Goal: Task Accomplishment & Management: Complete application form

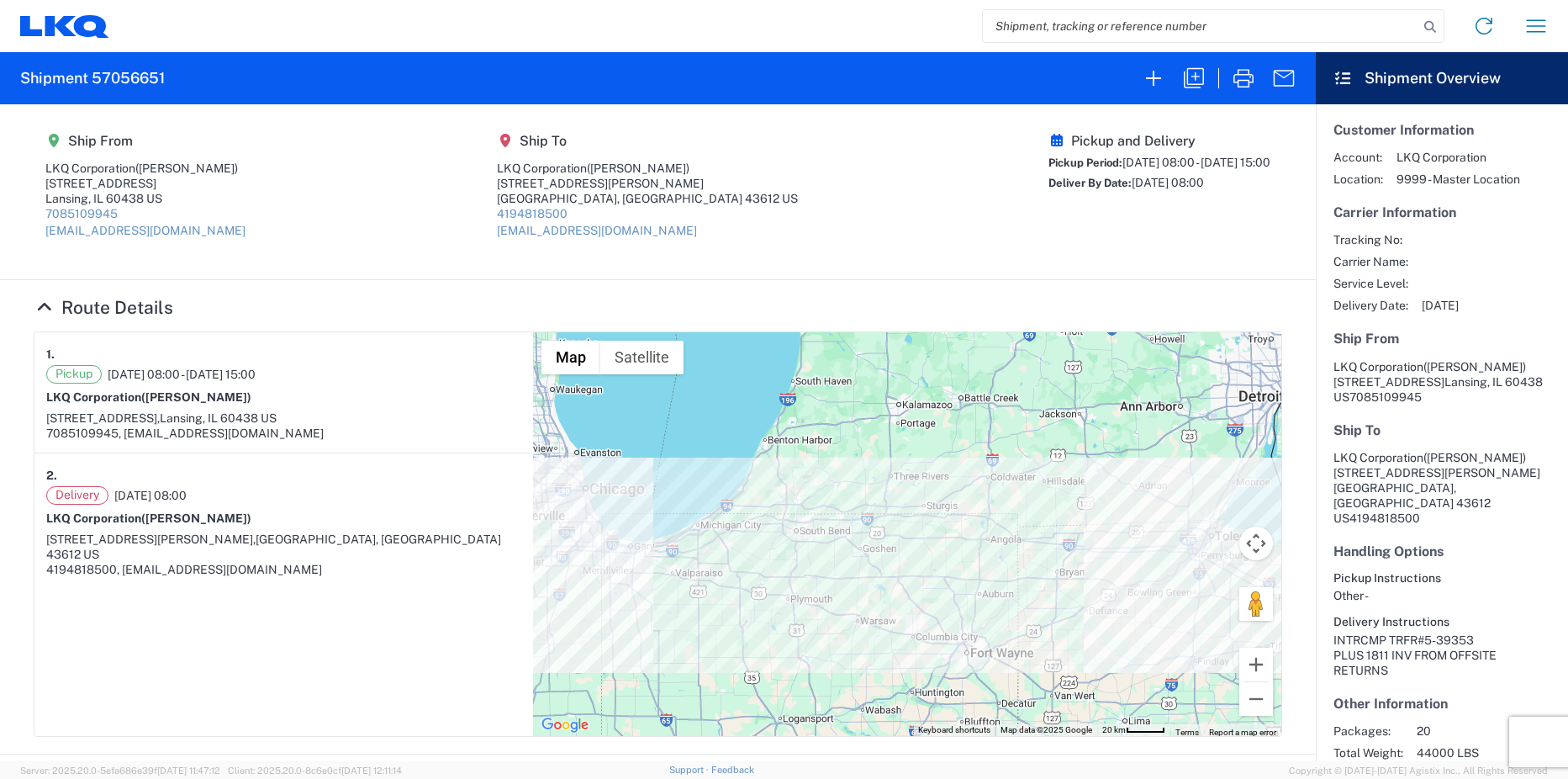
click at [1097, 29] on input "search" at bounding box center [1200, 26] width 435 height 32
click at [1068, 27] on input "search" at bounding box center [1200, 26] width 435 height 32
click at [1189, 26] on input "search" at bounding box center [1200, 26] width 435 height 32
paste input "57036433"
type input "57036433"
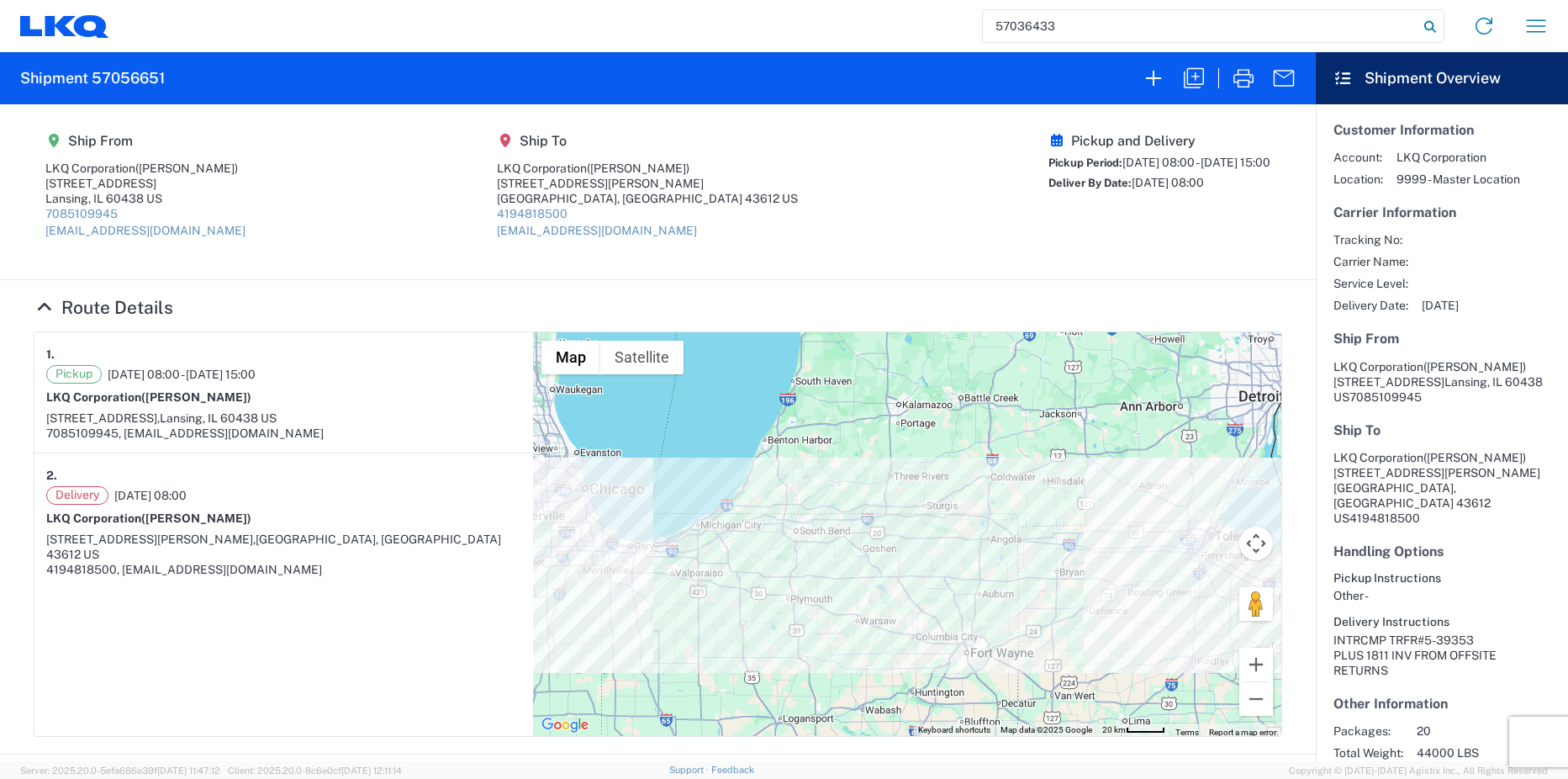
click at [1424, 27] on icon at bounding box center [1430, 27] width 23 height 23
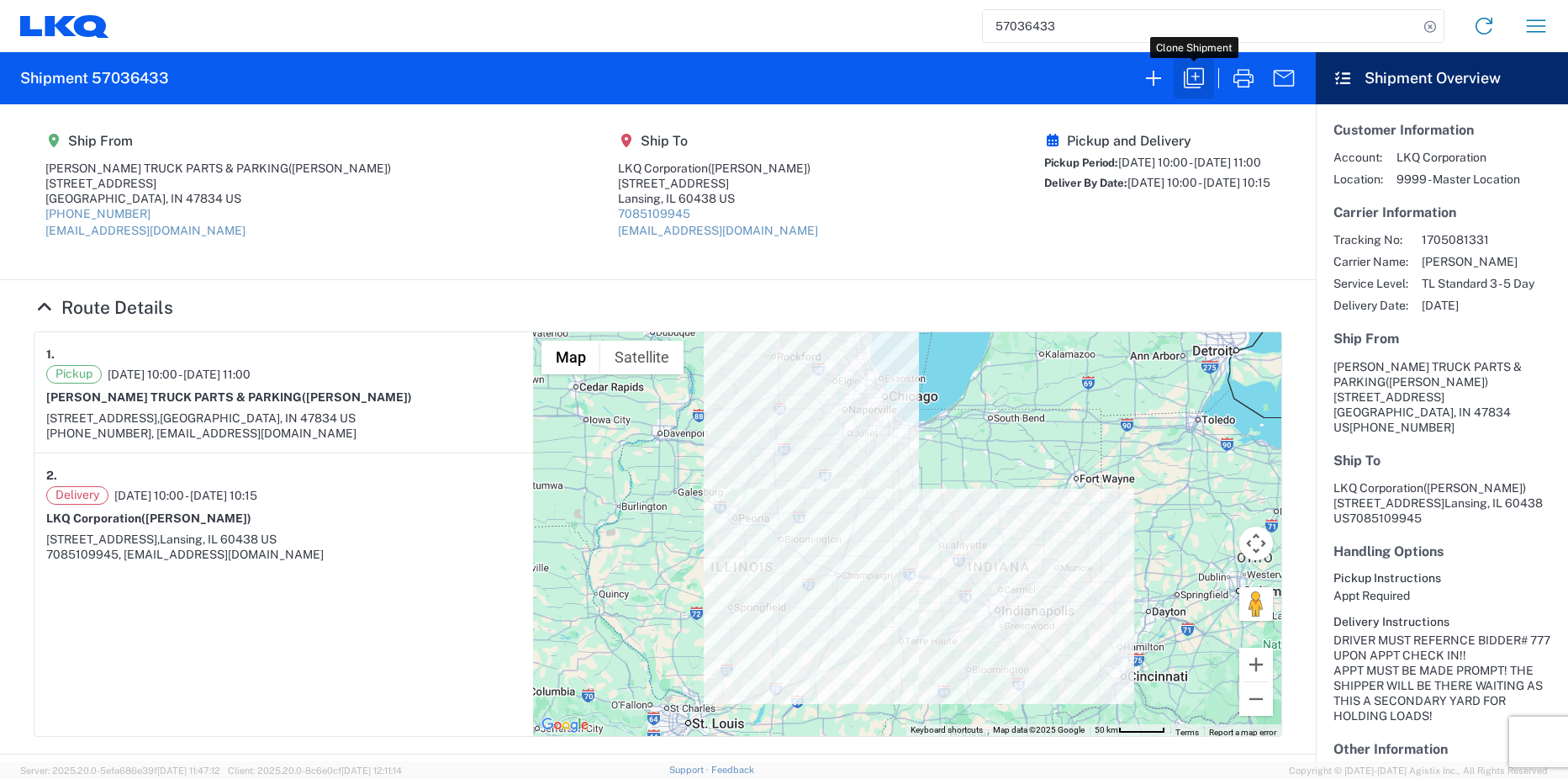
click at [1190, 85] on icon "button" at bounding box center [1194, 77] width 20 height 20
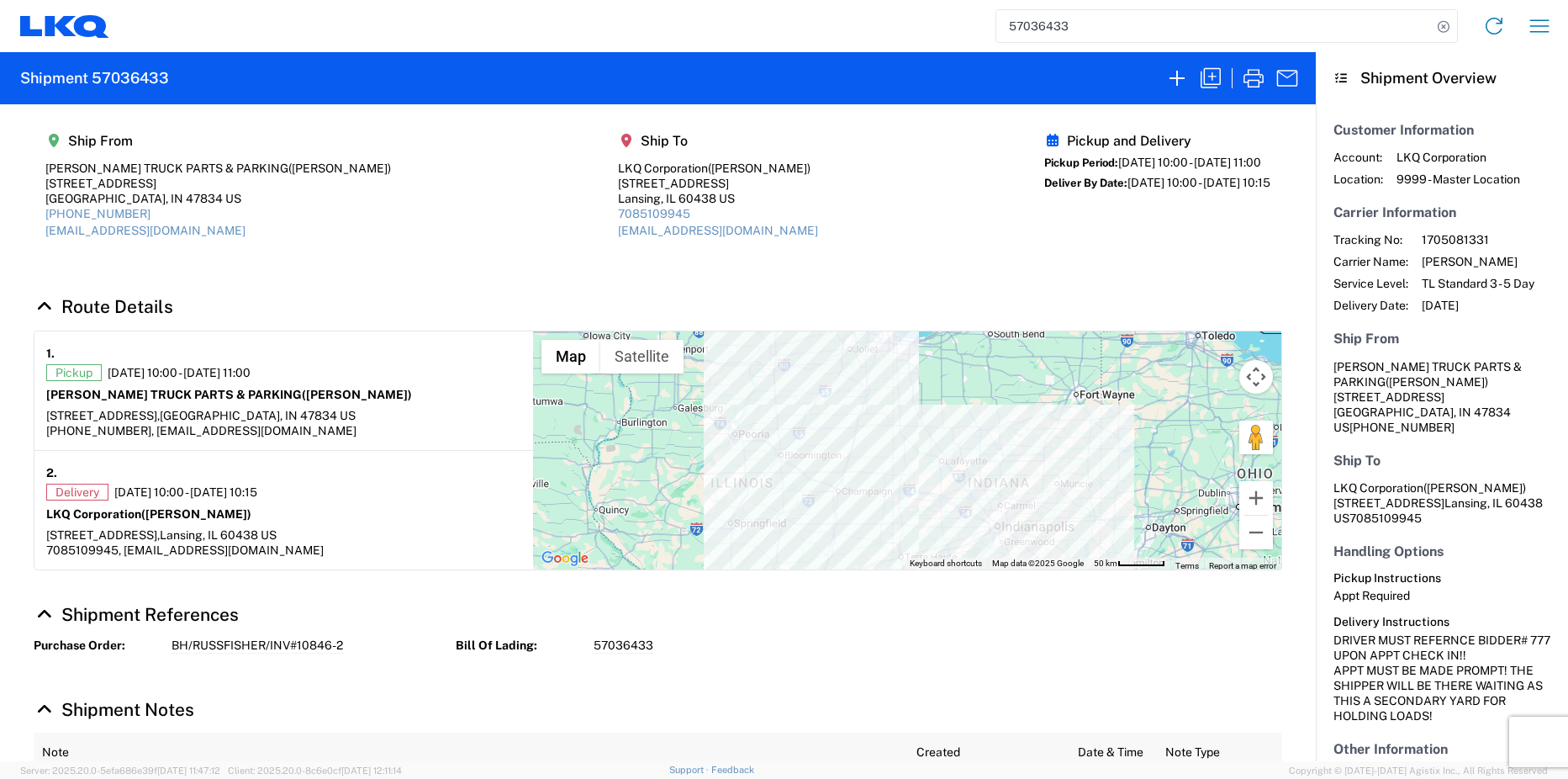
select select "STDV"
select select "FULL"
select select "US"
select select "apptRequired"
select select "US"
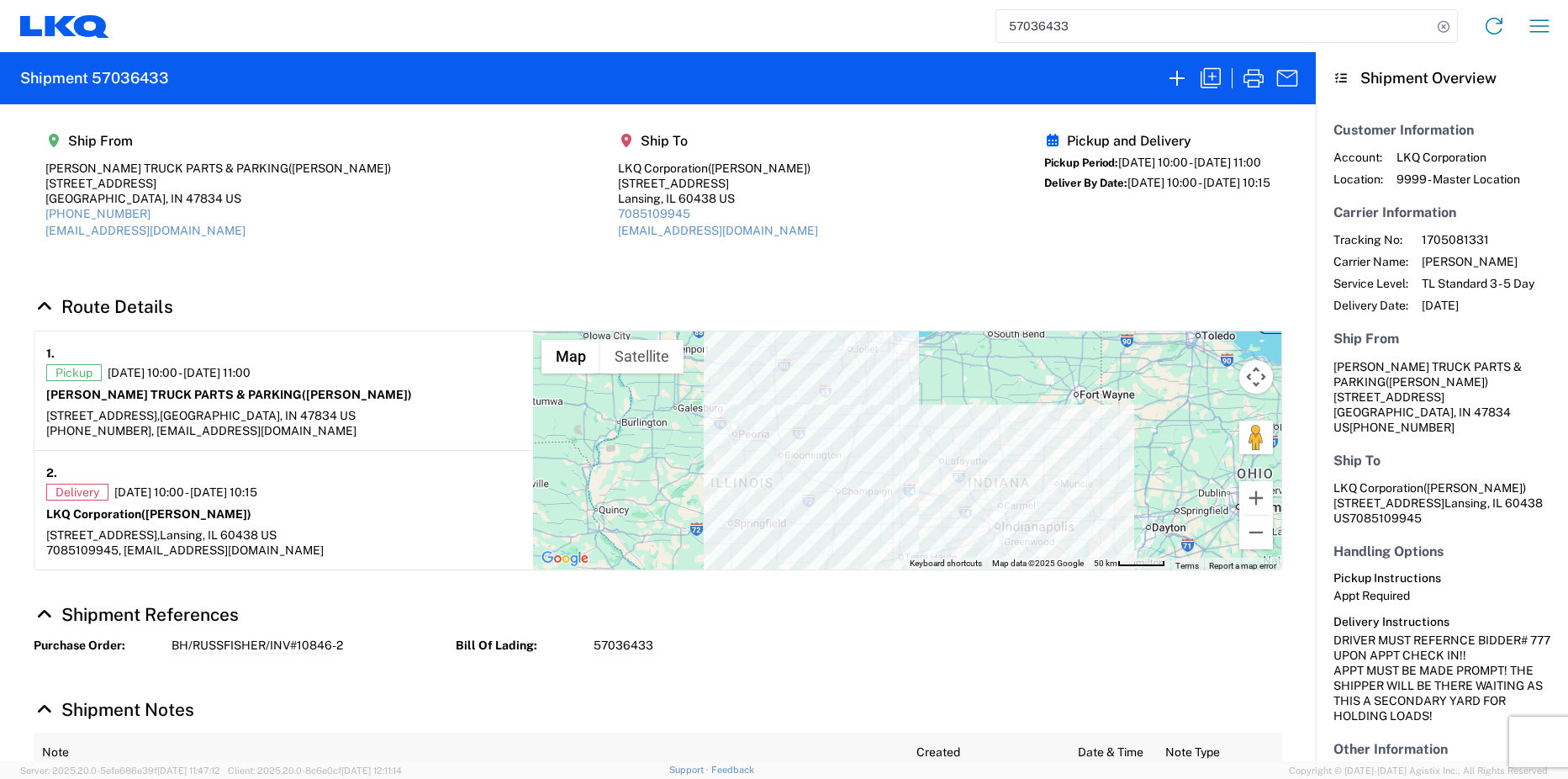
select select "LBS"
select select "IN"
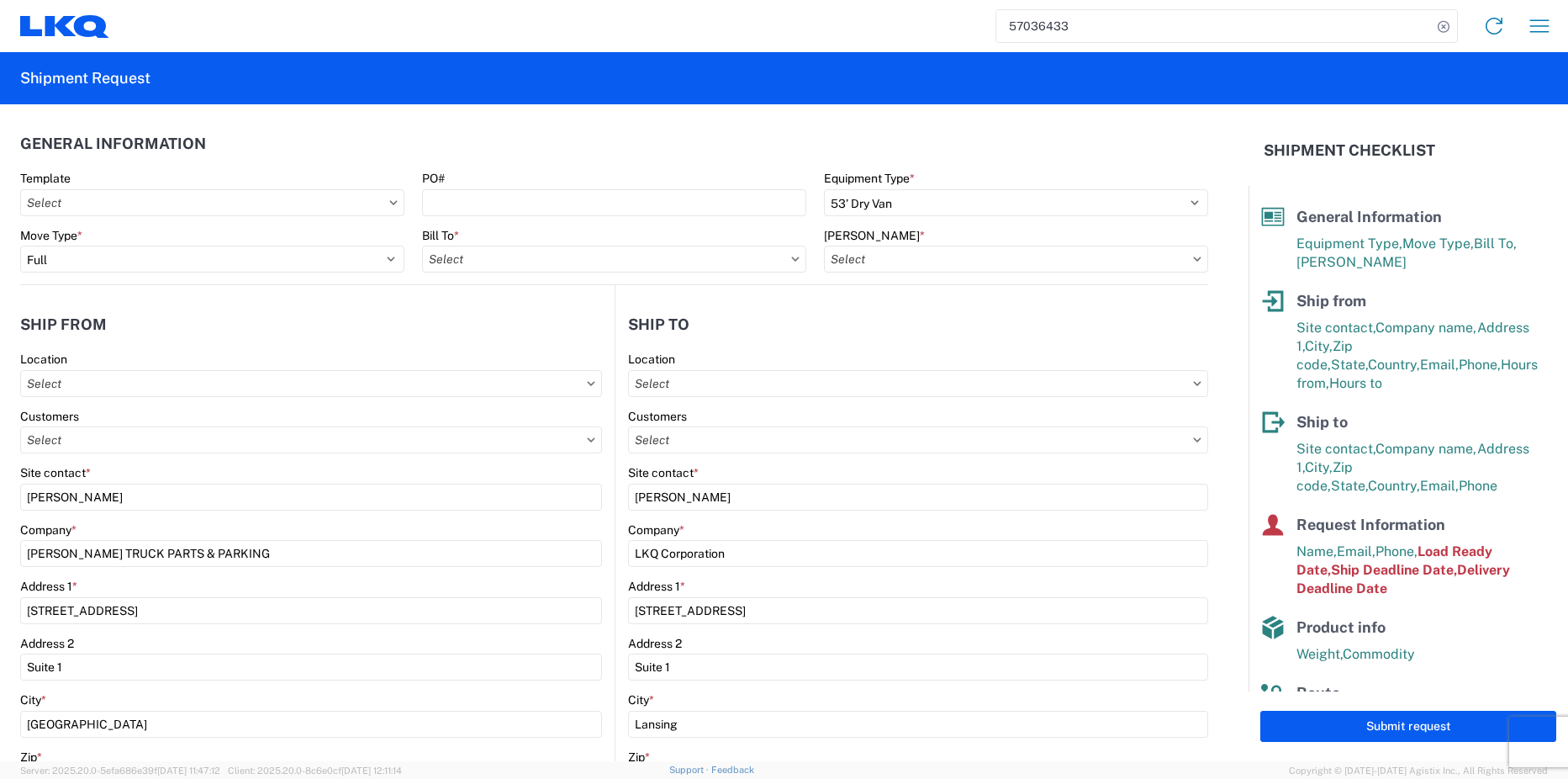
type input "1810 - LKQ Heavy Duty Truck Core"
type input "1810-1100-50180-0000 - 1810 Freight In - Heavy Truck"
type input "1810 - LKQ Heavy Duty Truck Core"
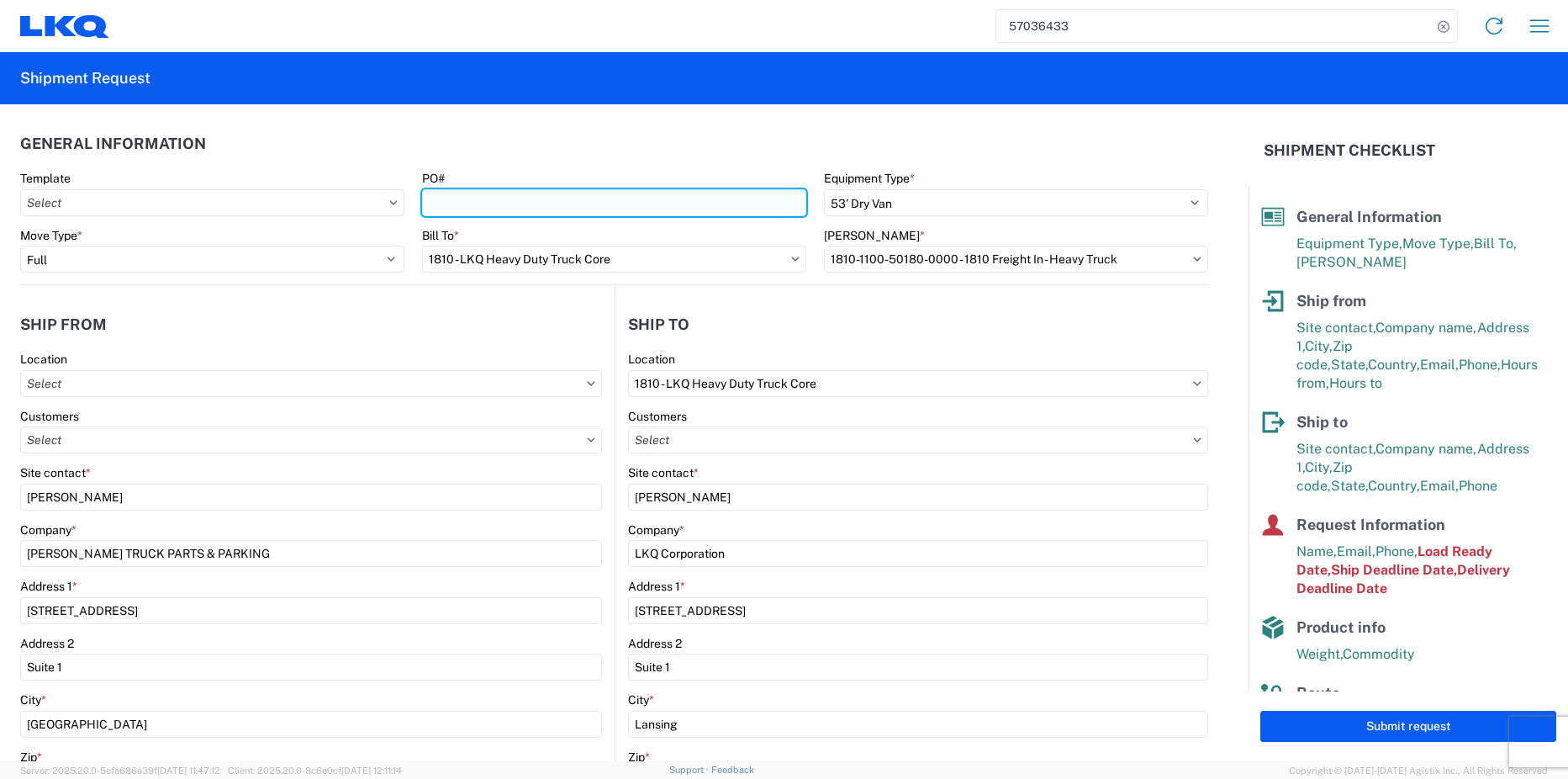
click at [502, 201] on input "PO#" at bounding box center [614, 202] width 384 height 27
click at [613, 200] on input "BH/RUSSFISHER/INV#10846-2" at bounding box center [614, 202] width 384 height 27
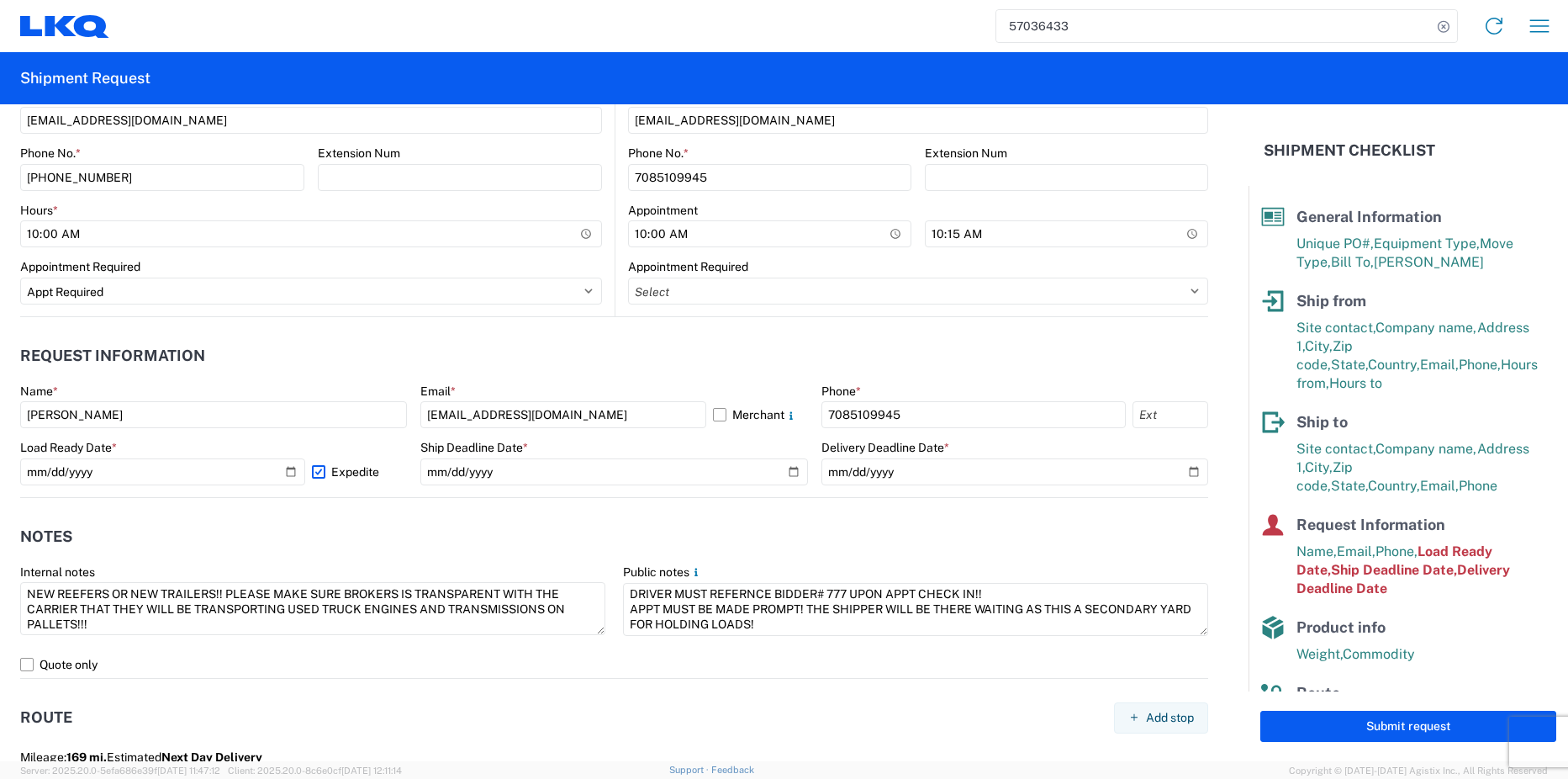
scroll to position [757, 0]
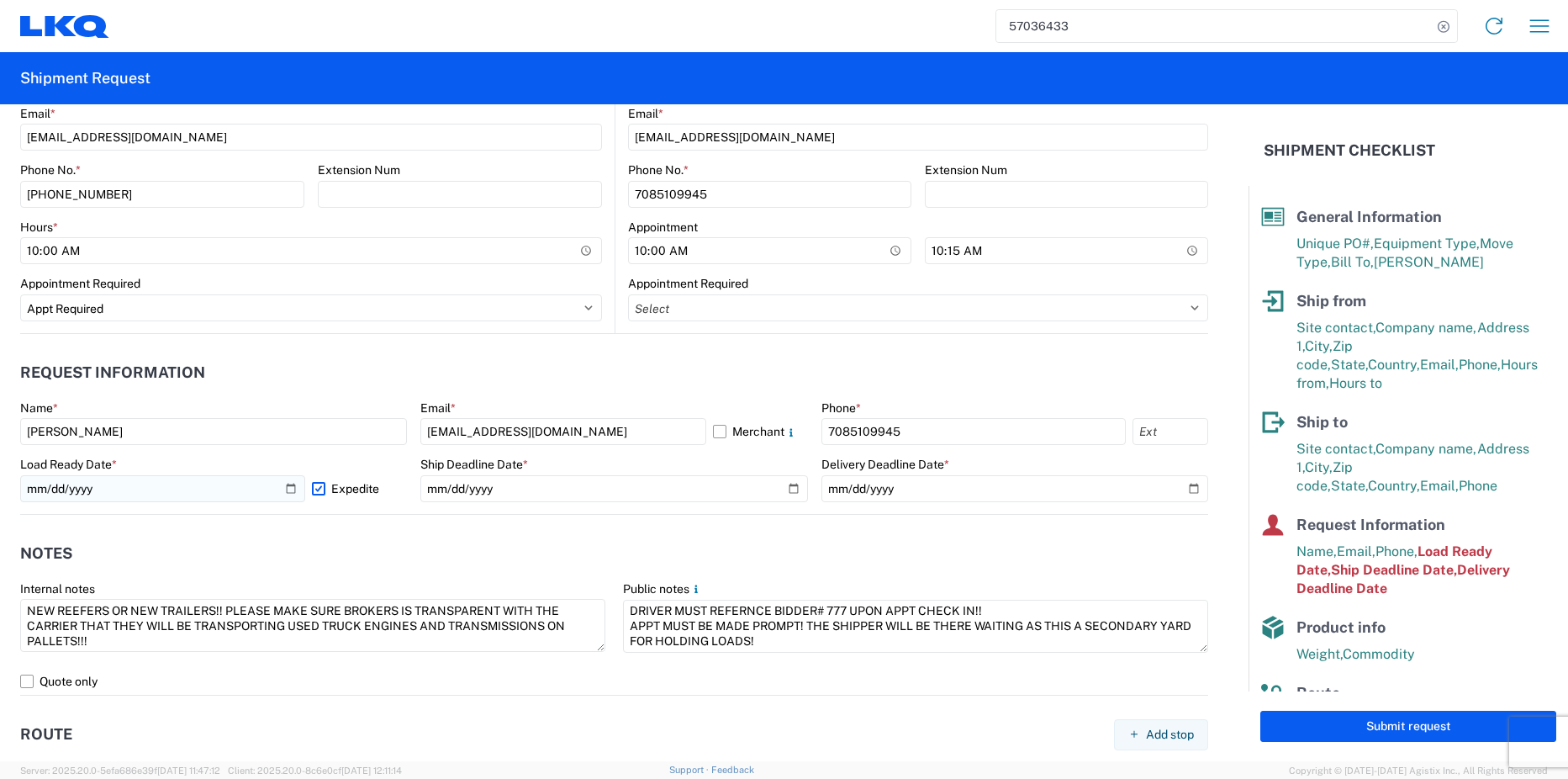
type input "BH/RUSSFISHER/INV#10846-3"
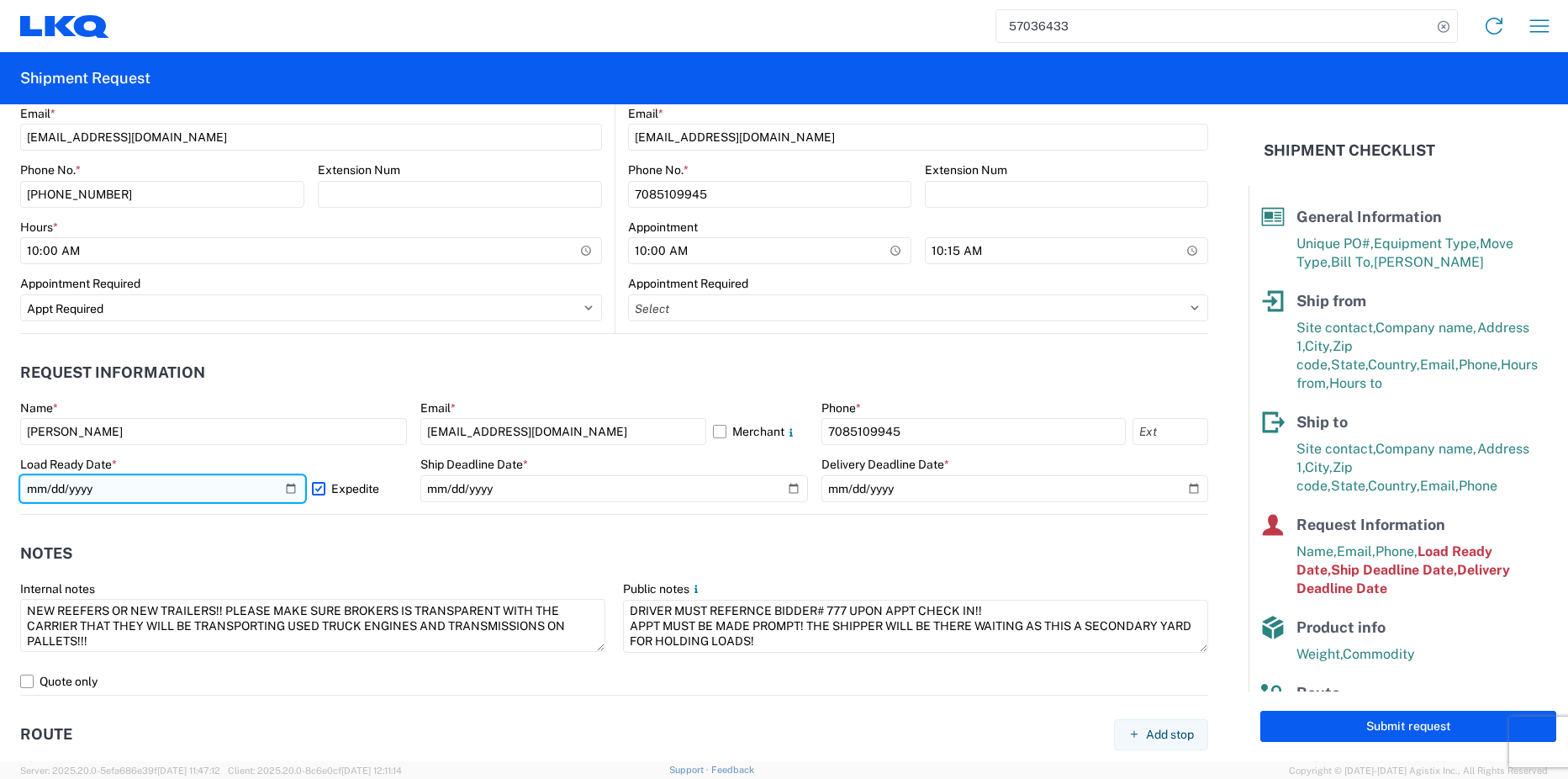
click at [291, 487] on input "[DATE]" at bounding box center [162, 488] width 285 height 27
type input "[DATE]"
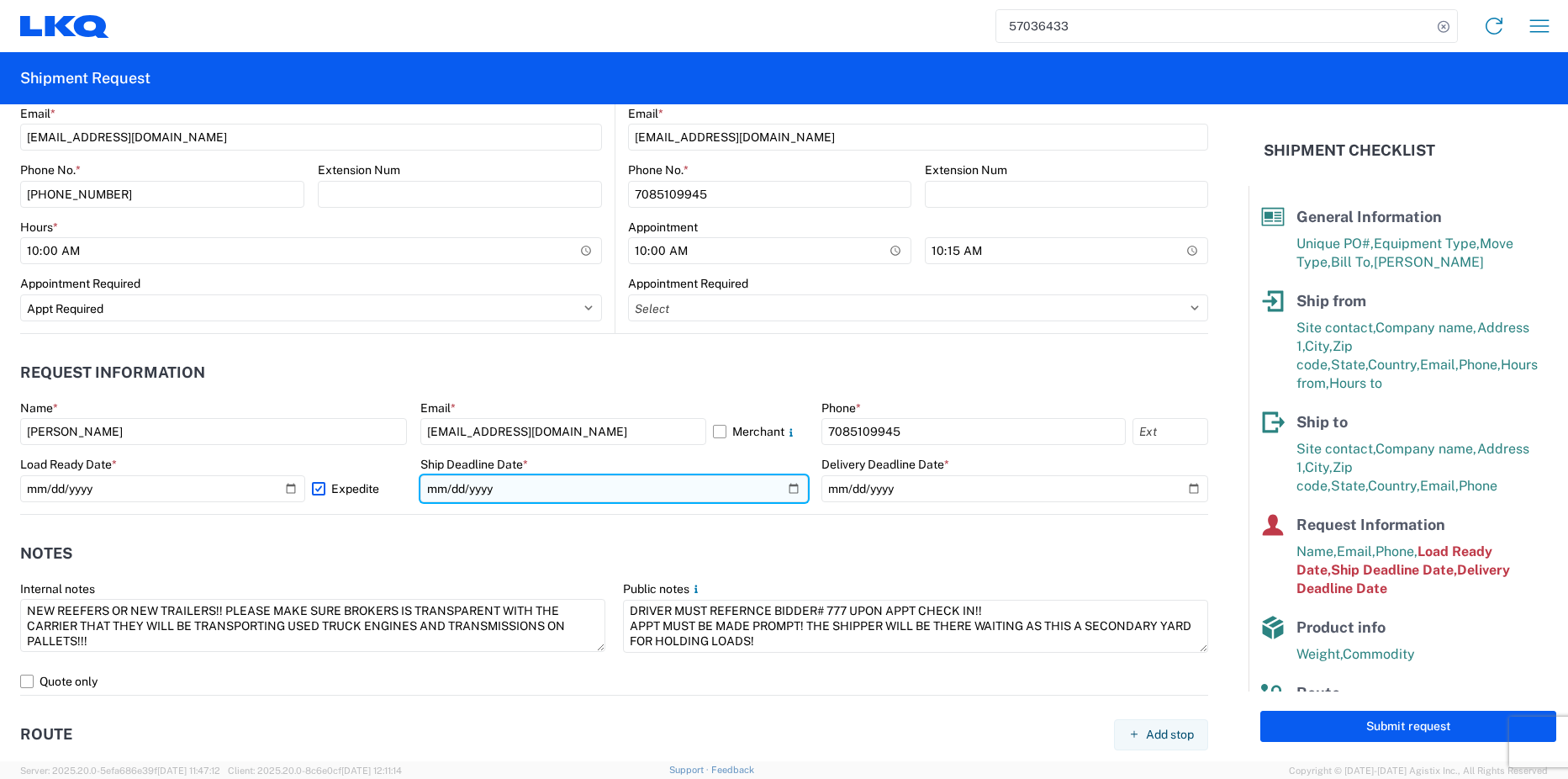
click at [781, 484] on input "[DATE]" at bounding box center [614, 488] width 386 height 27
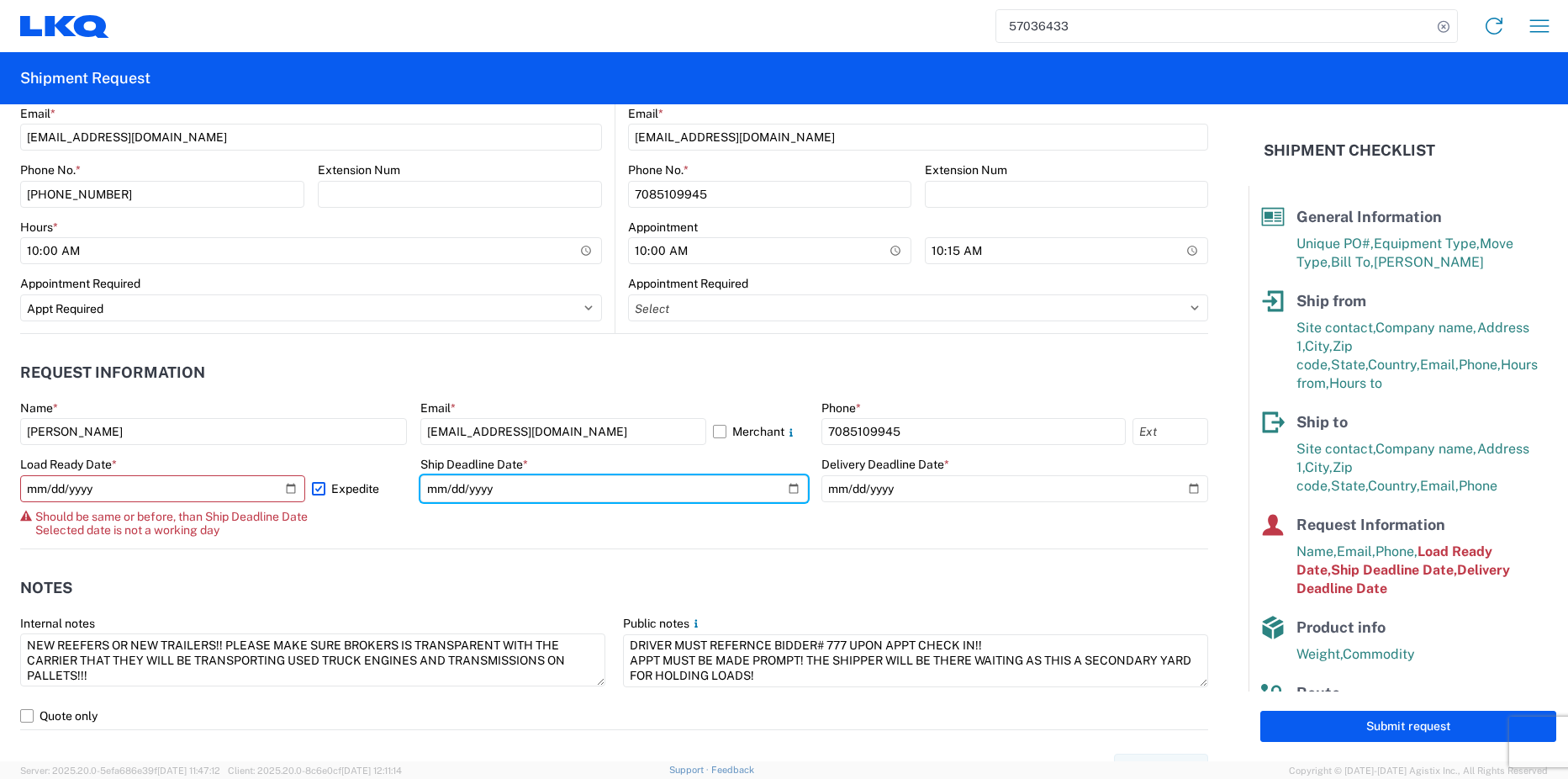
type input "[DATE]"
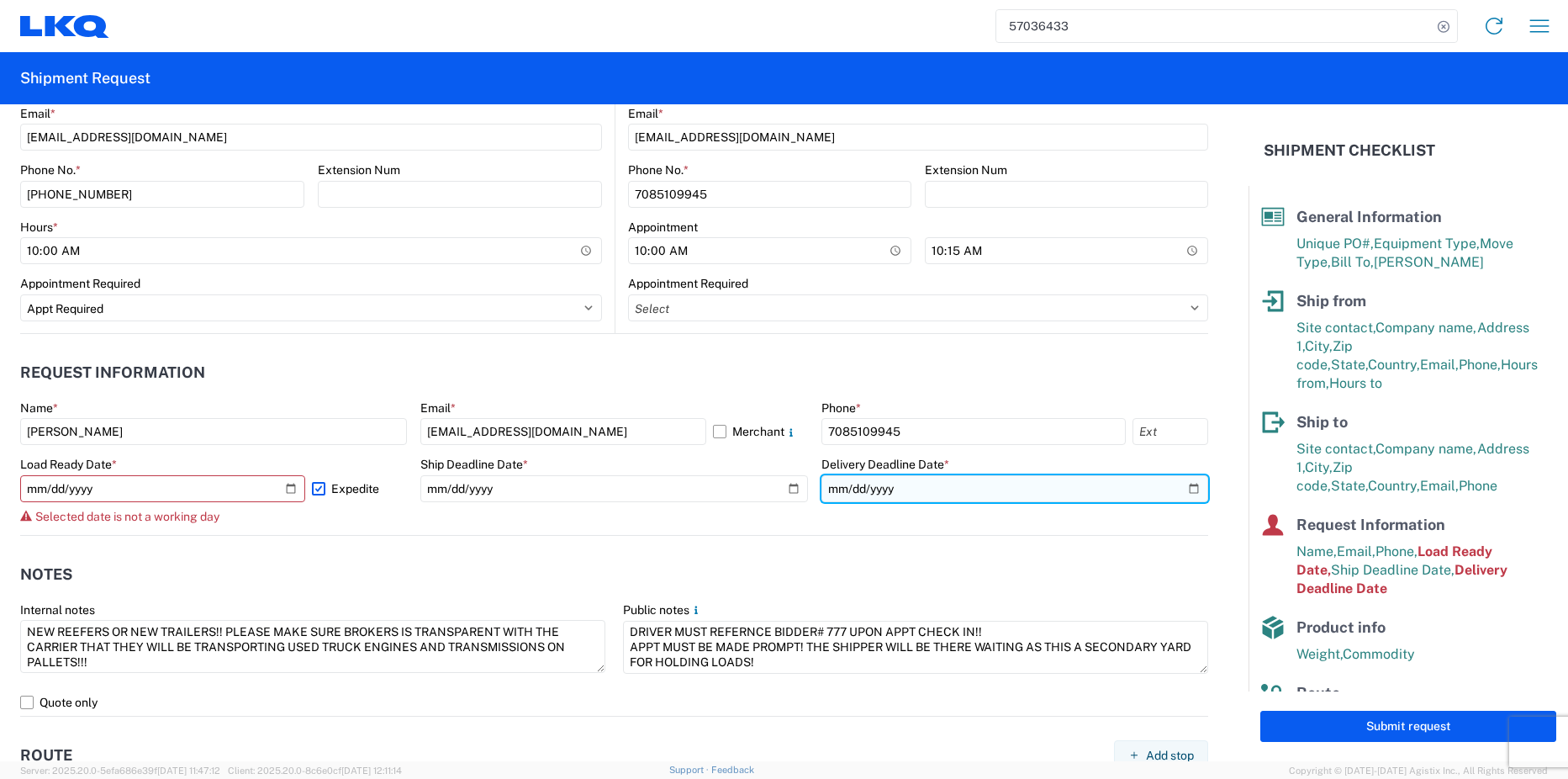
click at [1181, 484] on input "[DATE]" at bounding box center [1015, 488] width 386 height 27
type input "[DATE]"
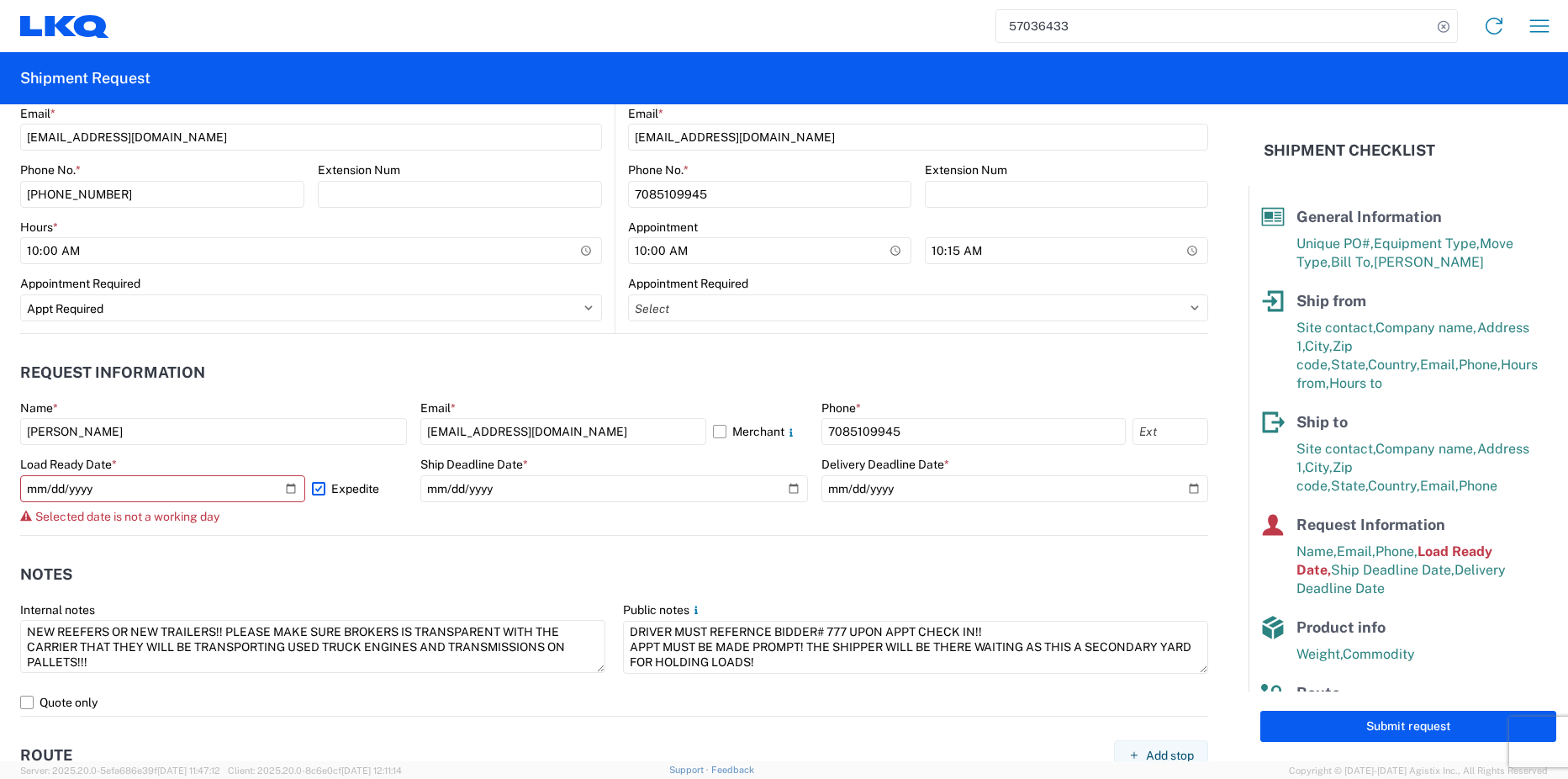
click at [314, 492] on label "Expedite" at bounding box center [359, 488] width 95 height 27
click at [0, 0] on input "Expedite" at bounding box center [0, 0] width 0 height 0
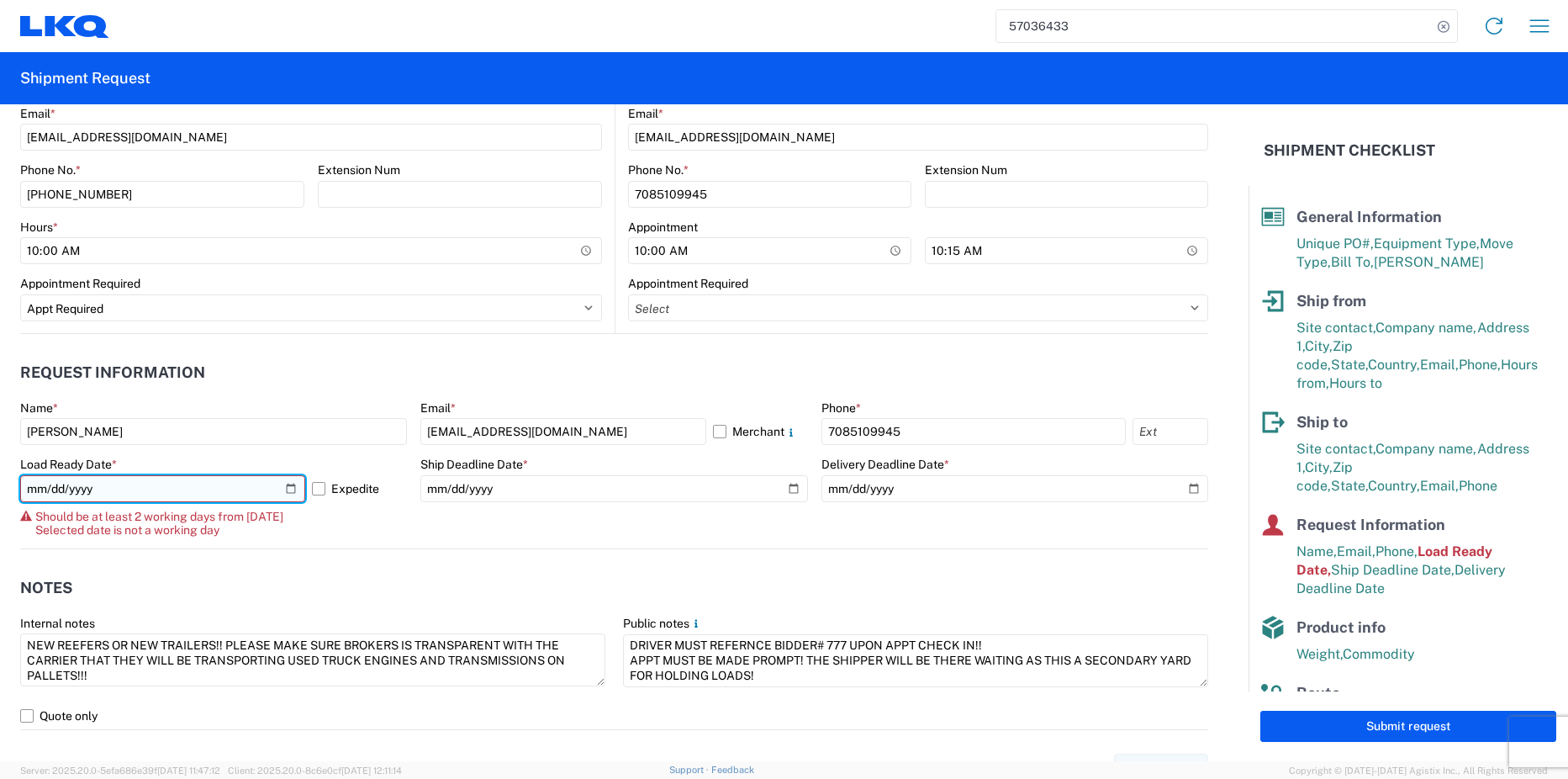
click at [289, 488] on input "[DATE]" at bounding box center [162, 488] width 285 height 27
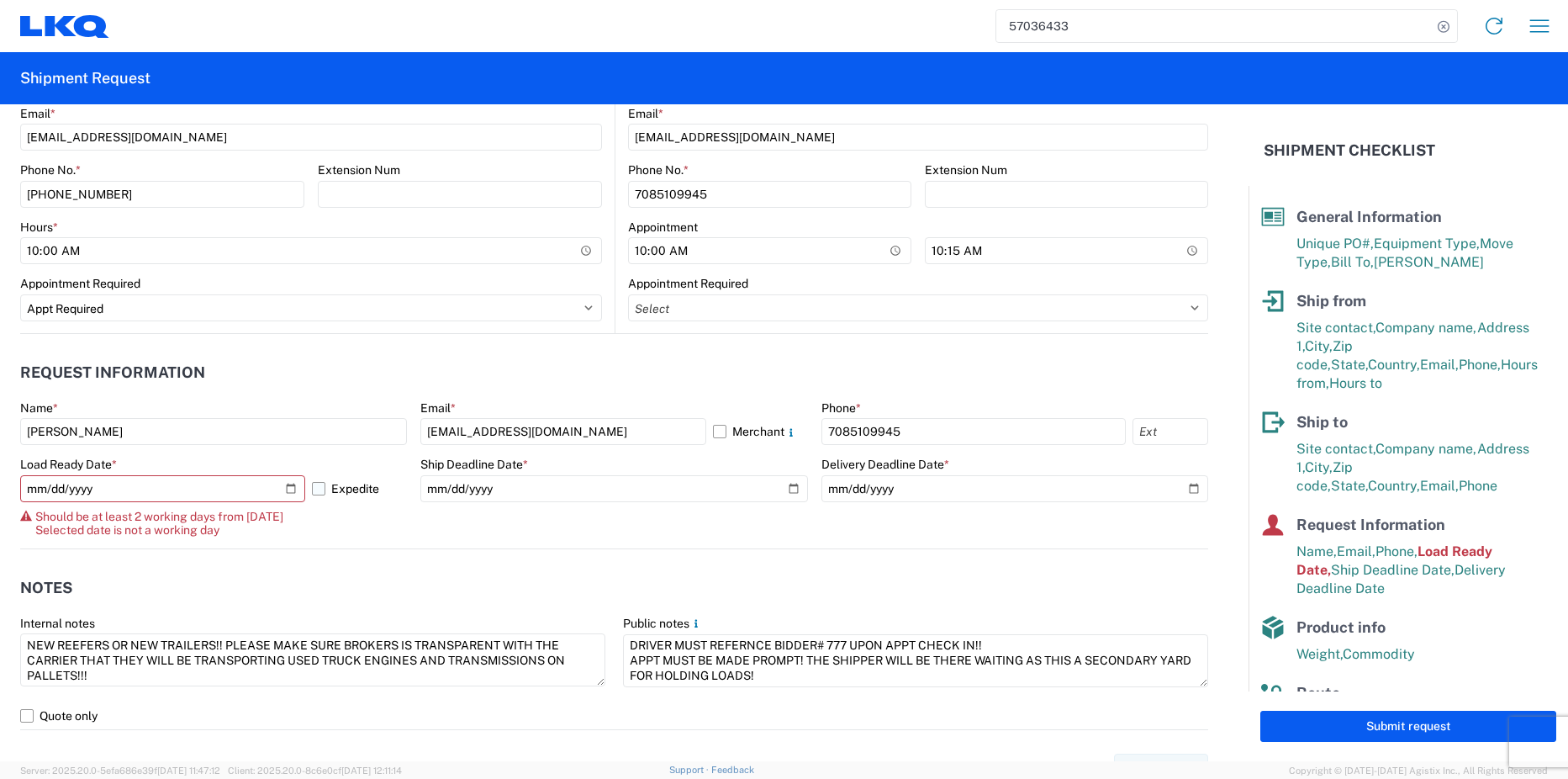
click at [315, 491] on label "Expedite" at bounding box center [359, 488] width 95 height 27
click at [0, 0] on input "Expedite" at bounding box center [0, 0] width 0 height 0
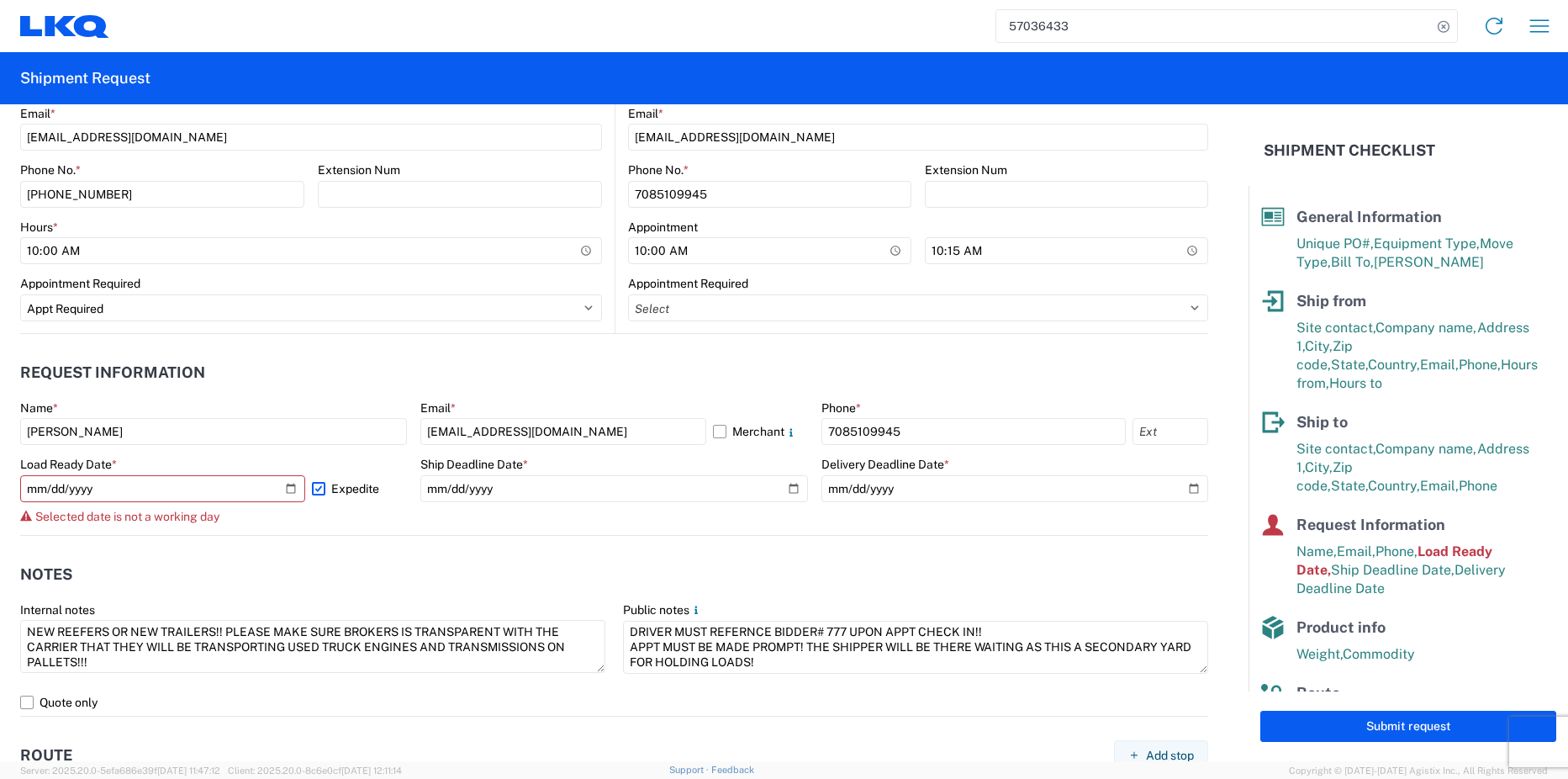
click at [380, 537] on form "General Information Template PO# BH/RUSSFISHER/INV#10846-3 Equipment Type * Sel…" at bounding box center [624, 432] width 1249 height 657
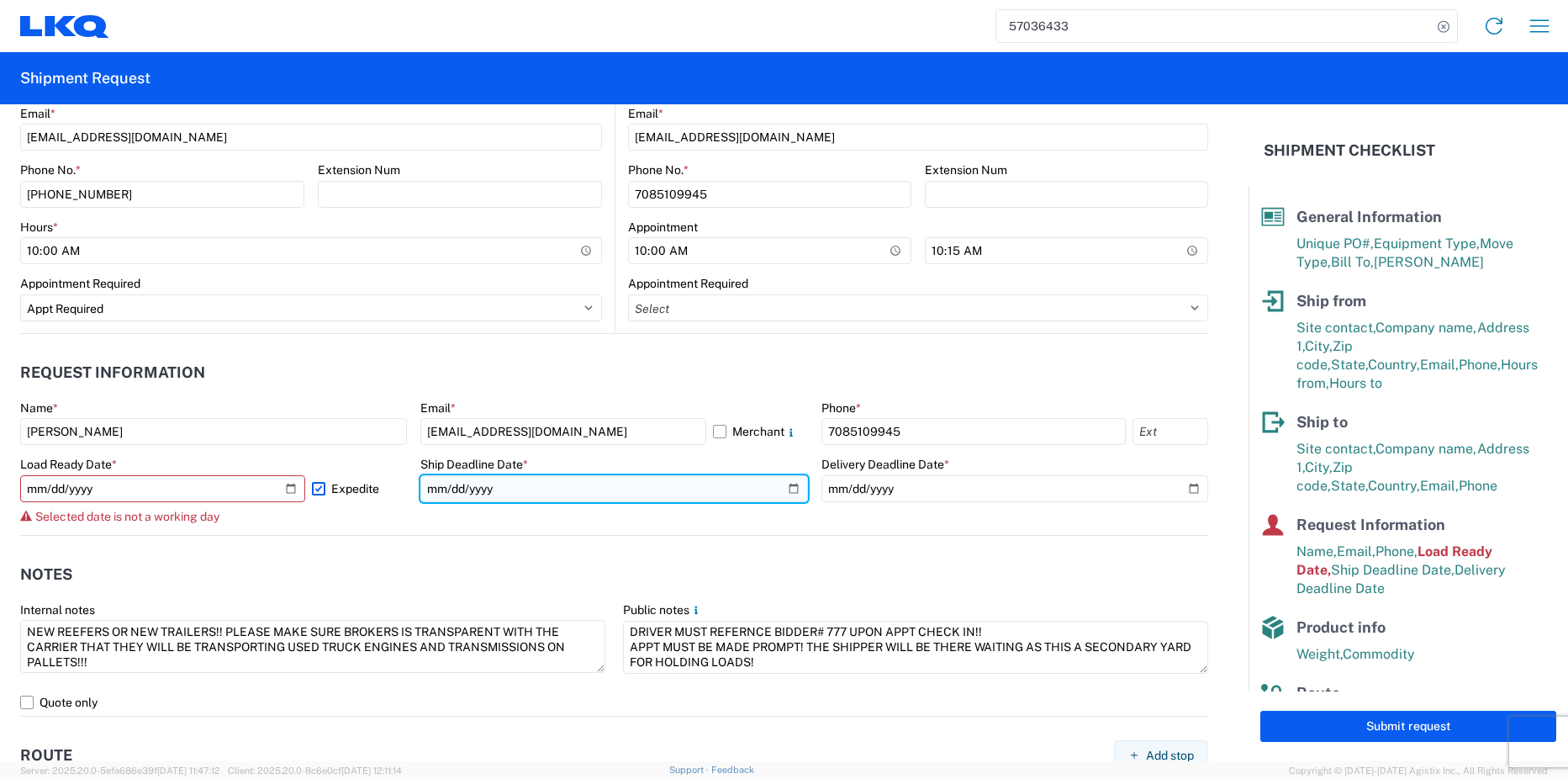
click at [785, 490] on input "[DATE]" at bounding box center [614, 488] width 386 height 27
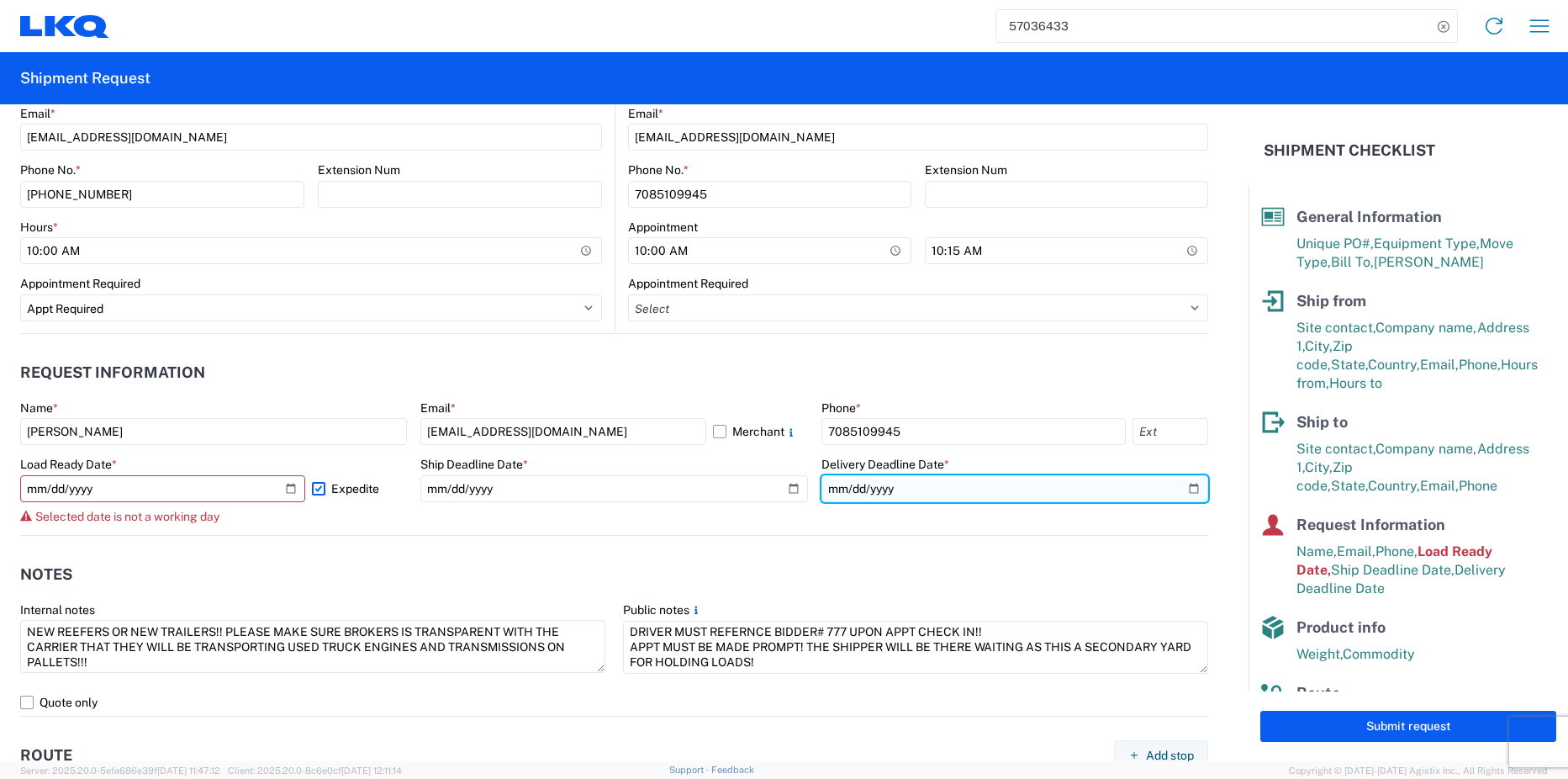
click at [1184, 490] on input "[DATE]" at bounding box center [1015, 488] width 386 height 27
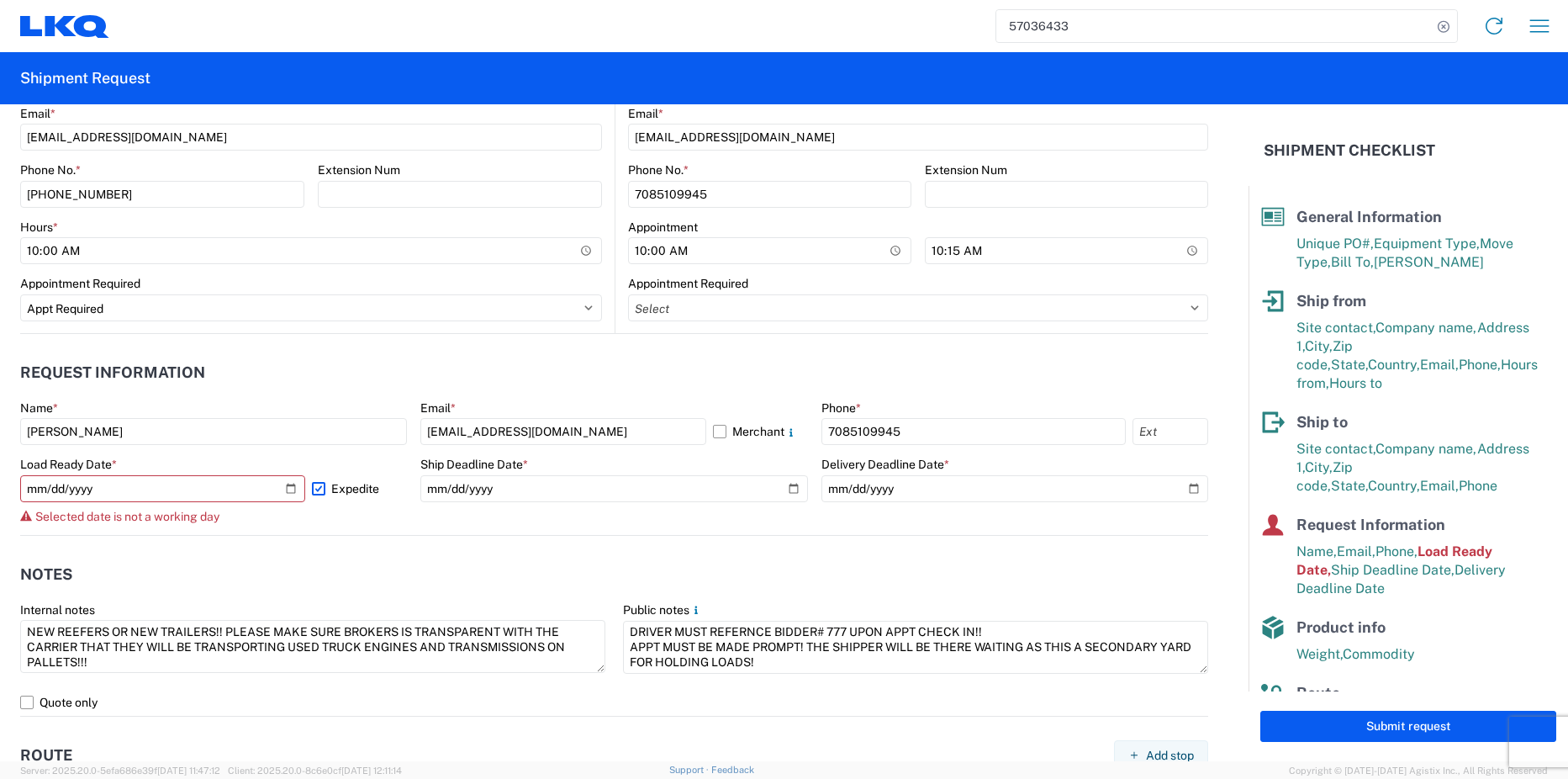
click at [687, 512] on agx-form-control-wrapper-v2 "Ship Deadline Date * [DATE]" at bounding box center [614, 496] width 386 height 78
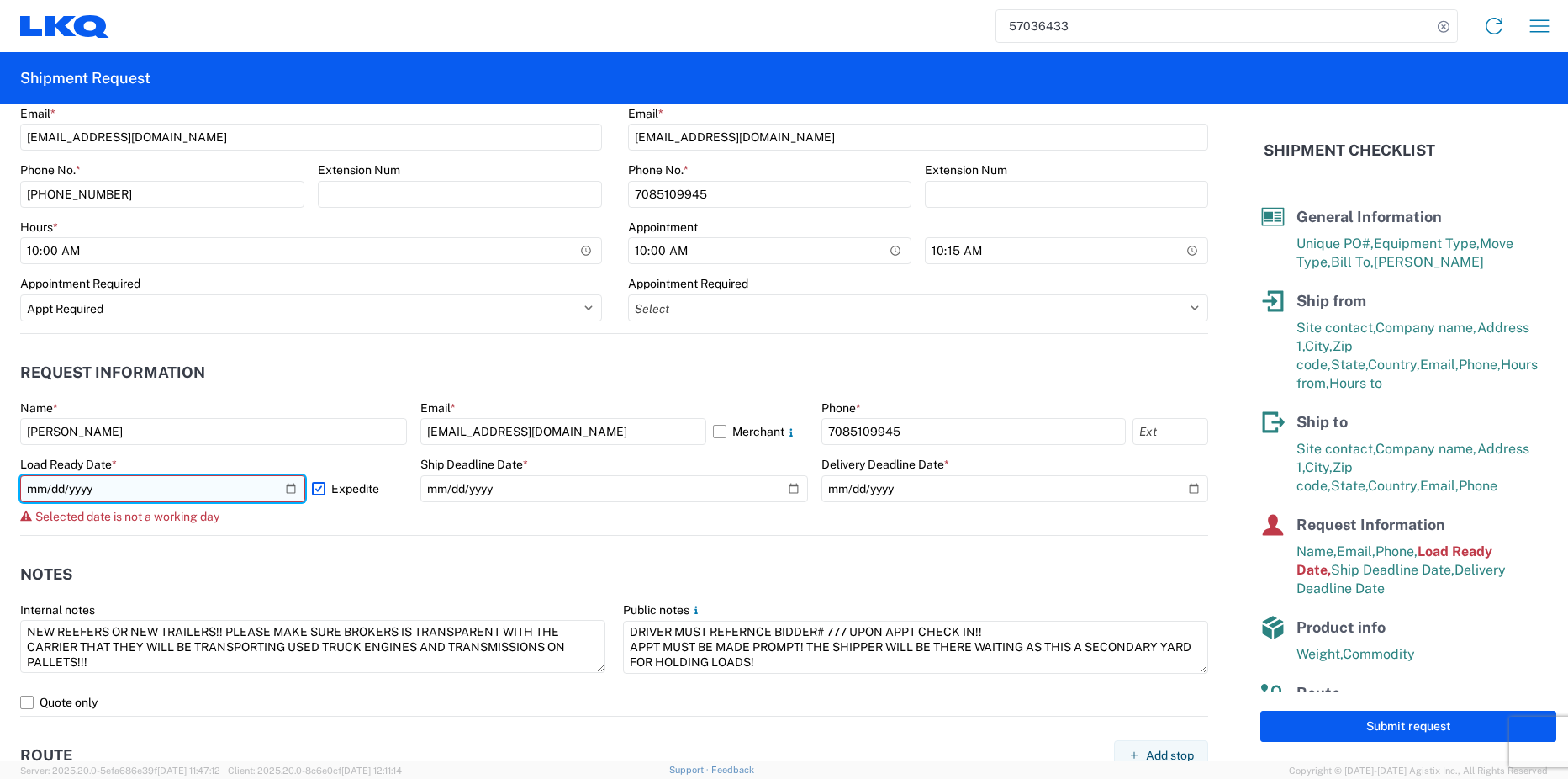
click at [290, 493] on input "[DATE]" at bounding box center [162, 488] width 285 height 27
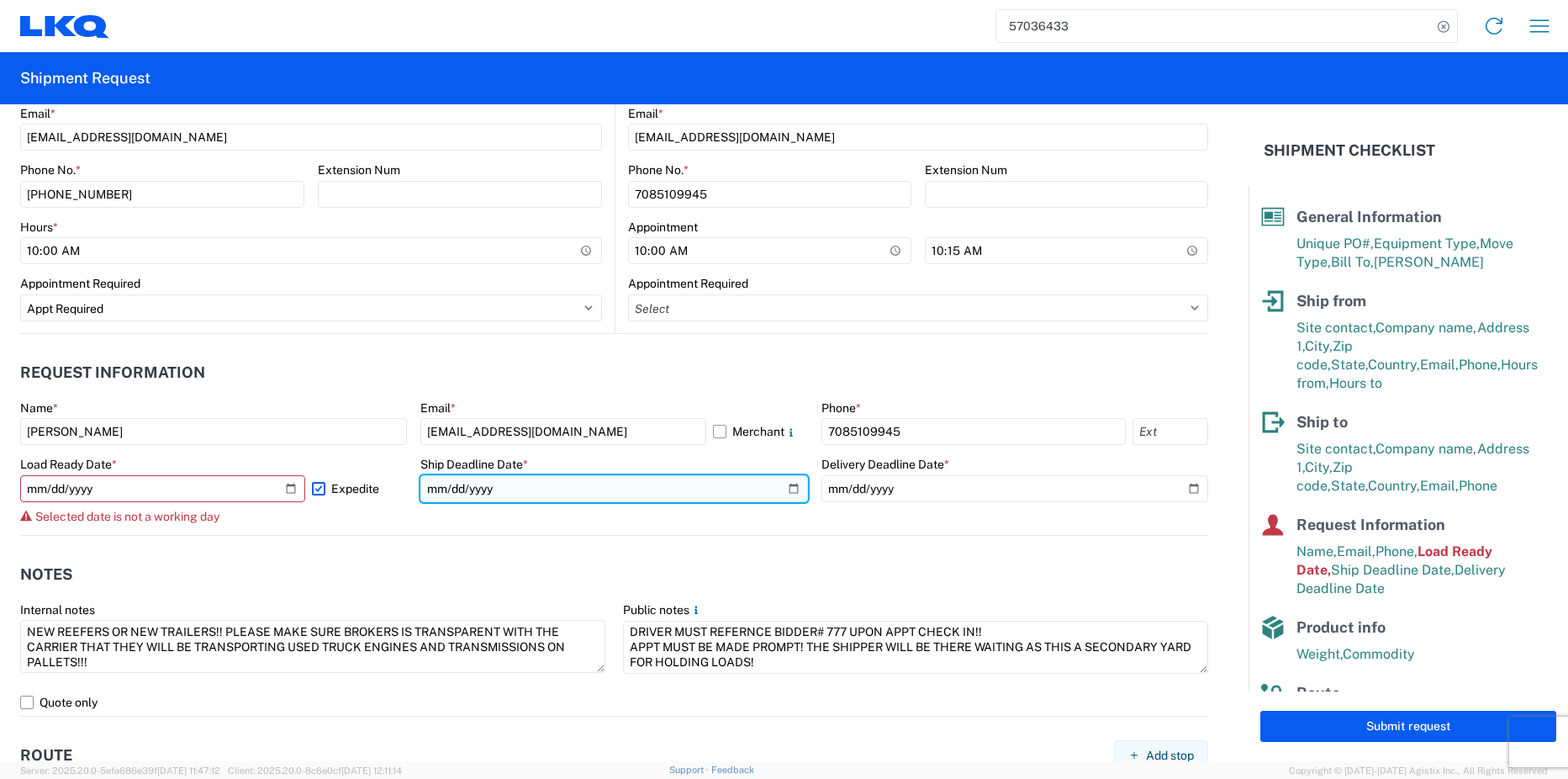
click at [788, 492] on input "[DATE]" at bounding box center [614, 488] width 386 height 27
type input "[DATE]"
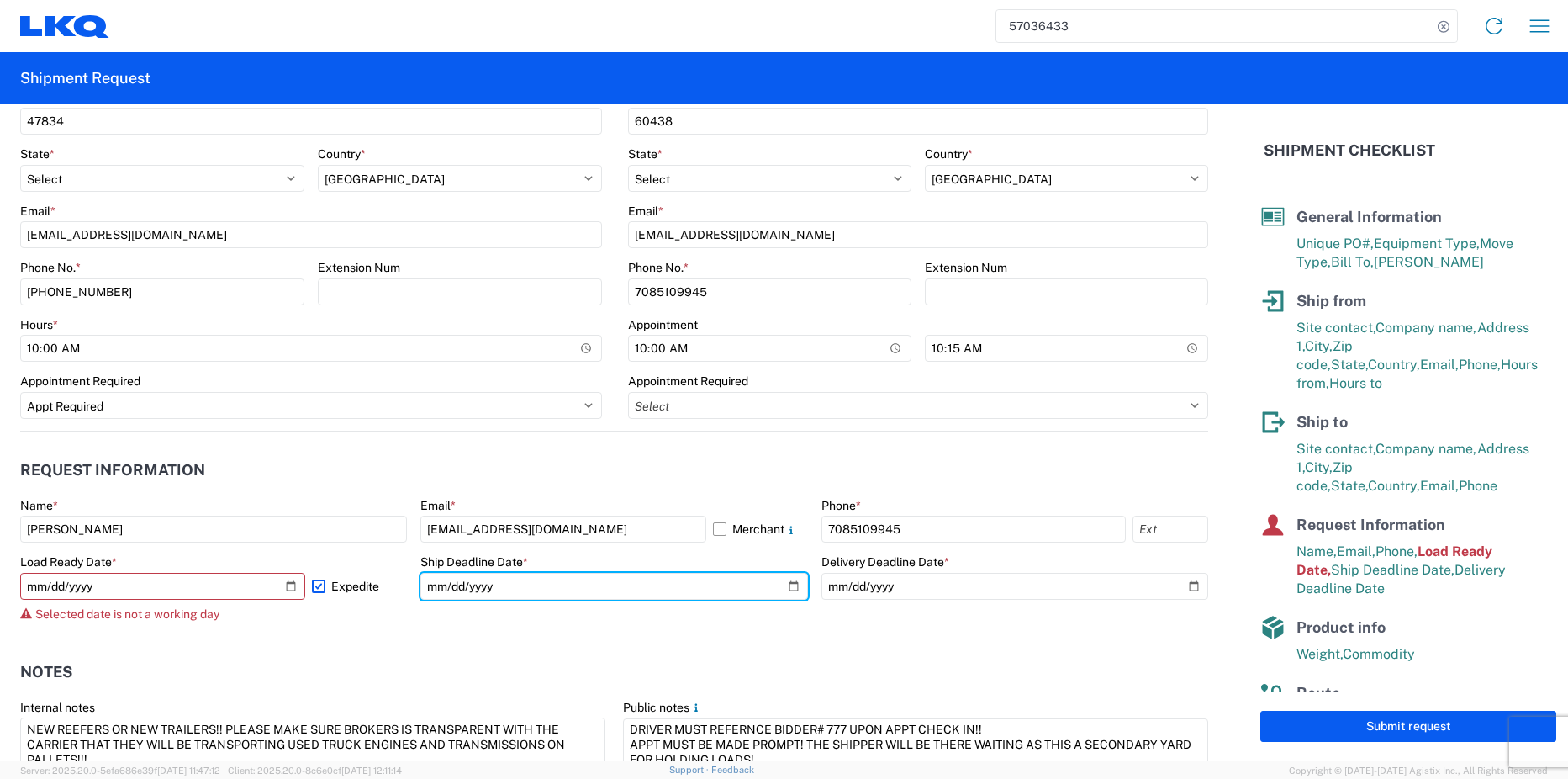
scroll to position [588, 0]
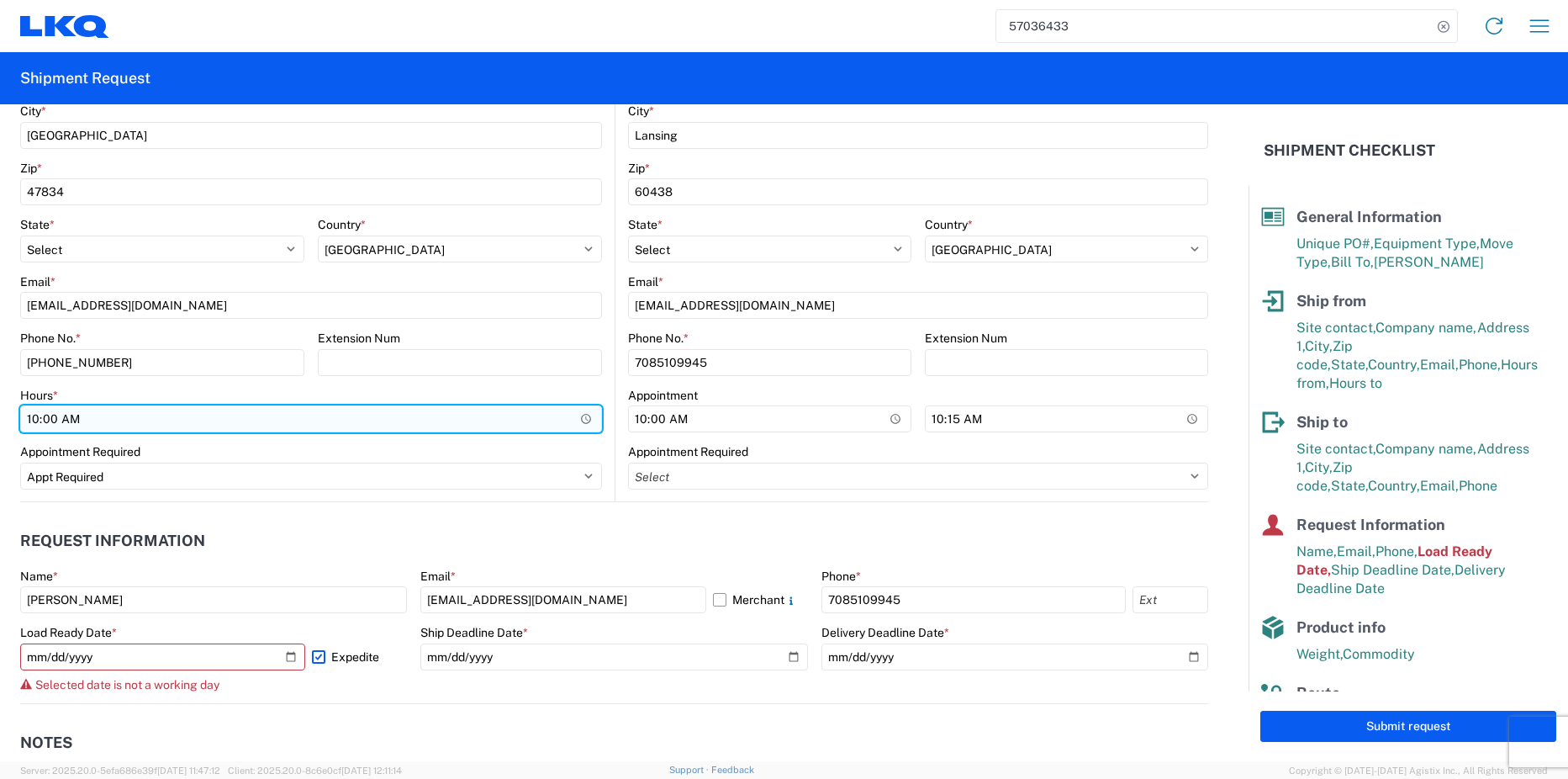
drag, startPoint x: 146, startPoint y: 423, endPoint x: 112, endPoint y: 416, distance: 34.7
click at [114, 417] on input "10:00:00" at bounding box center [311, 418] width 582 height 27
type input "09:00"
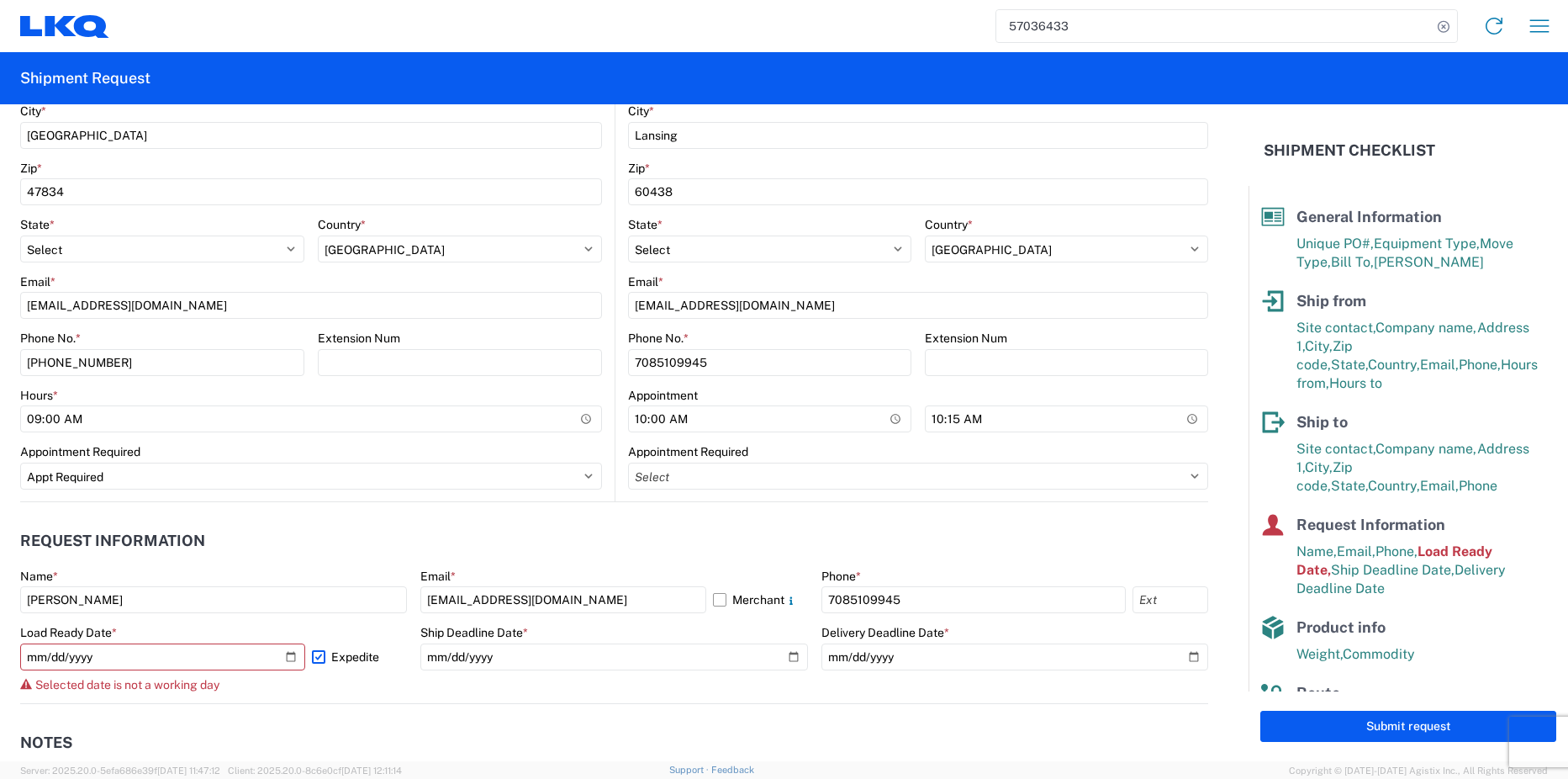
click at [333, 527] on header "Request Information" at bounding box center [614, 541] width 1188 height 38
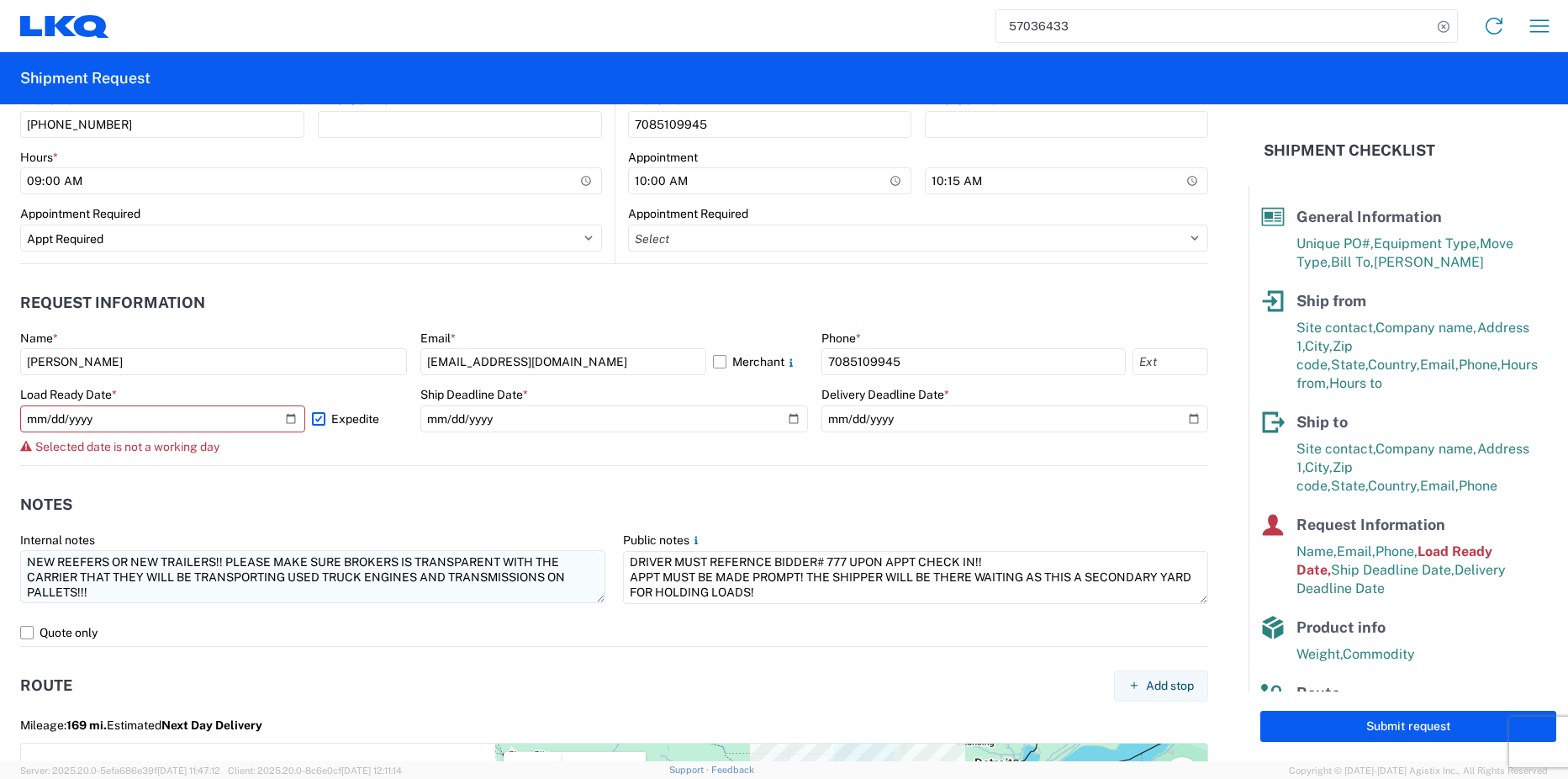
scroll to position [824, 0]
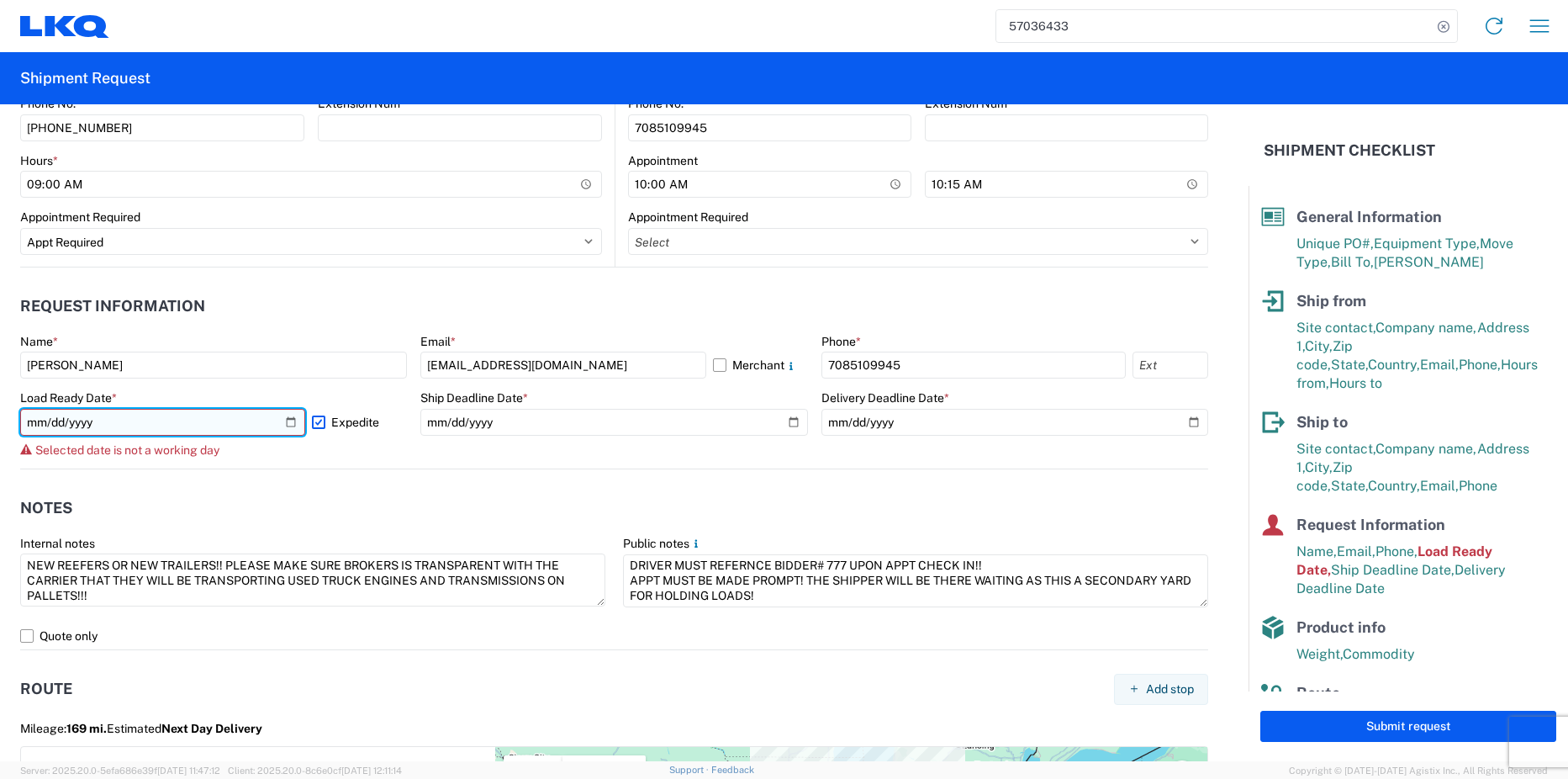
click at [289, 426] on input "[DATE]" at bounding box center [162, 422] width 285 height 27
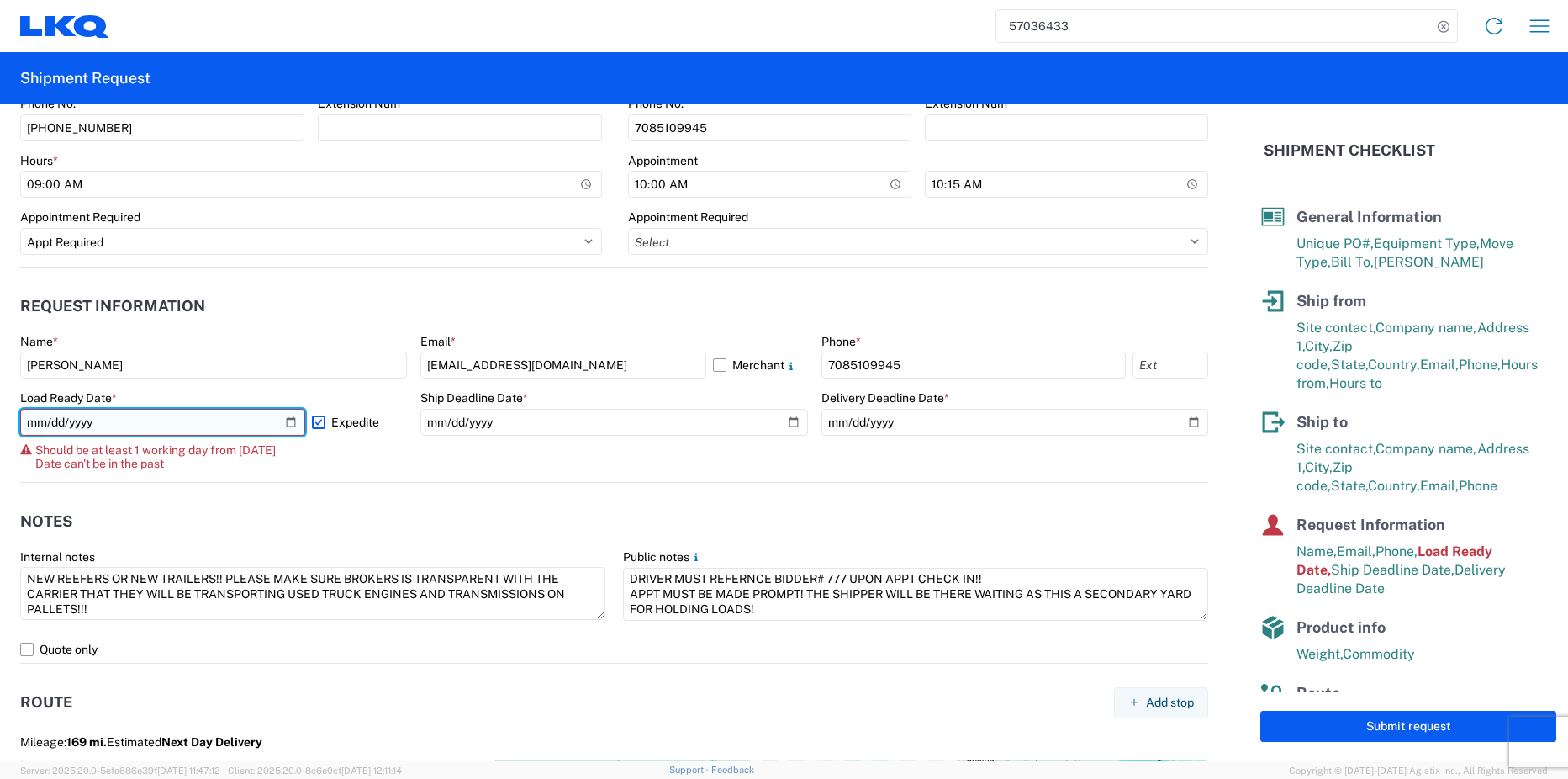
click at [289, 423] on input "[DATE]" at bounding box center [162, 422] width 285 height 27
click at [293, 427] on input "[DATE]" at bounding box center [162, 422] width 285 height 27
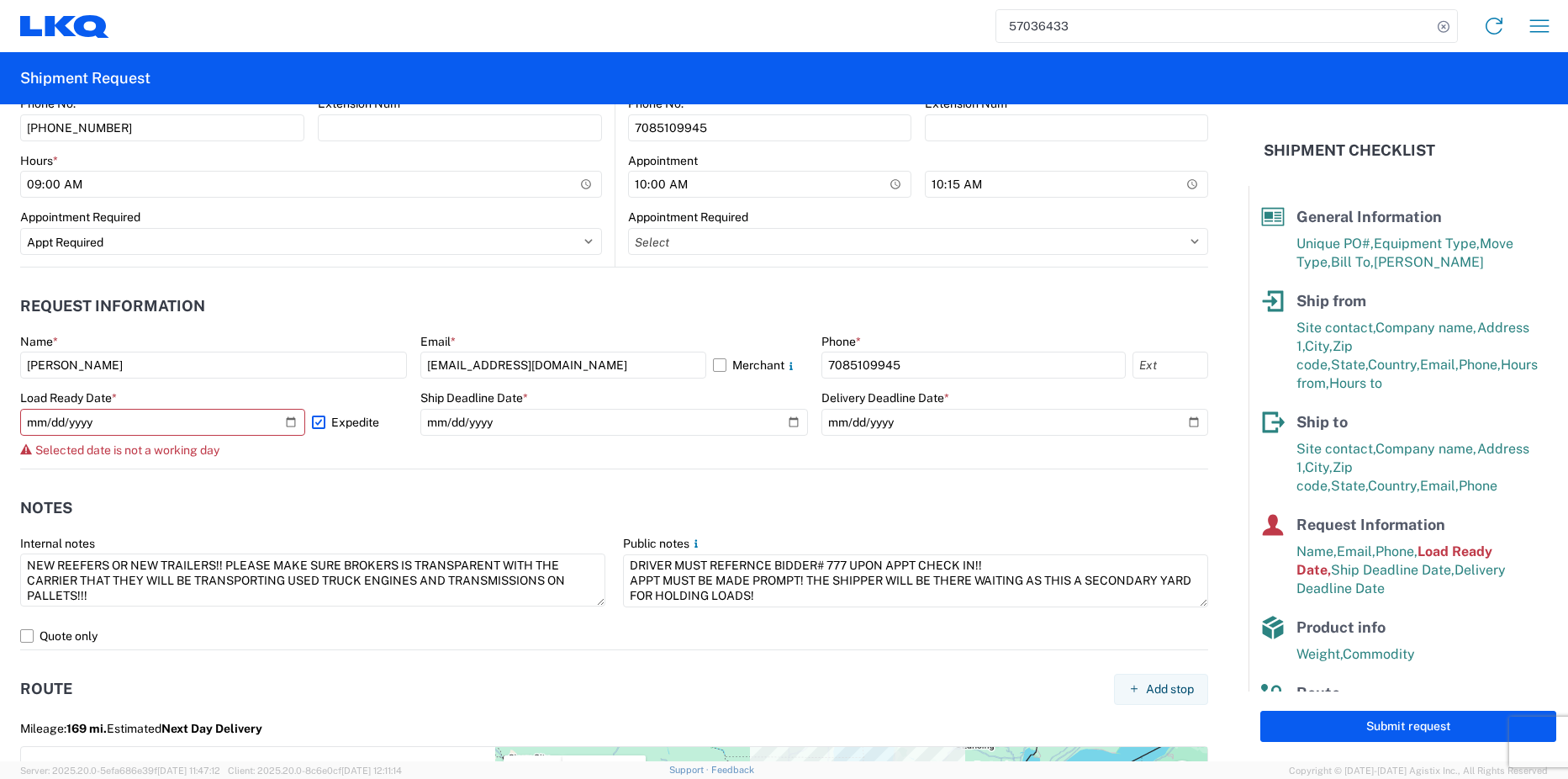
click at [321, 496] on header "Notes" at bounding box center [614, 508] width 1188 height 38
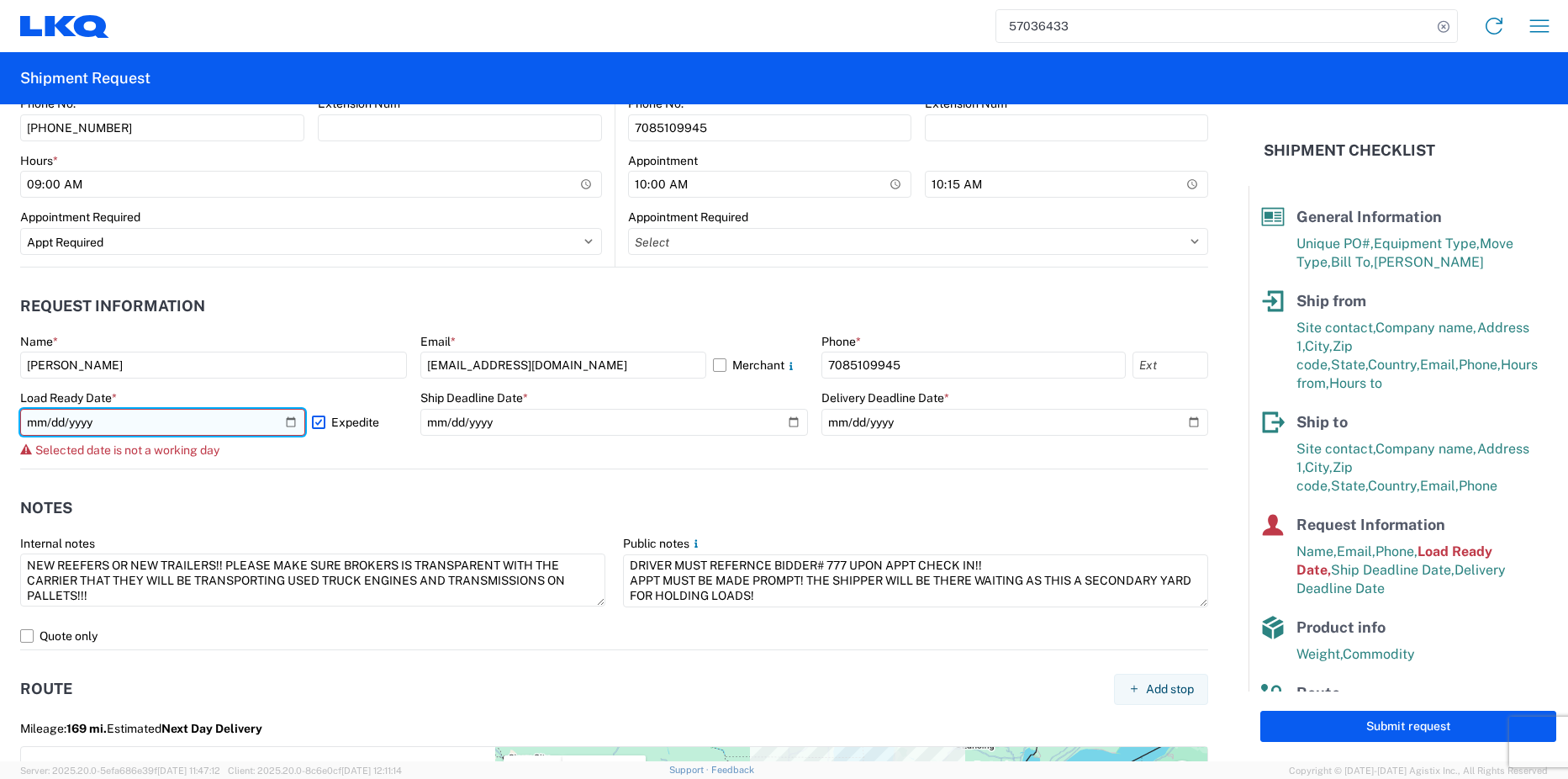
click at [289, 423] on input "[DATE]" at bounding box center [162, 422] width 285 height 27
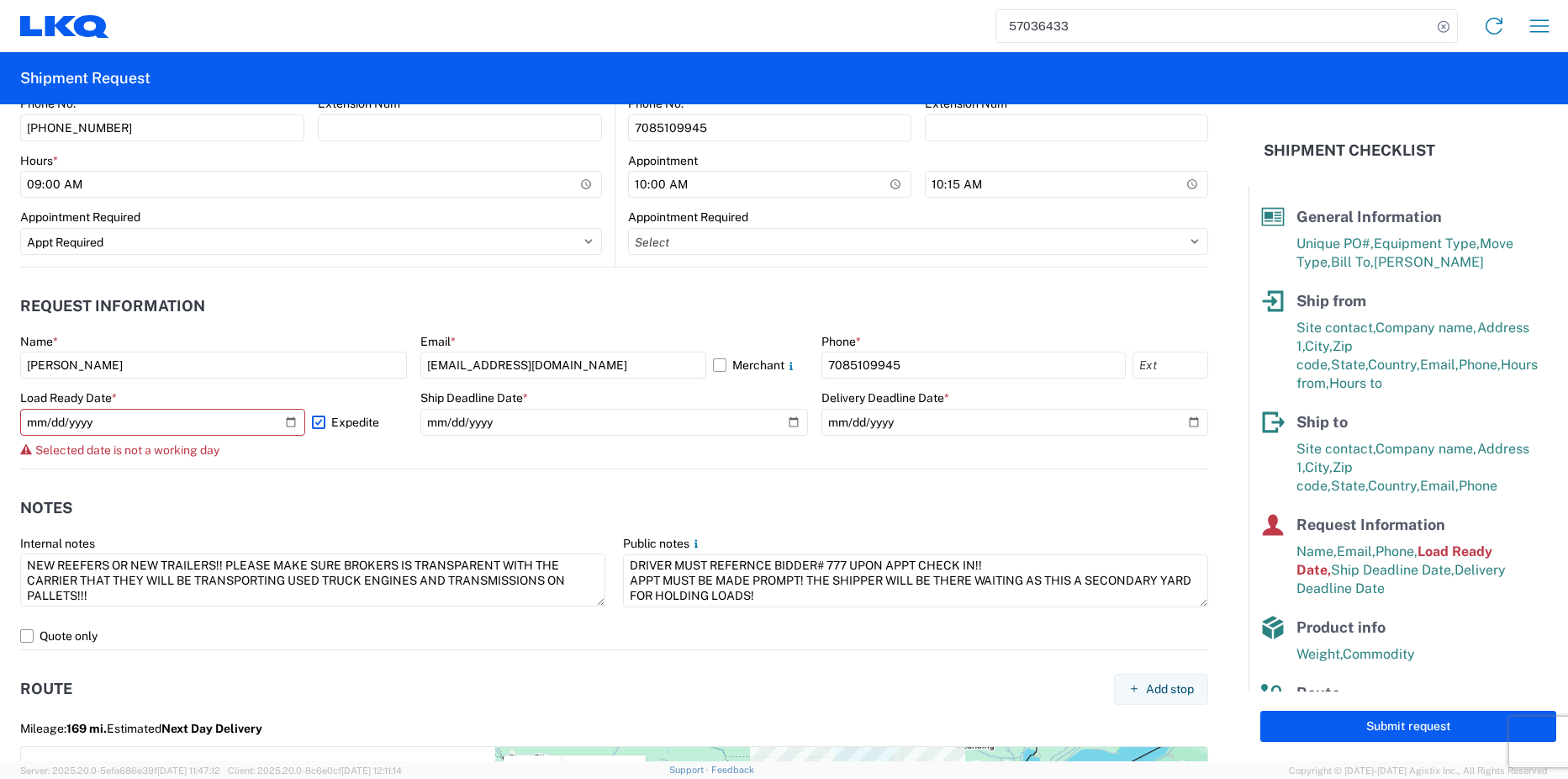
click at [290, 510] on header "Notes" at bounding box center [614, 508] width 1188 height 38
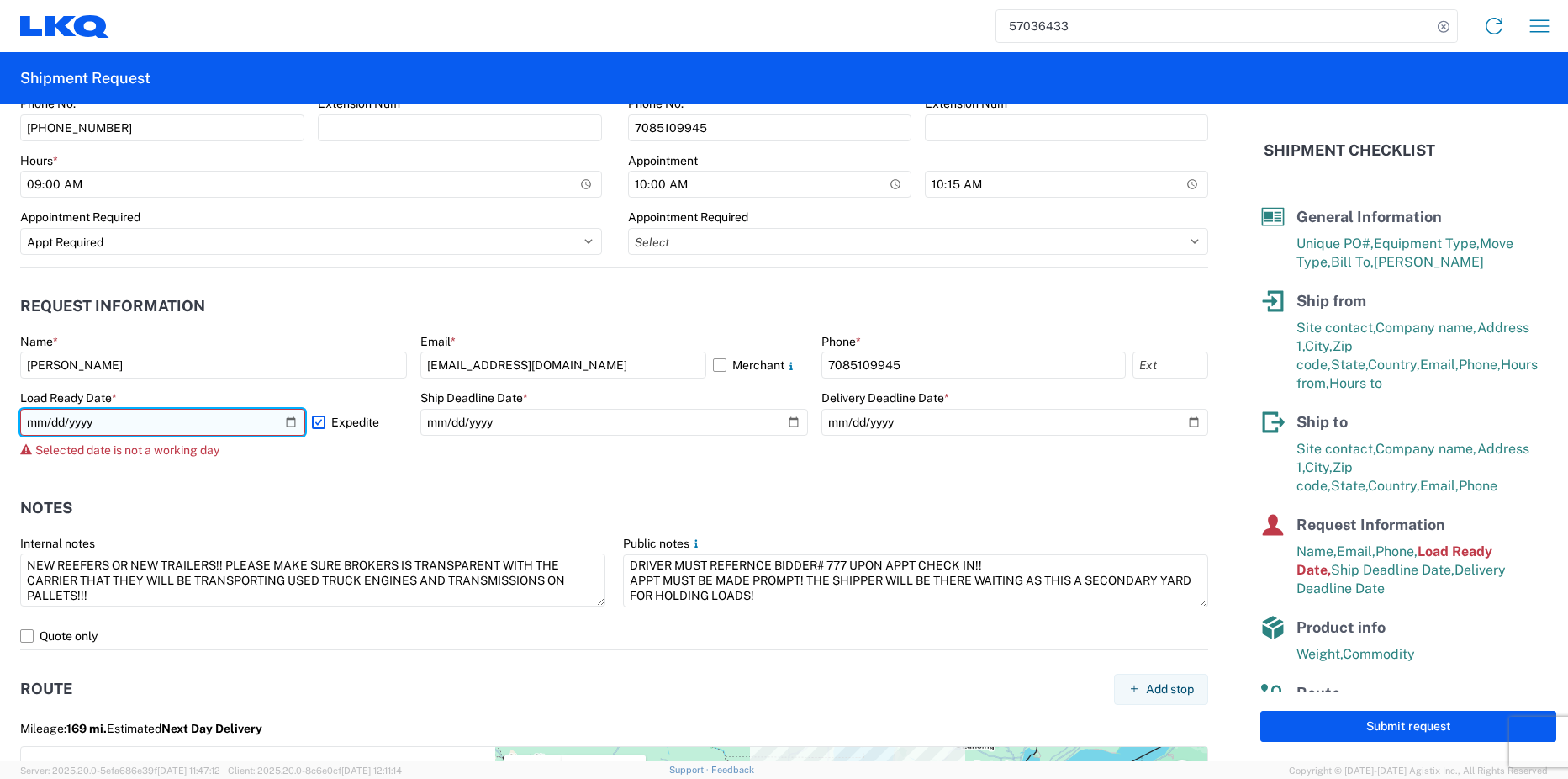
click at [284, 422] on input "[DATE]" at bounding box center [162, 422] width 285 height 27
type input "[DATE]"
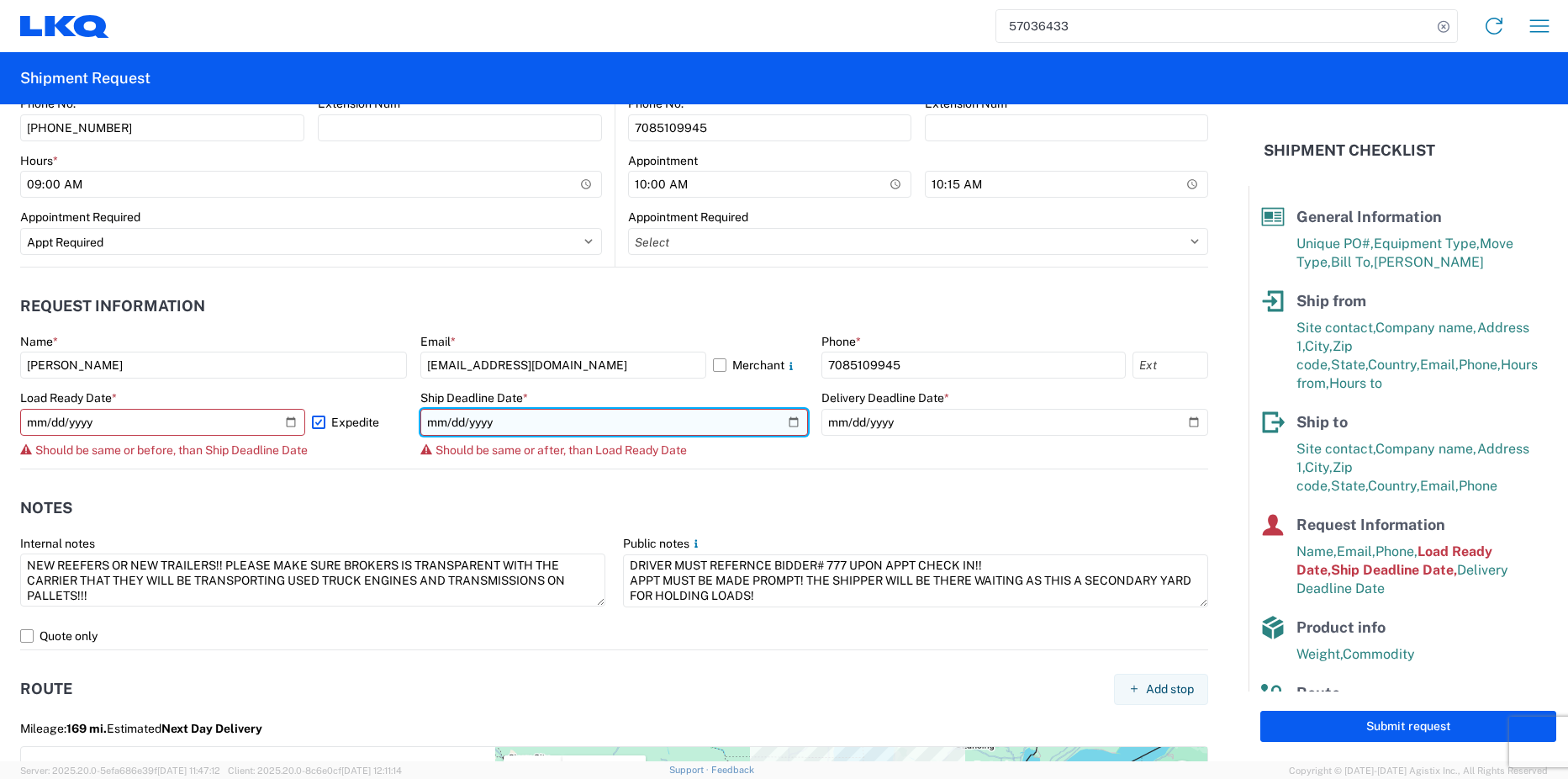
click at [781, 423] on input "[DATE]" at bounding box center [614, 422] width 386 height 27
type input "[DATE]"
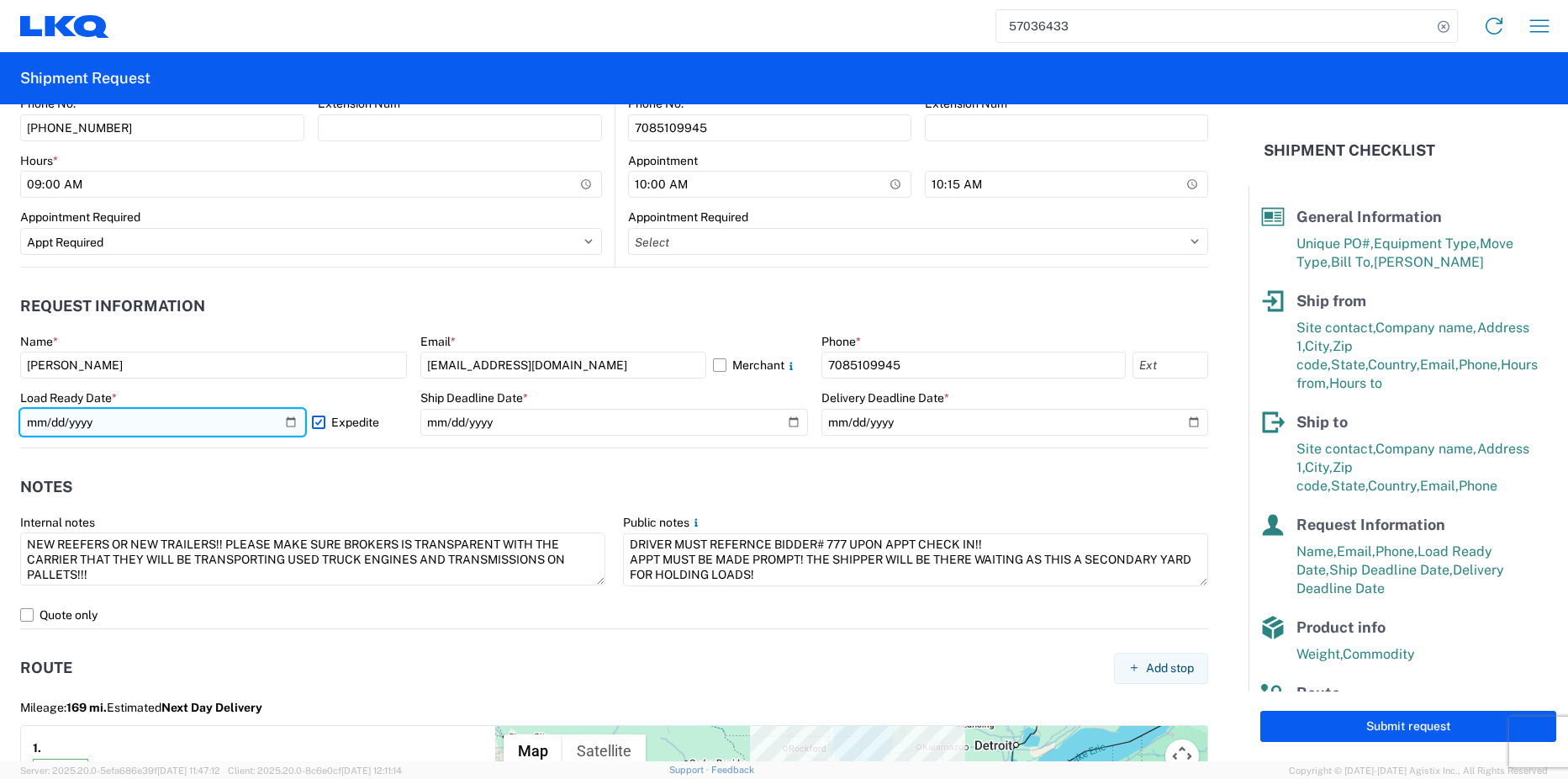
click at [286, 426] on input "[DATE]" at bounding box center [162, 422] width 285 height 27
type input "[DATE]"
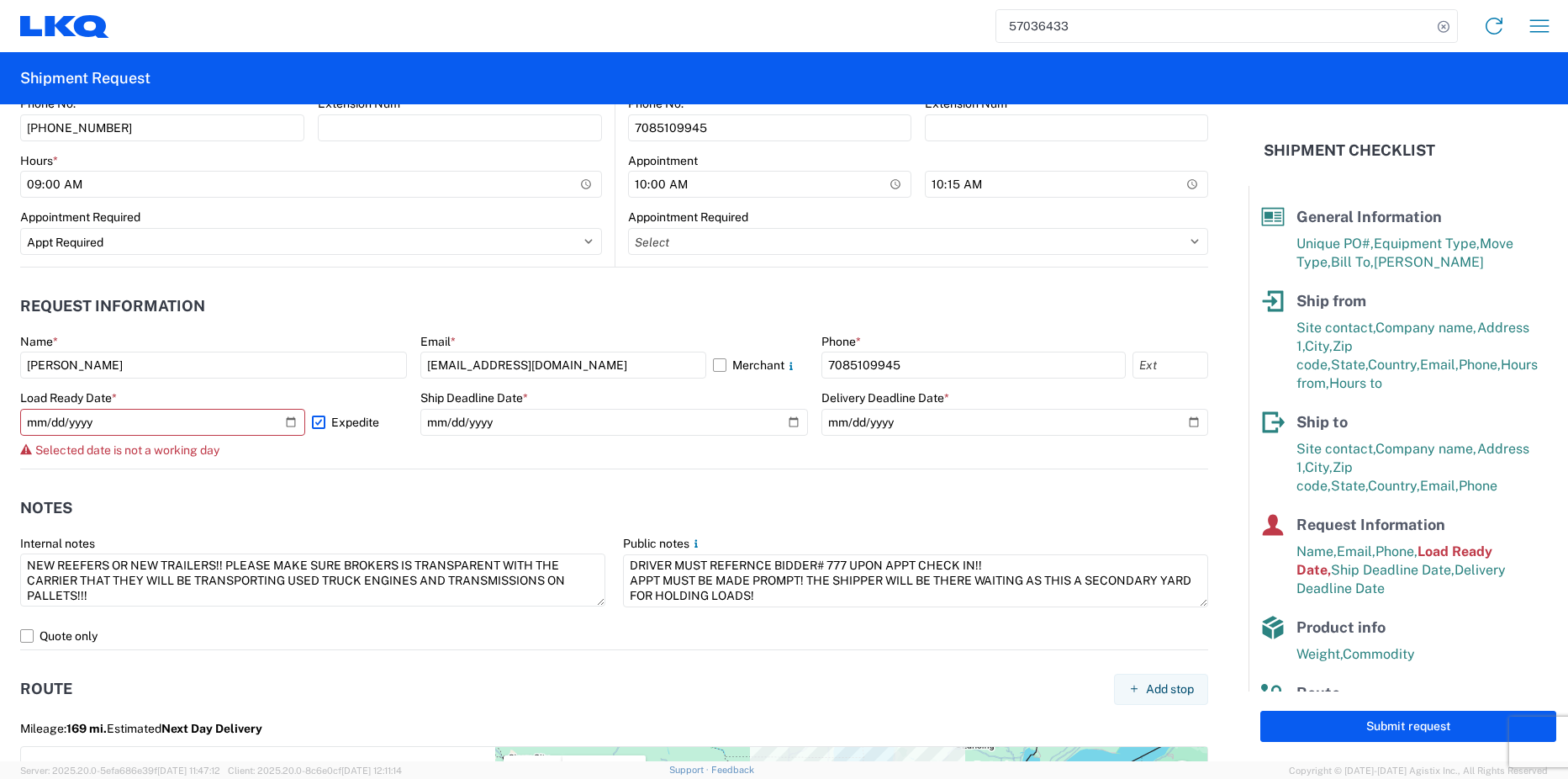
click at [225, 485] on agx-notes "Notes Internal notes NEW REEFERS OR NEW TRAILERS!! PLEASE MAKE SURE BROKERS IS …" at bounding box center [614, 559] width 1188 height 181
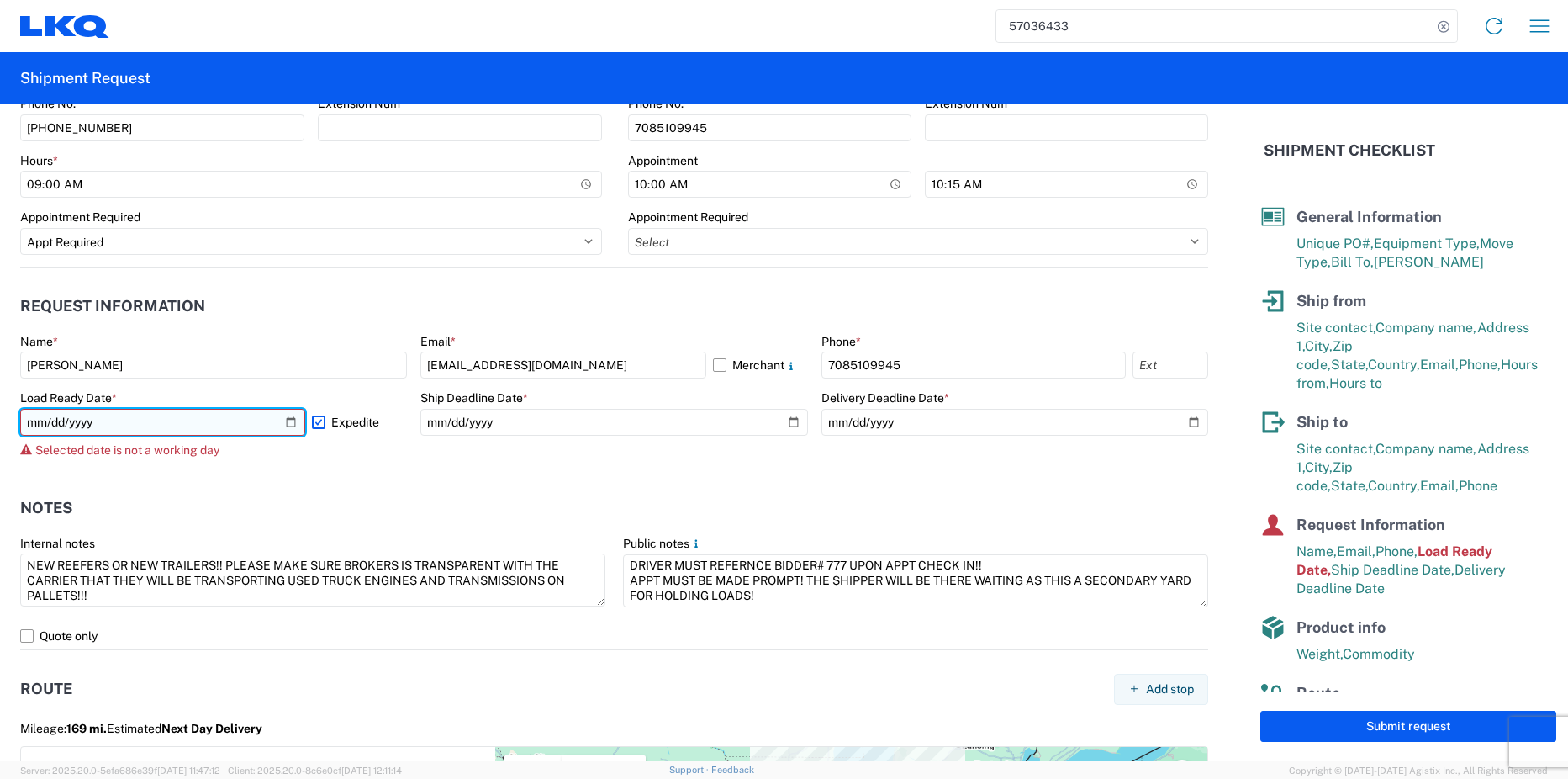
click at [292, 425] on input "[DATE]" at bounding box center [162, 422] width 285 height 27
click at [283, 425] on input "[DATE]" at bounding box center [162, 422] width 285 height 27
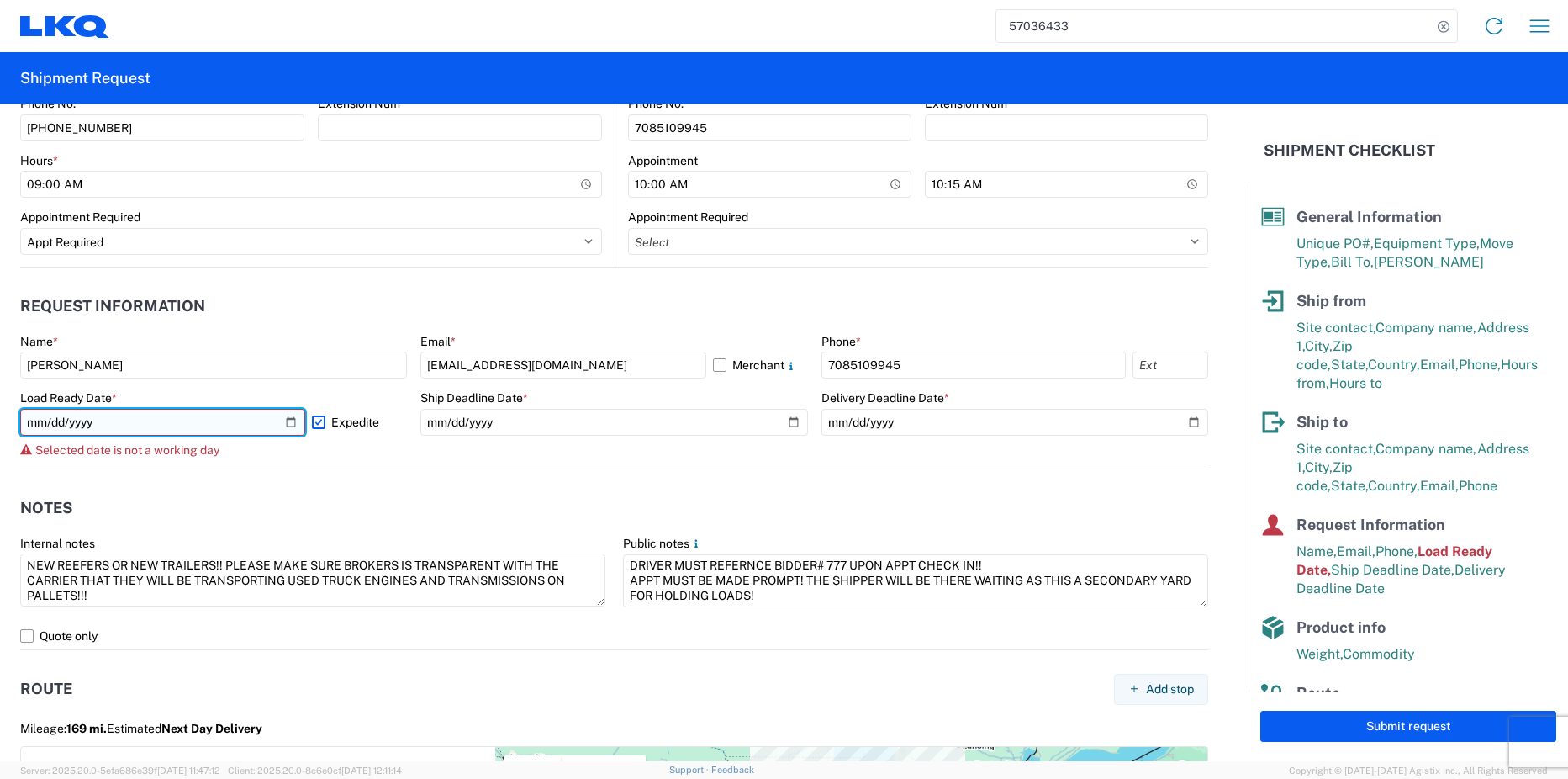
click at [283, 425] on input "[DATE]" at bounding box center [162, 422] width 285 height 27
click at [284, 425] on input "[DATE]" at bounding box center [162, 422] width 285 height 27
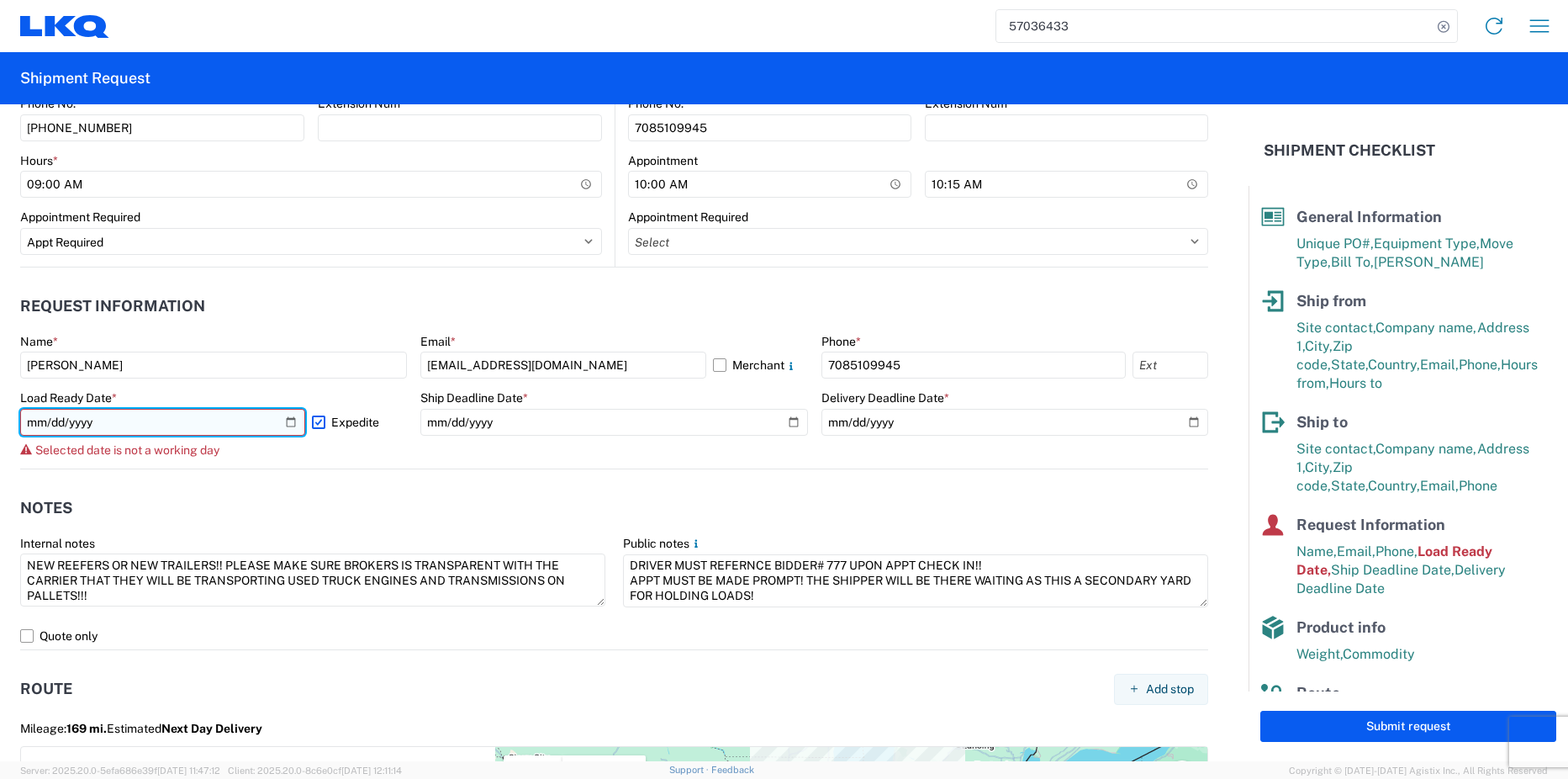
click at [284, 425] on input "[DATE]" at bounding box center [162, 422] width 285 height 27
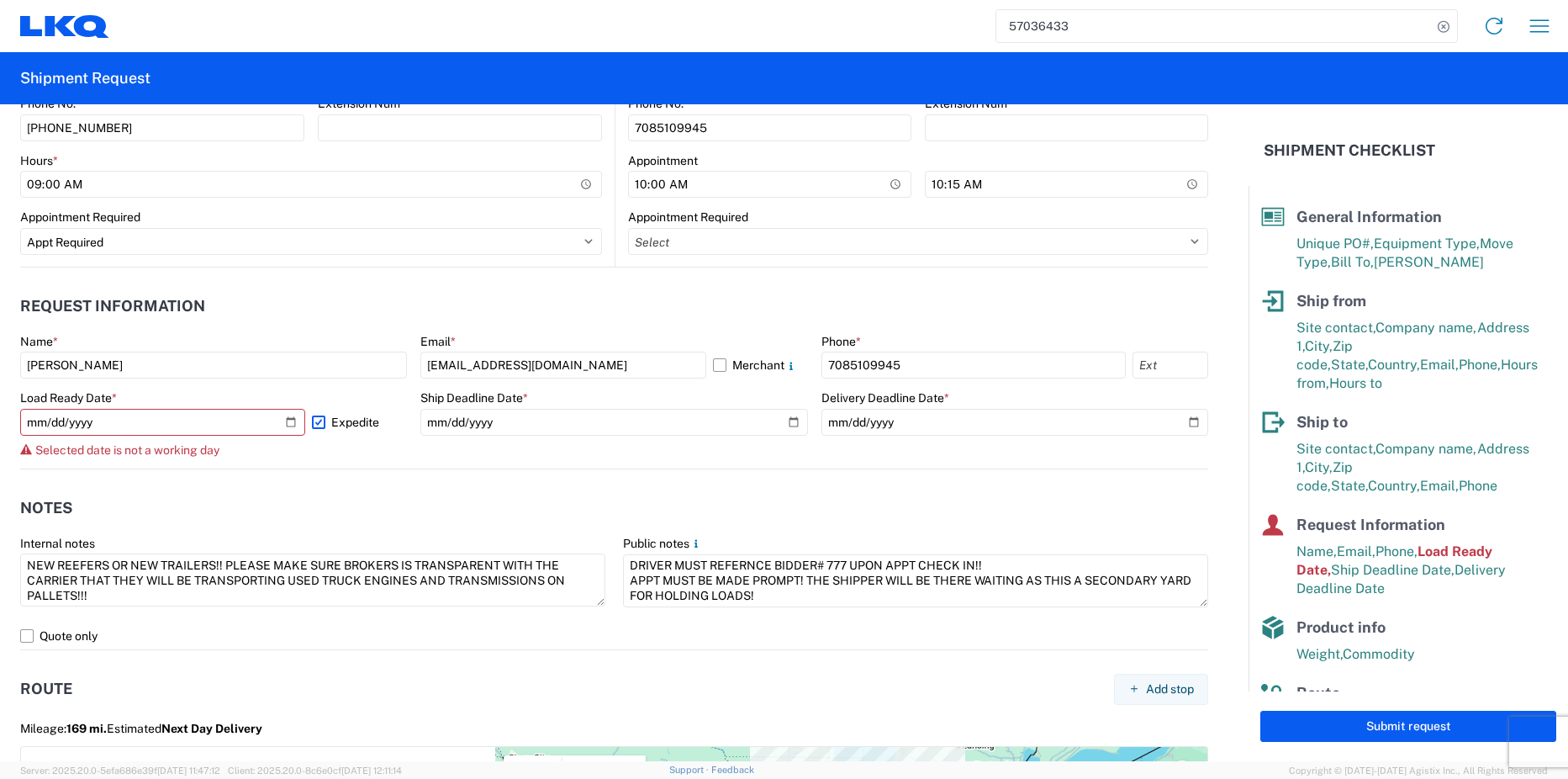
click at [465, 496] on header "Notes" at bounding box center [614, 508] width 1188 height 38
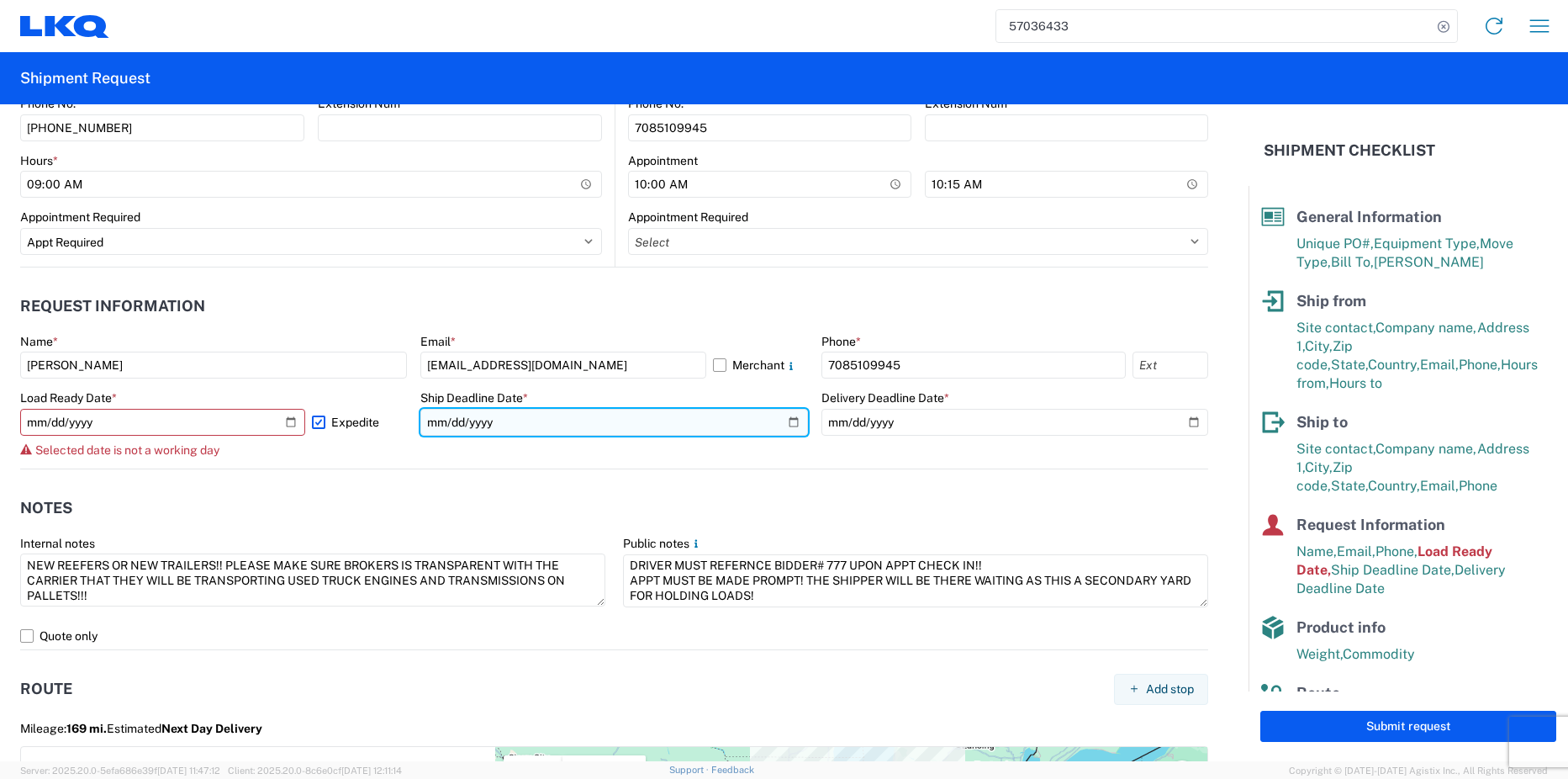
click at [787, 429] on input "[DATE]" at bounding box center [614, 422] width 386 height 27
type input "[DATE]"
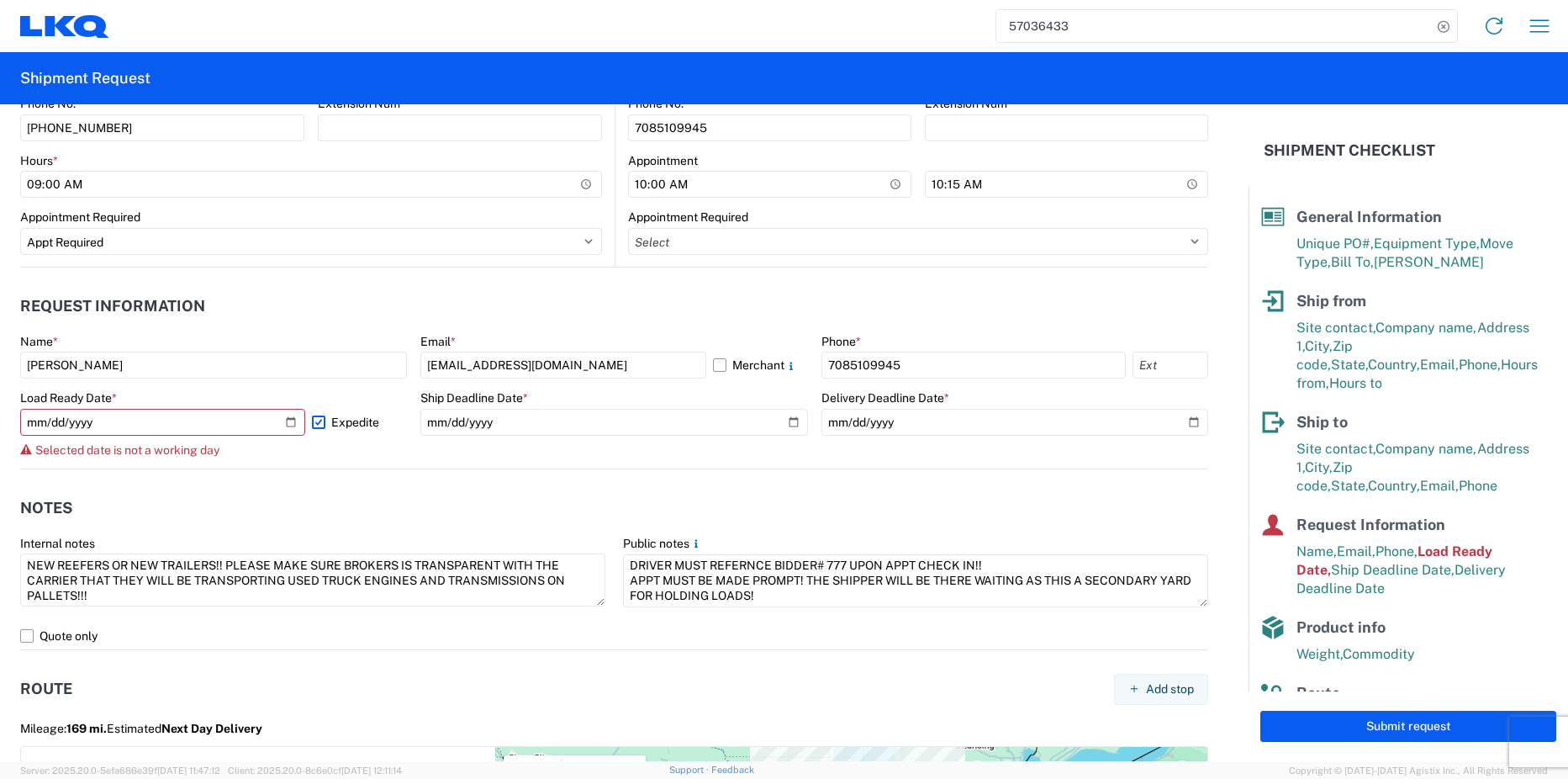
click at [628, 478] on agx-notes "Notes Internal notes NEW REEFERS OR NEW TRAILERS!! PLEASE MAKE SURE BROKERS IS …" at bounding box center [614, 559] width 1188 height 181
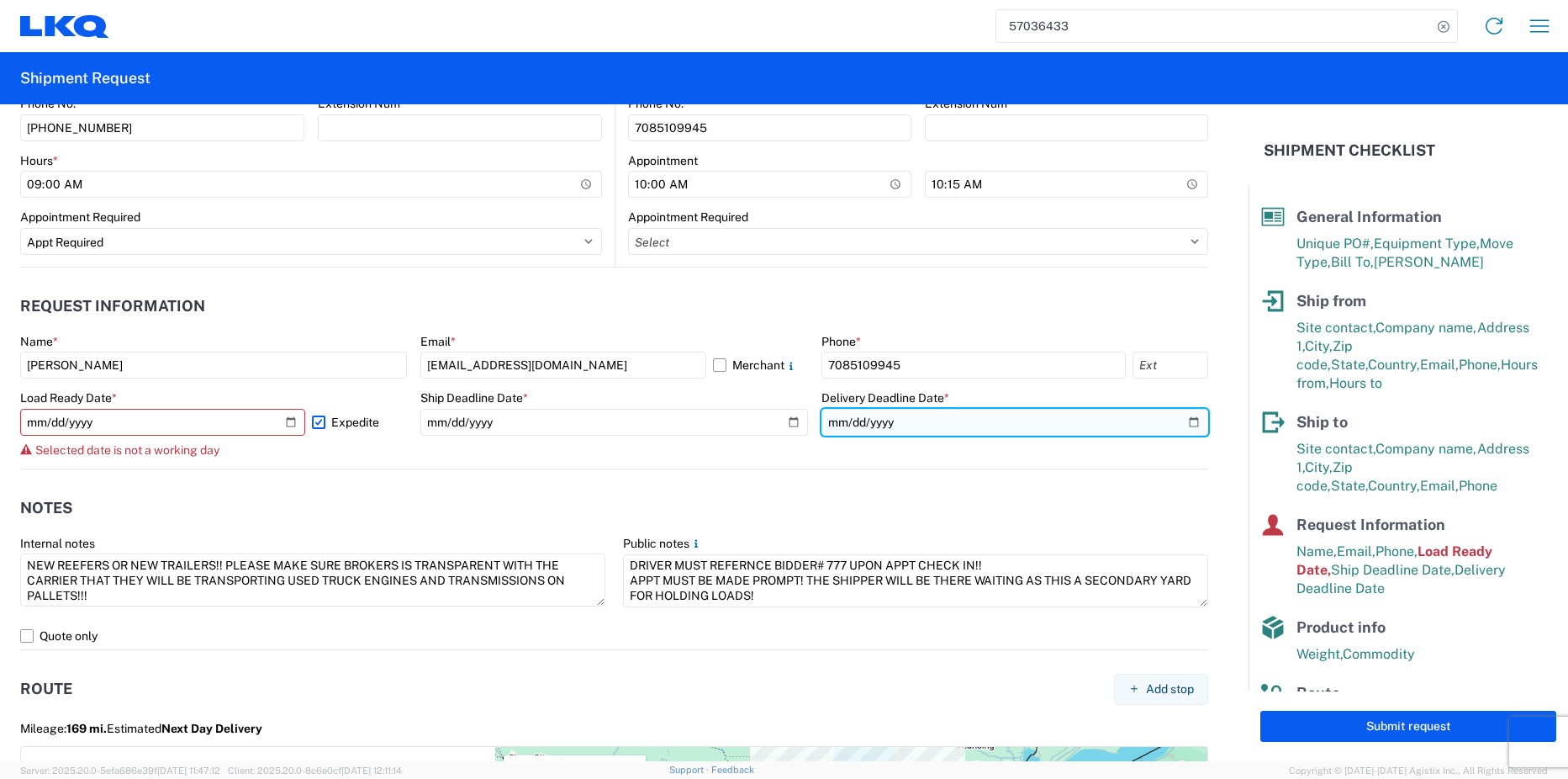
click at [1024, 424] on input "[DATE]" at bounding box center [1015, 422] width 386 height 27
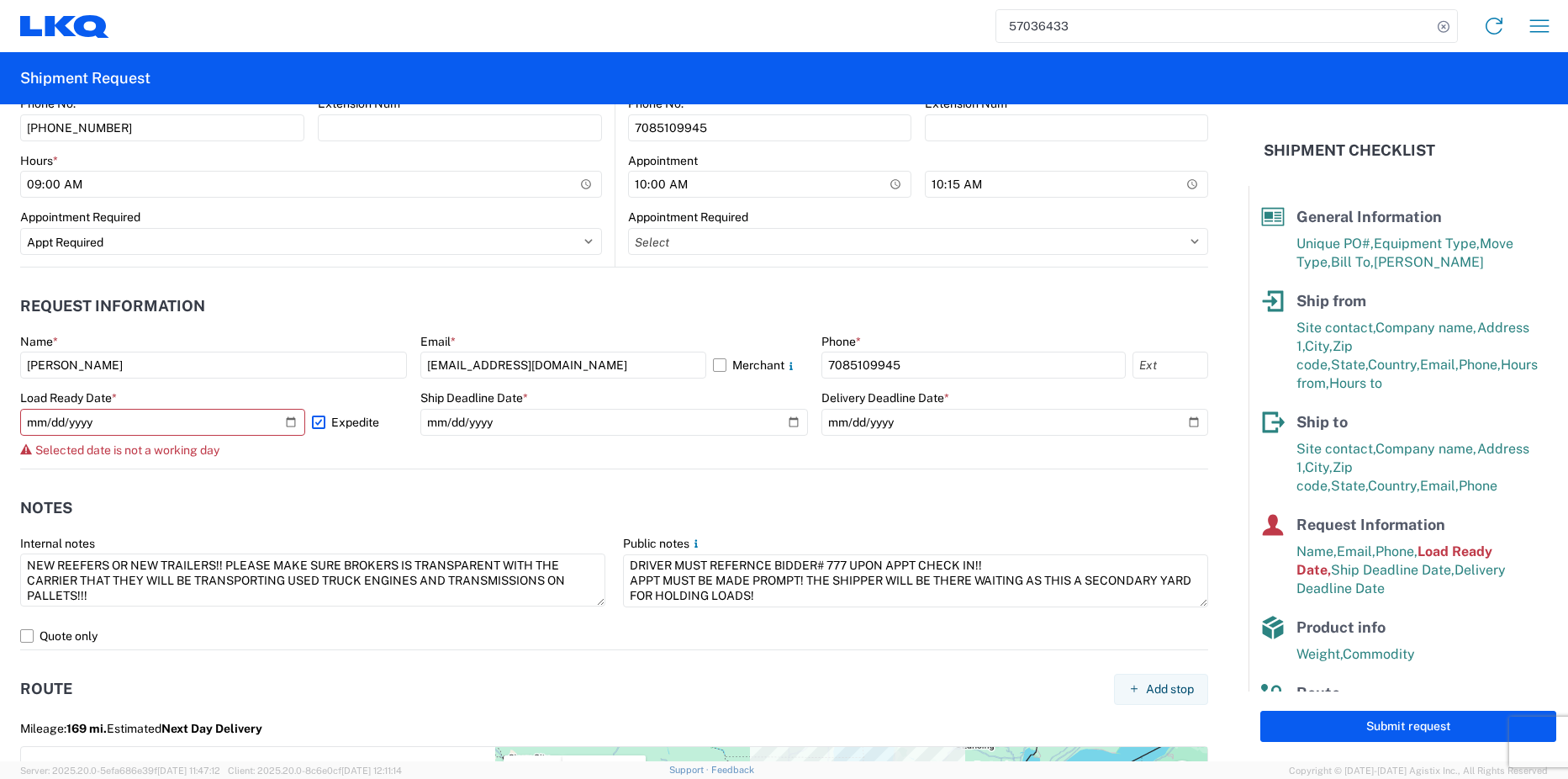
click at [777, 468] on form "General Information Template PO# BH/RUSSFISHER/INV#10846-3 Equipment Type * Sel…" at bounding box center [624, 432] width 1249 height 657
click at [337, 490] on header "Notes" at bounding box center [614, 508] width 1188 height 38
click at [1493, 27] on icon at bounding box center [1493, 26] width 27 height 27
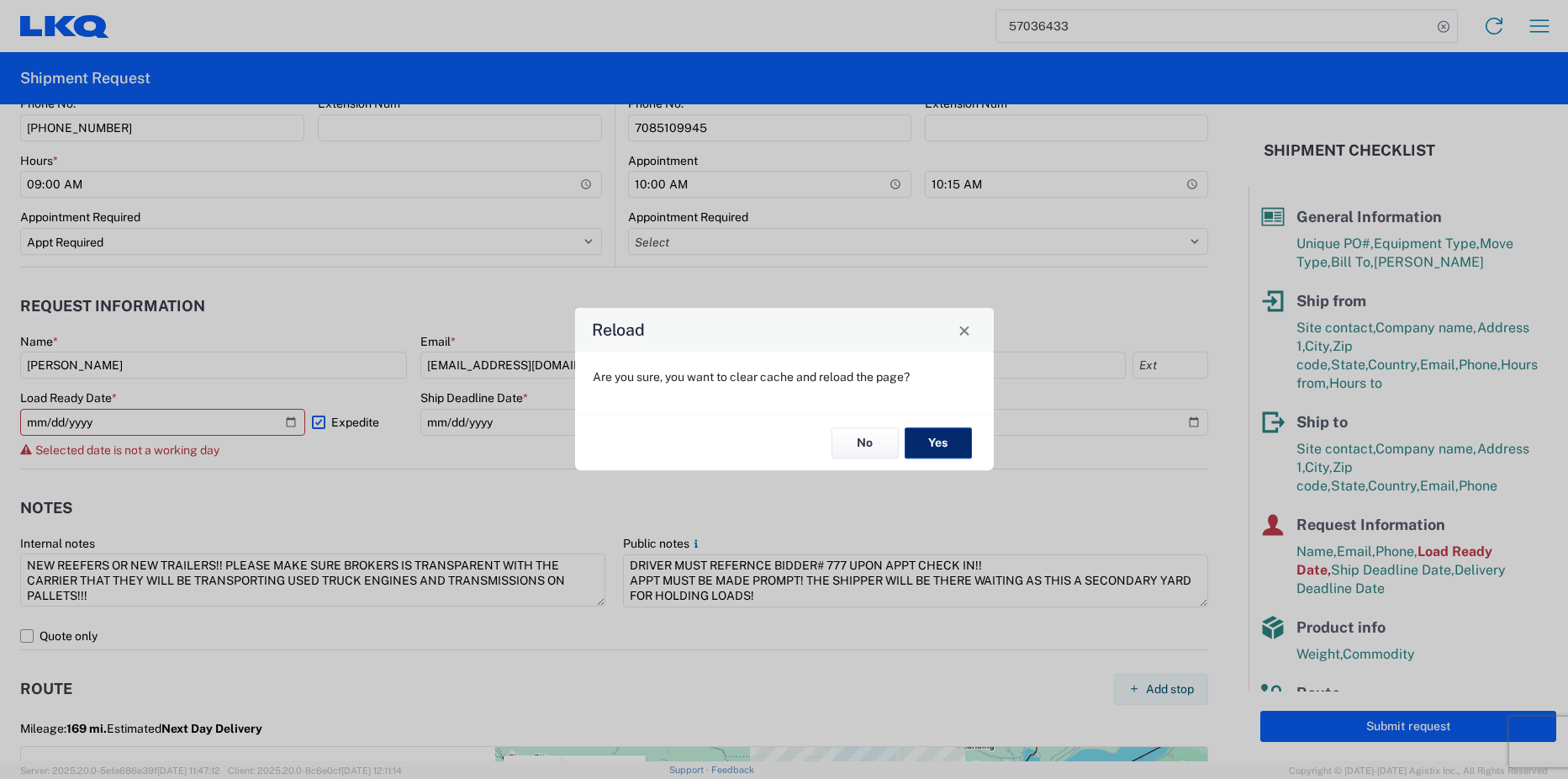
click at [948, 441] on button "Yes" at bounding box center [939, 442] width 67 height 31
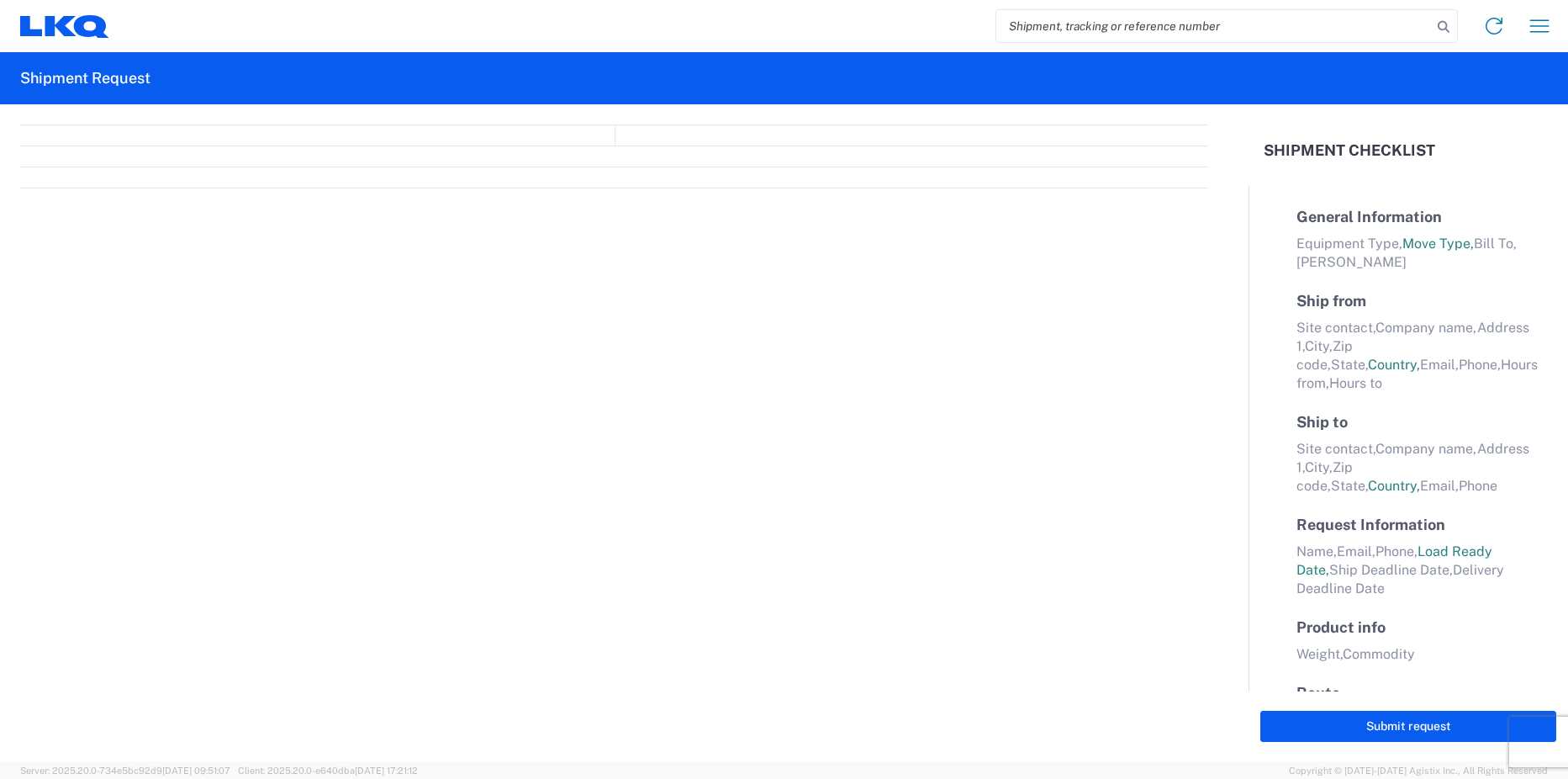
select select "FULL"
select select "LBS"
select select "IN"
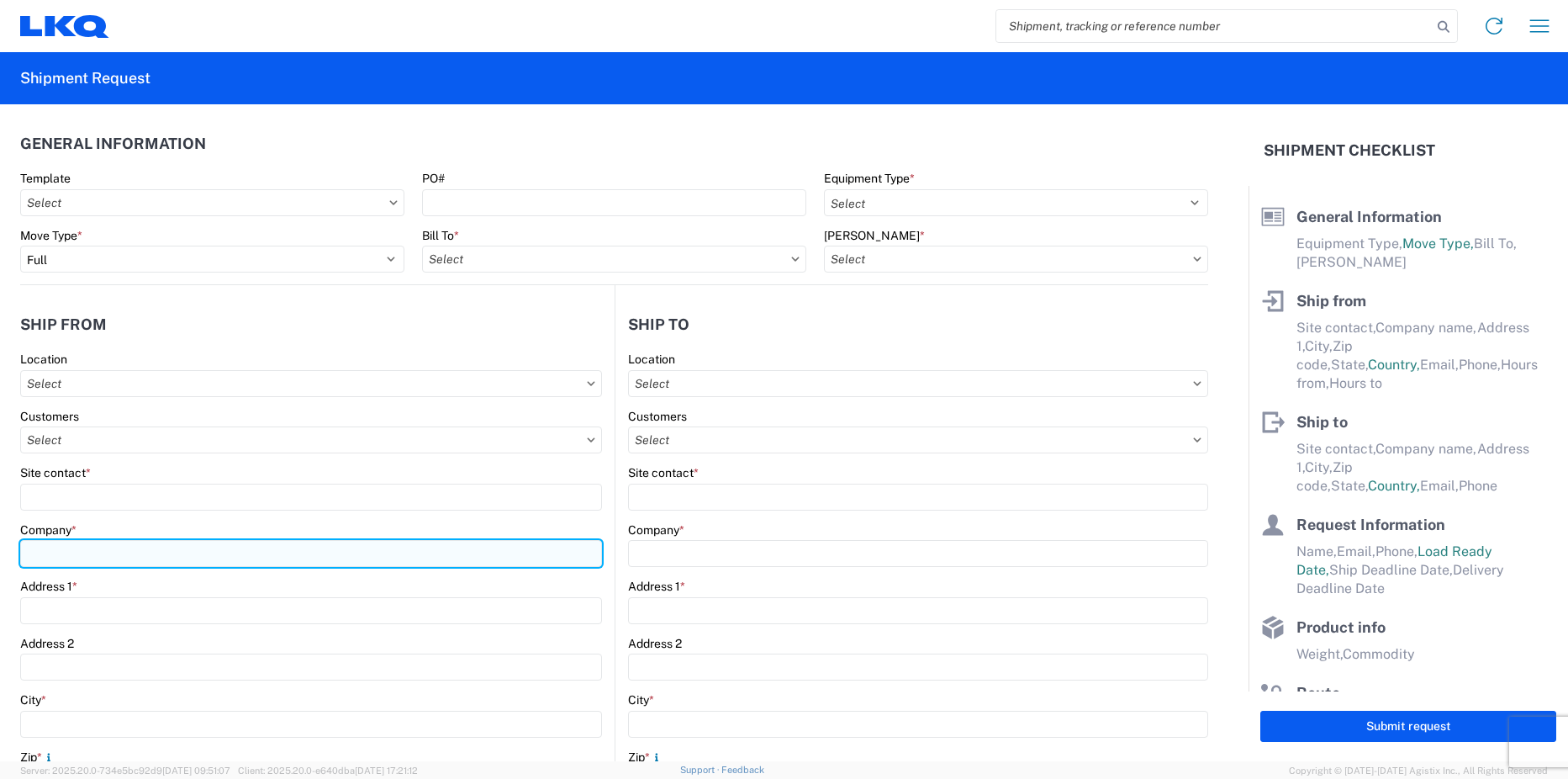
click at [123, 544] on input "Company *" at bounding box center [311, 553] width 582 height 27
type input "[PERSON_NAME] TRUCK PARTS & PARKING"
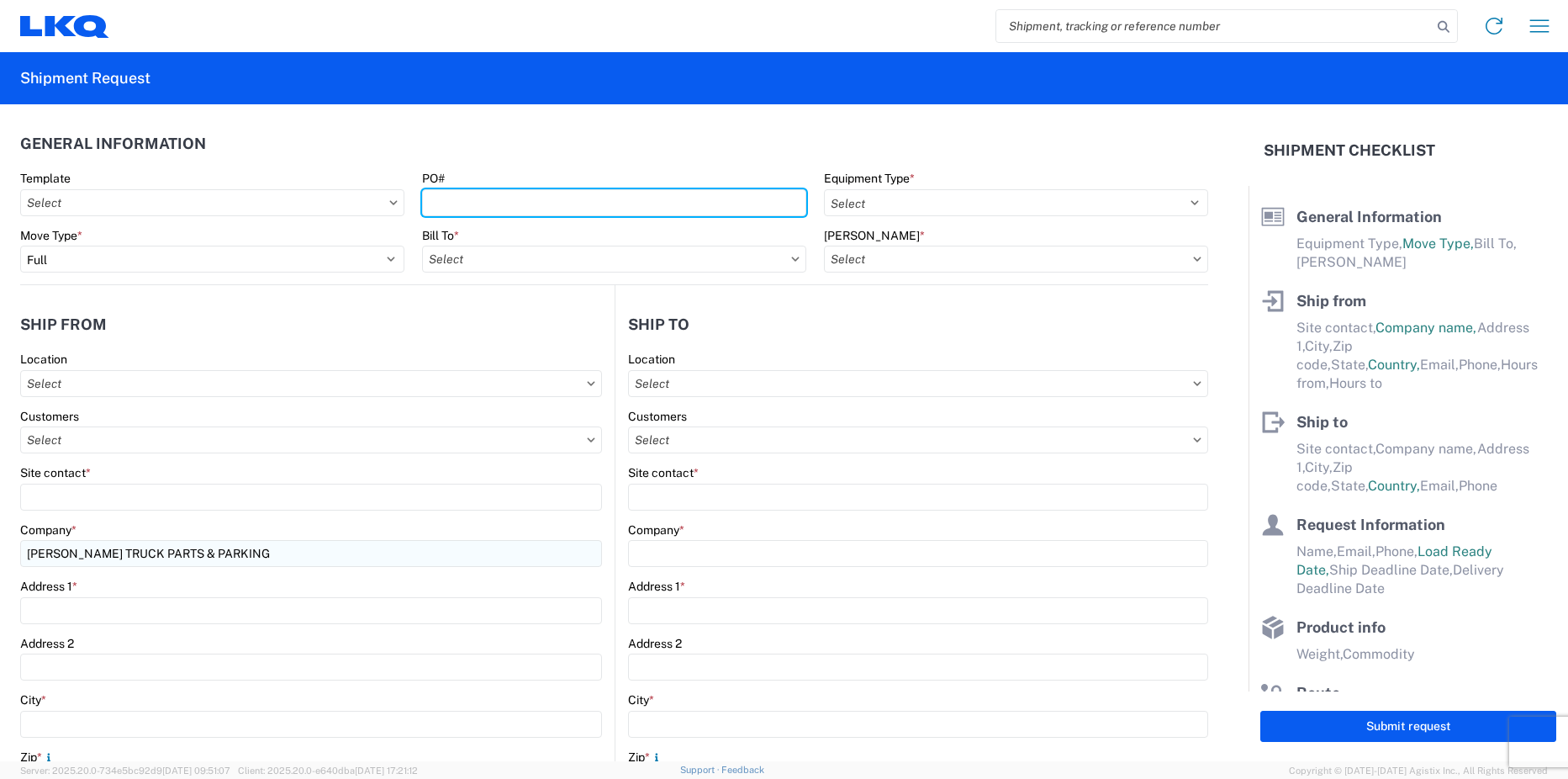
type input "BH/RUSSFISHER/INV#10846-3"
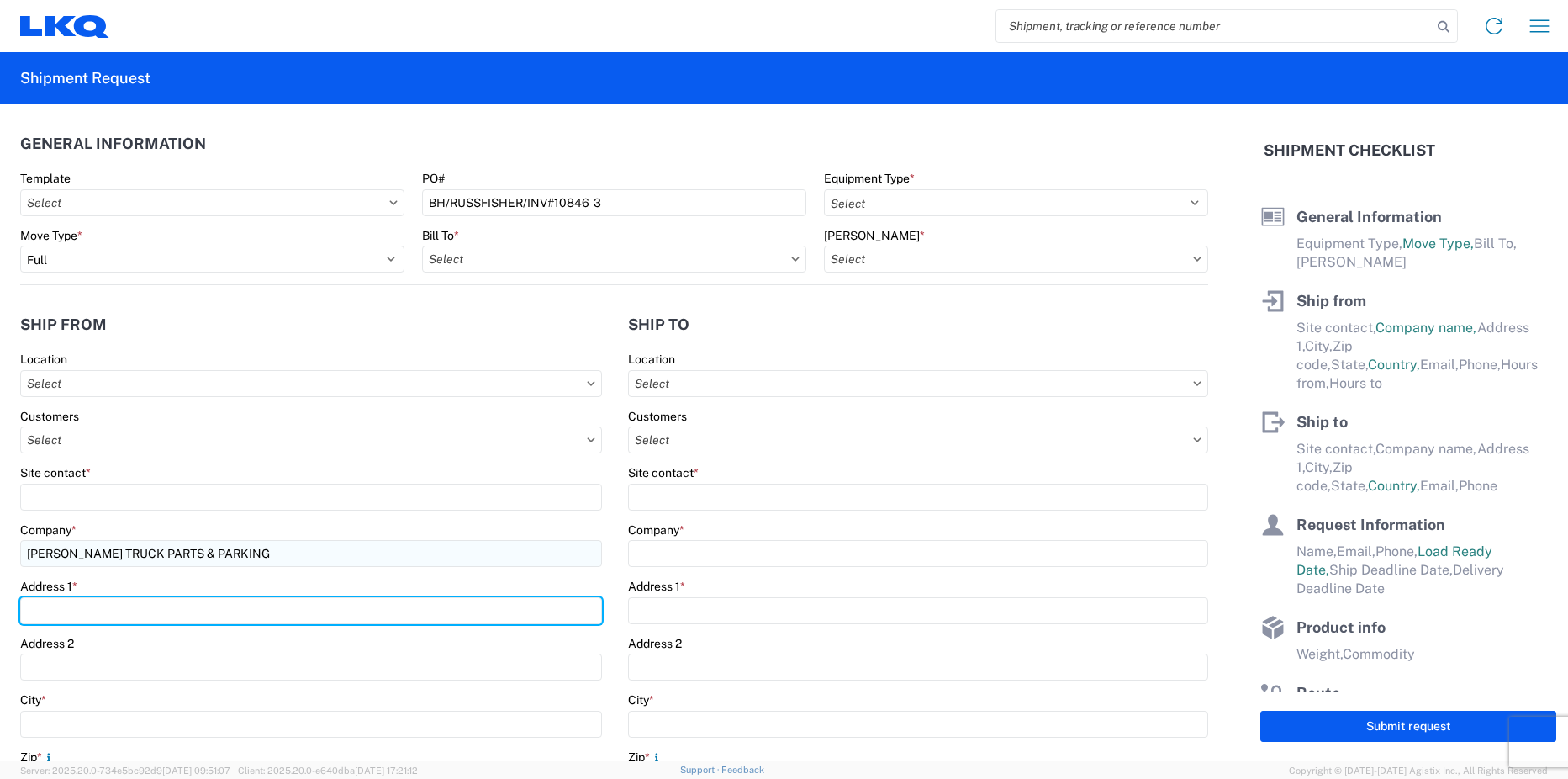
type input "[STREET_ADDRESS]"
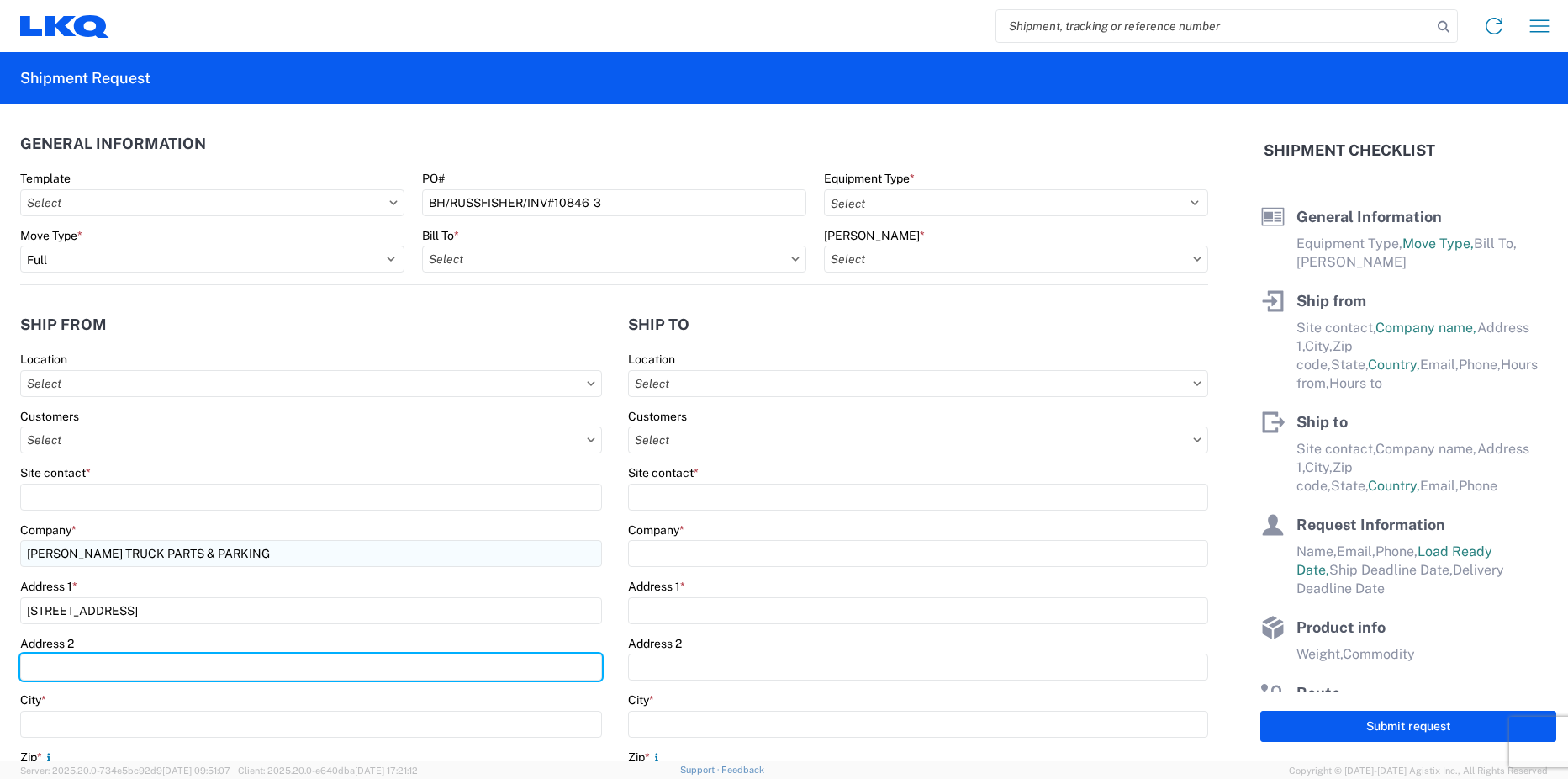
type input "Suite 1"
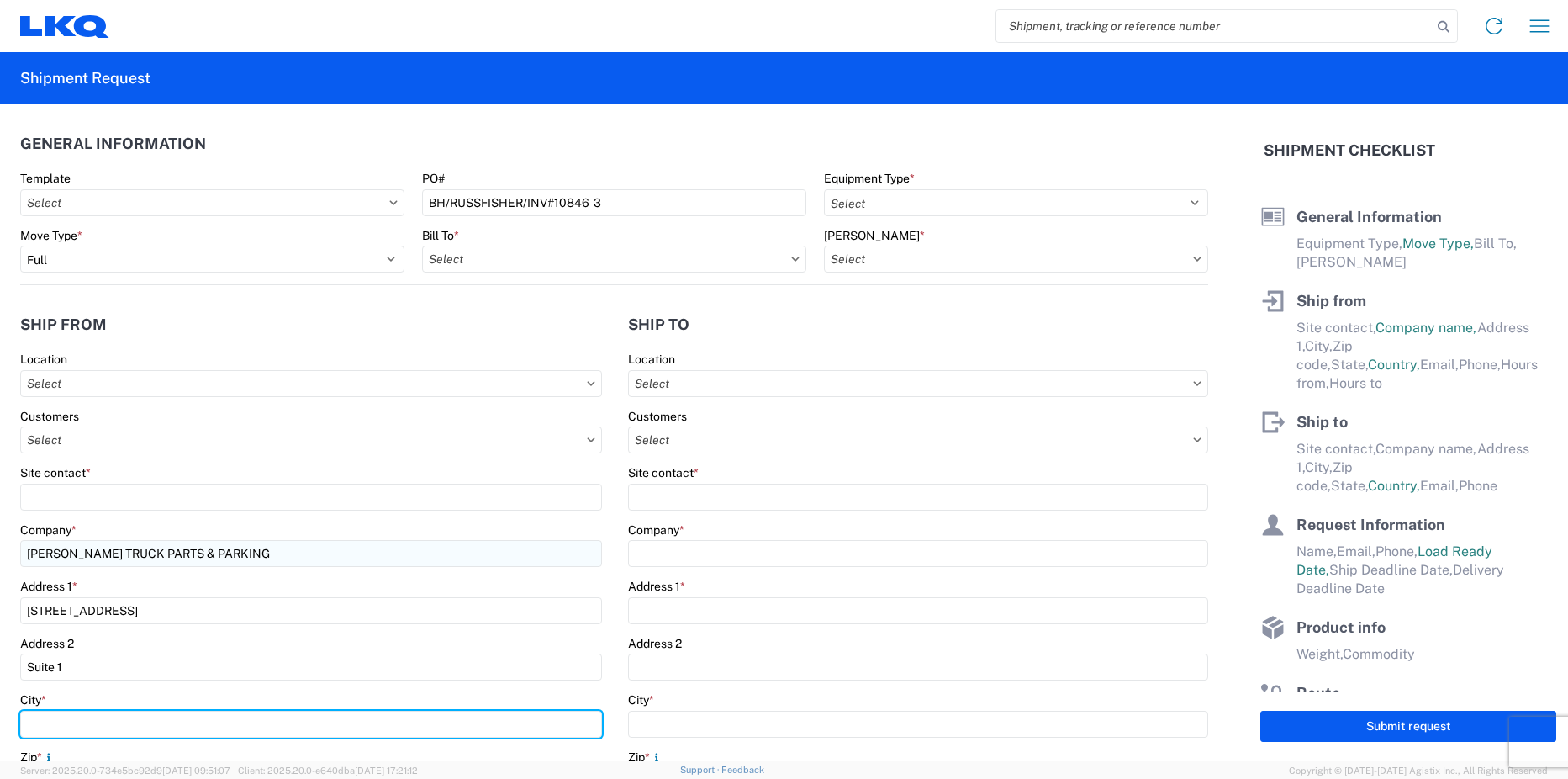
type input "[GEOGRAPHIC_DATA]"
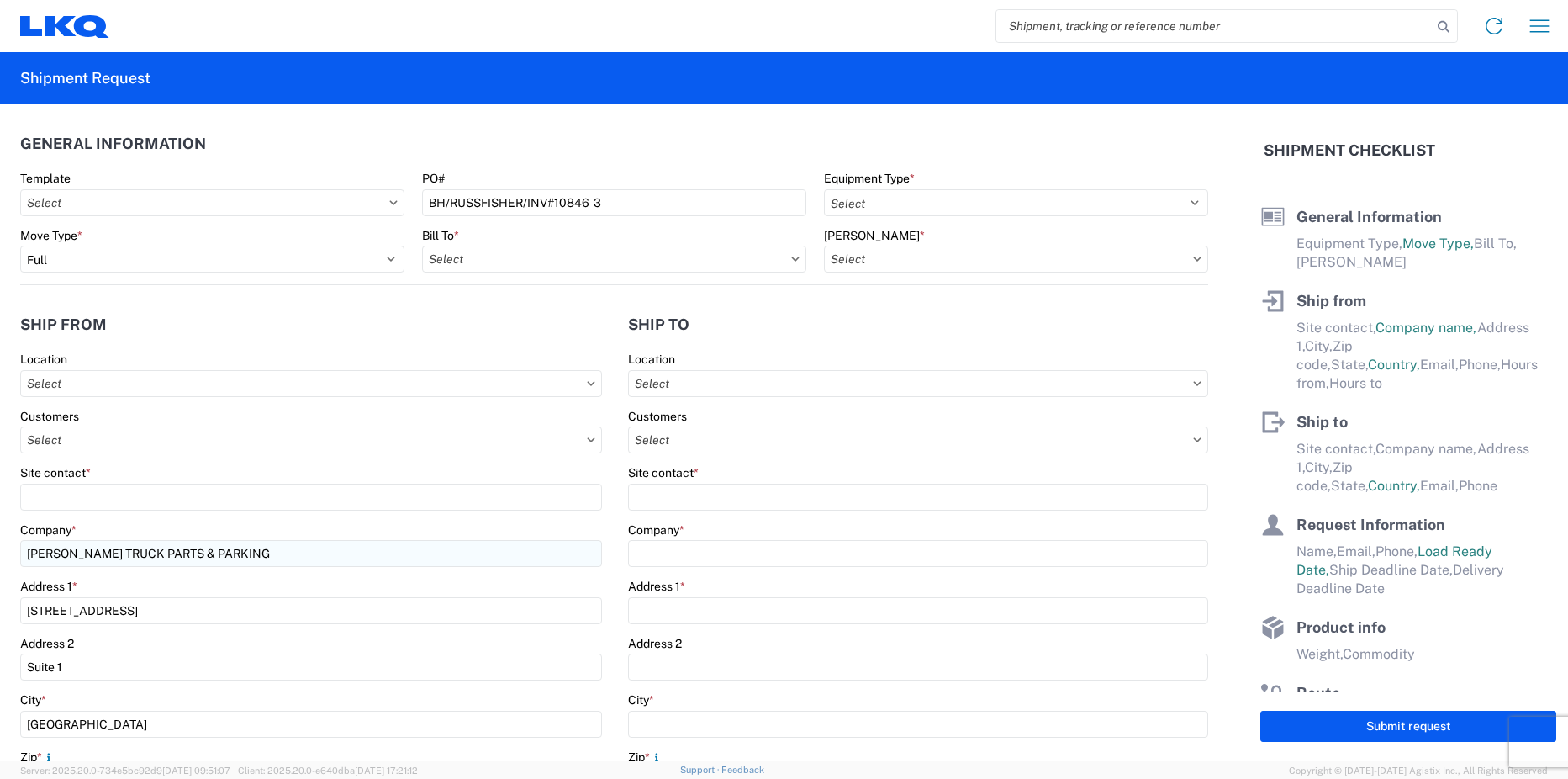
type input "47834"
select select "IN"
type input "[EMAIL_ADDRESS][DOMAIN_NAME]"
type input "[PHONE_NUMBER]"
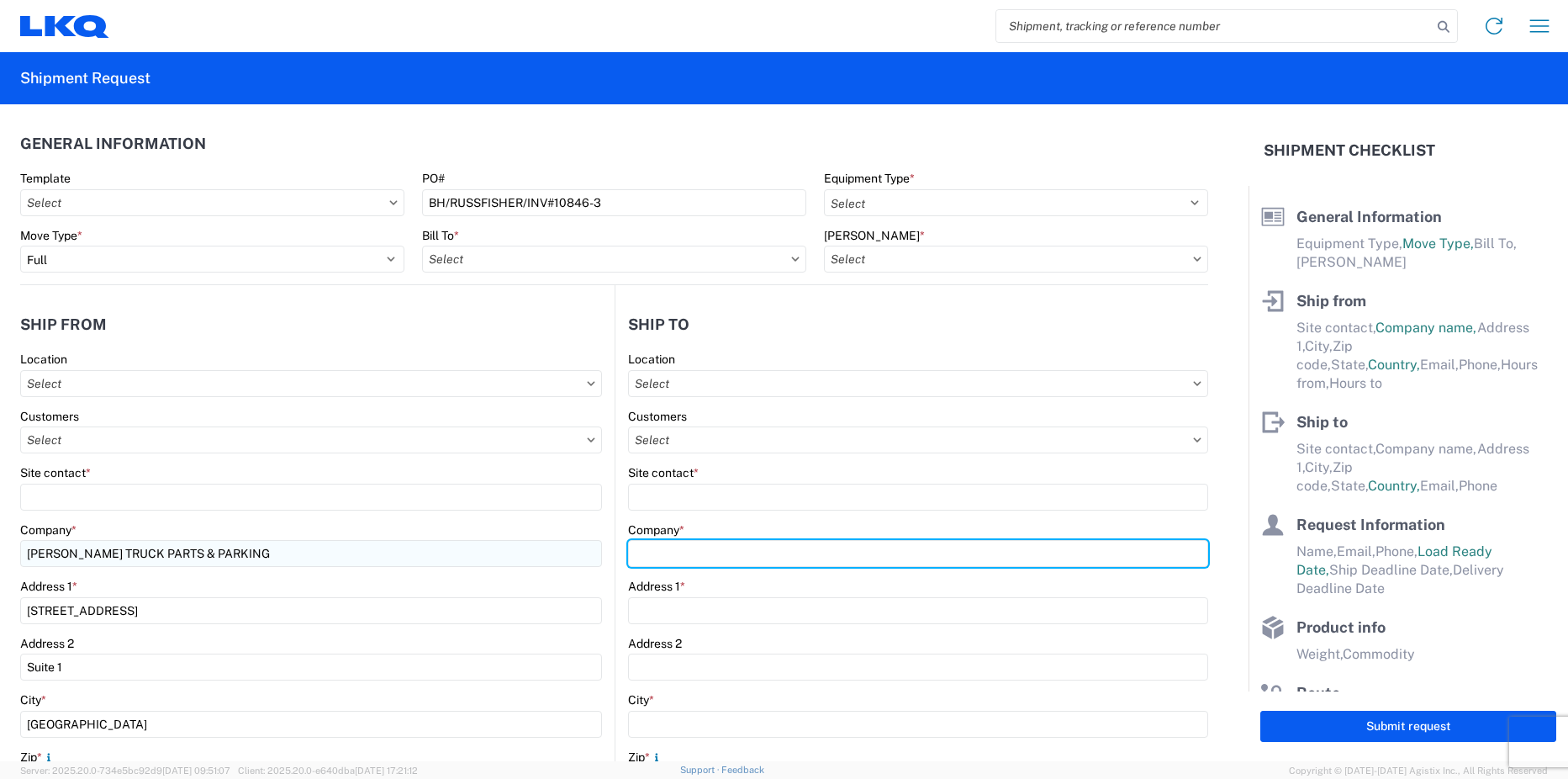
type input "LKQ Corporation"
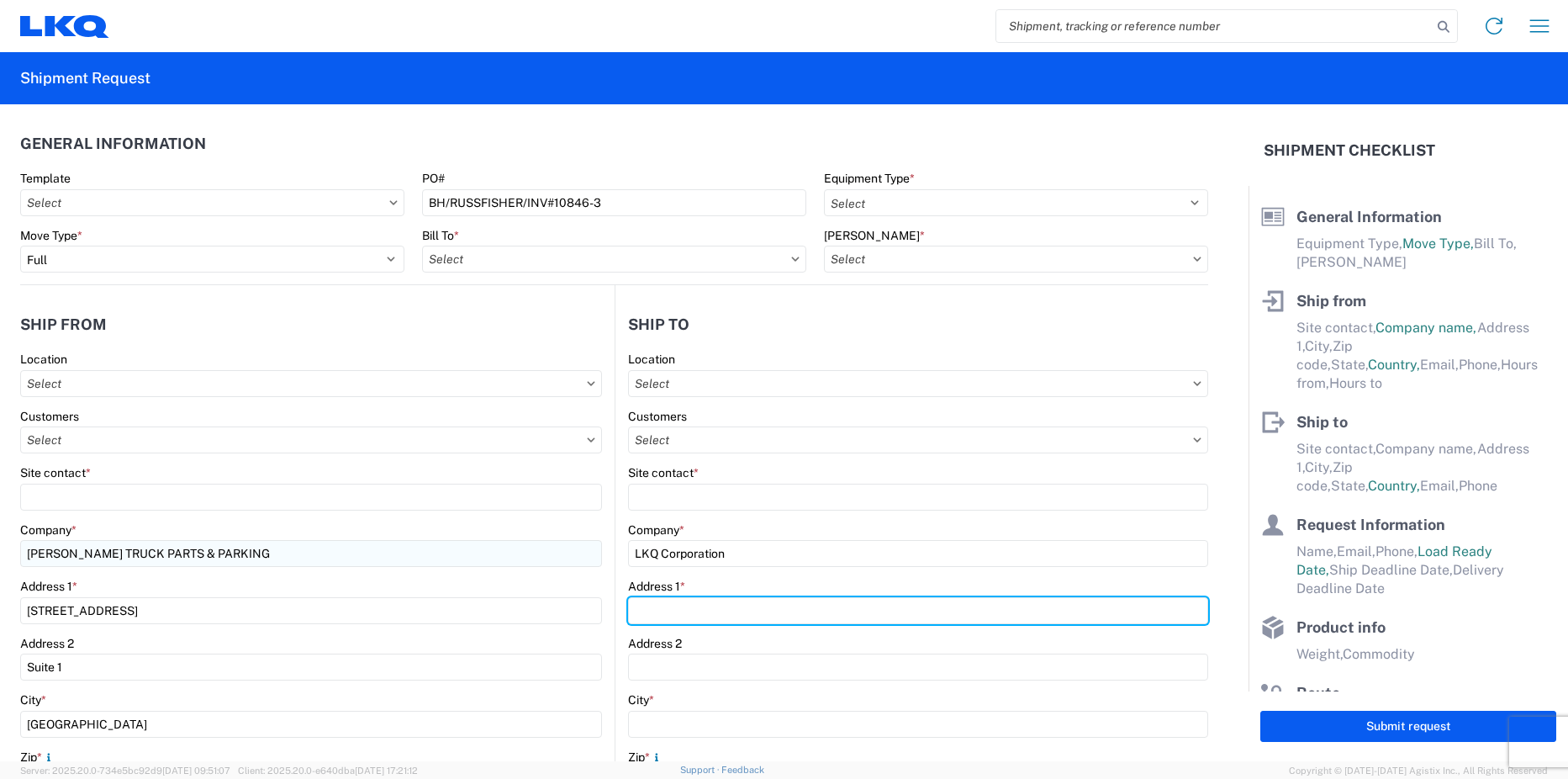
type input "[STREET_ADDRESS]"
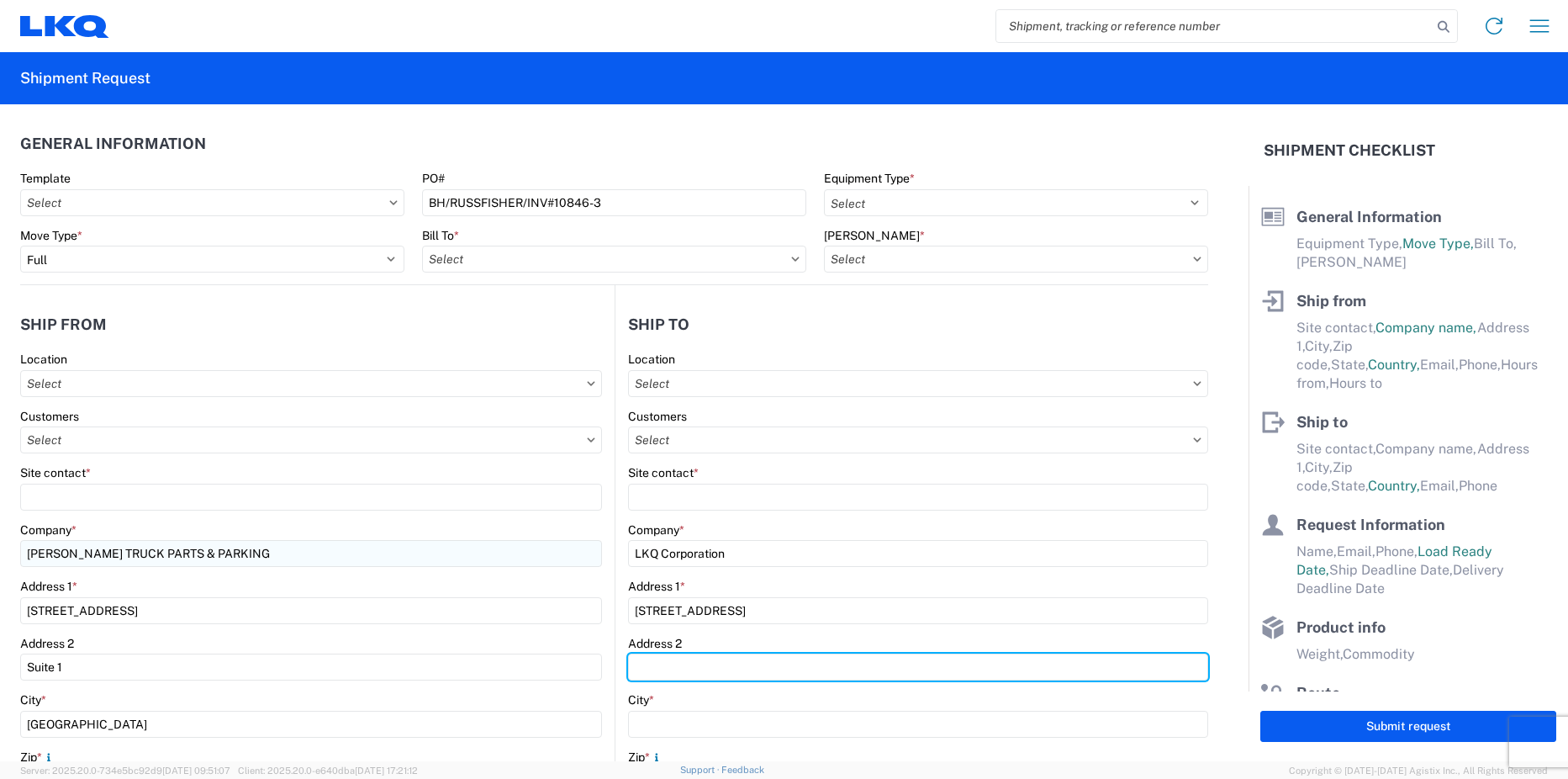
type input "Suite 1"
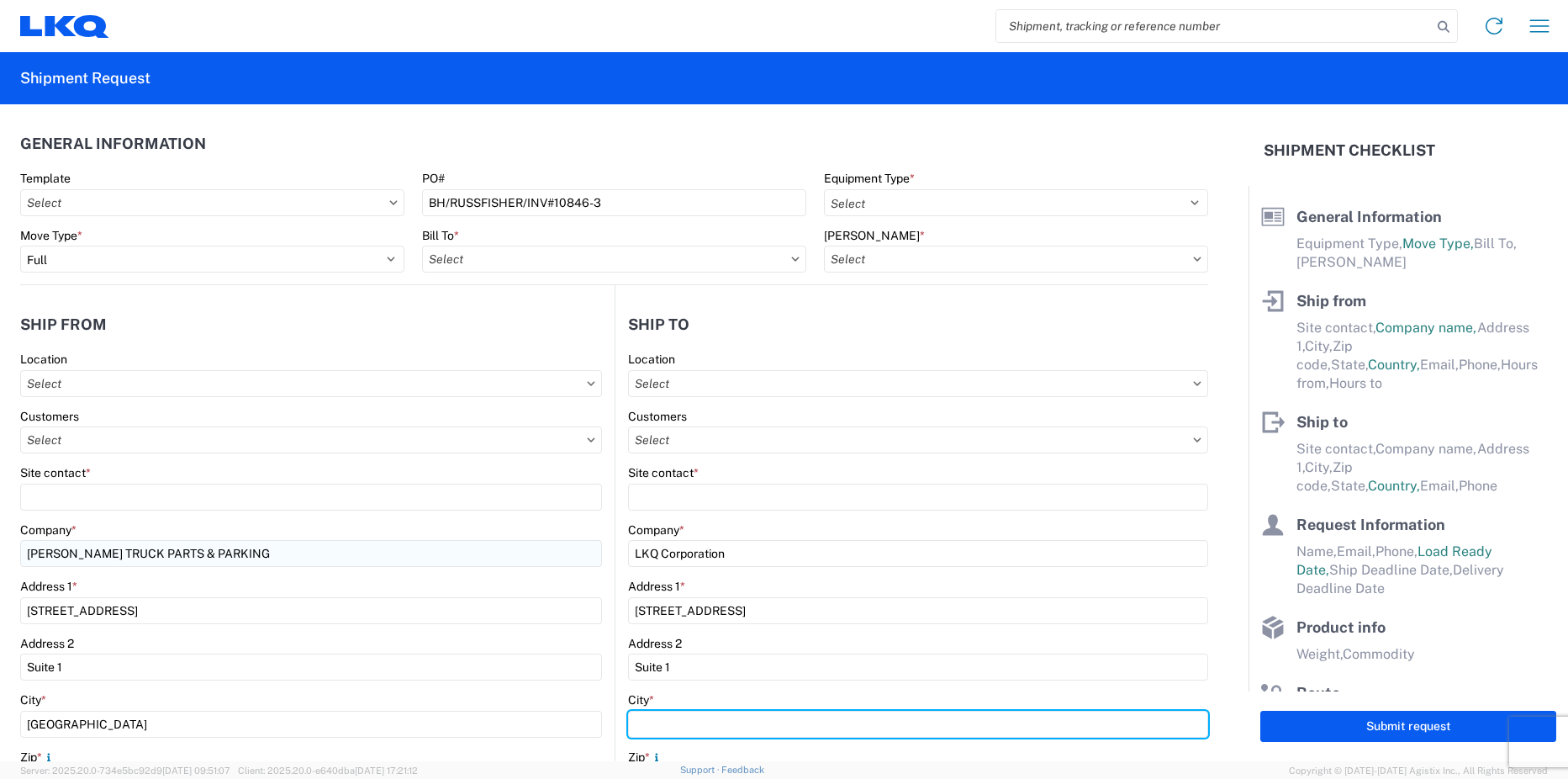
type input "Lansing"
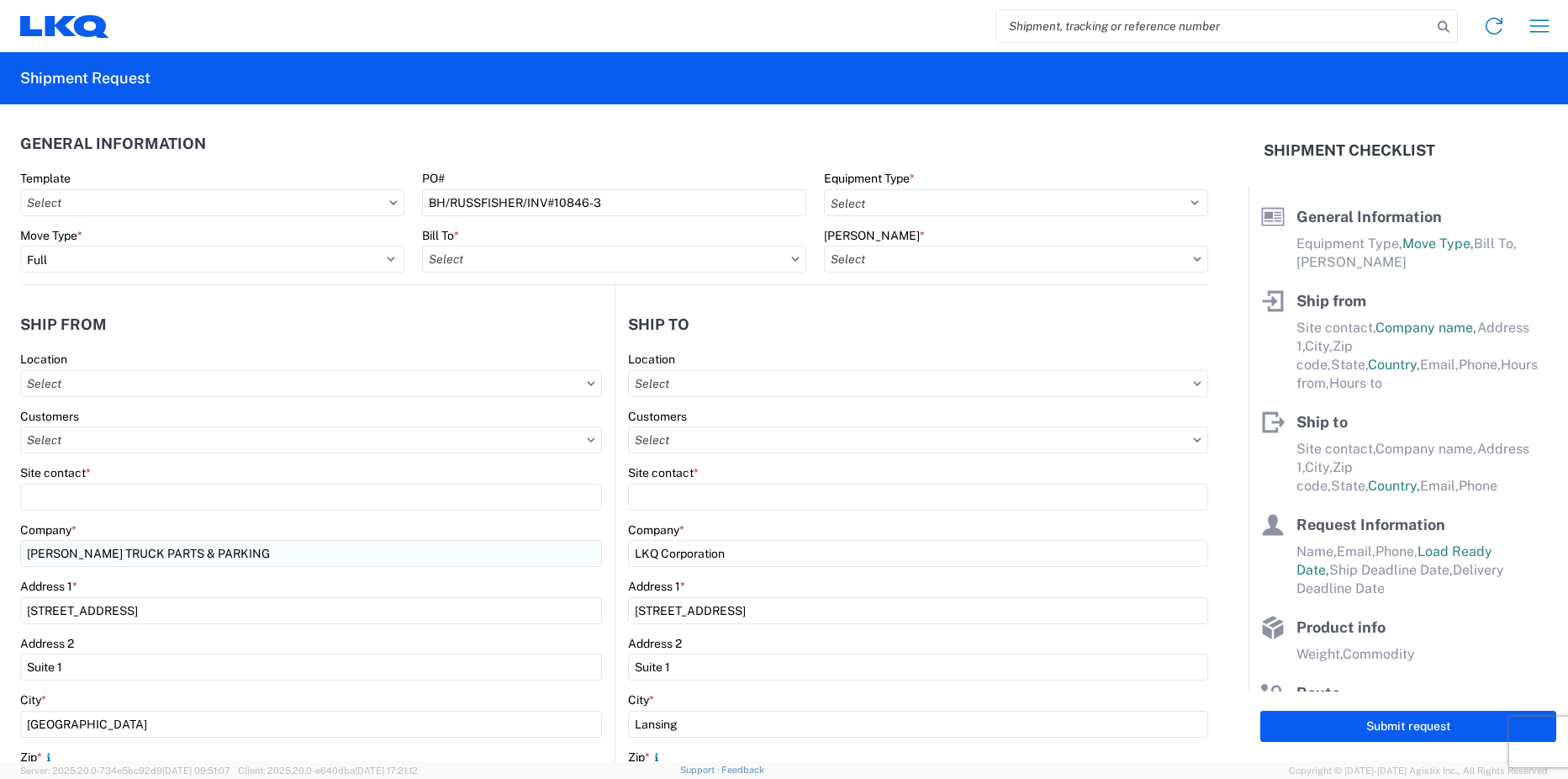
type input "60438"
select select "IL"
type input "[EMAIL_ADDRESS][DOMAIN_NAME]"
type input "7085109945"
type input "[PERSON_NAME]"
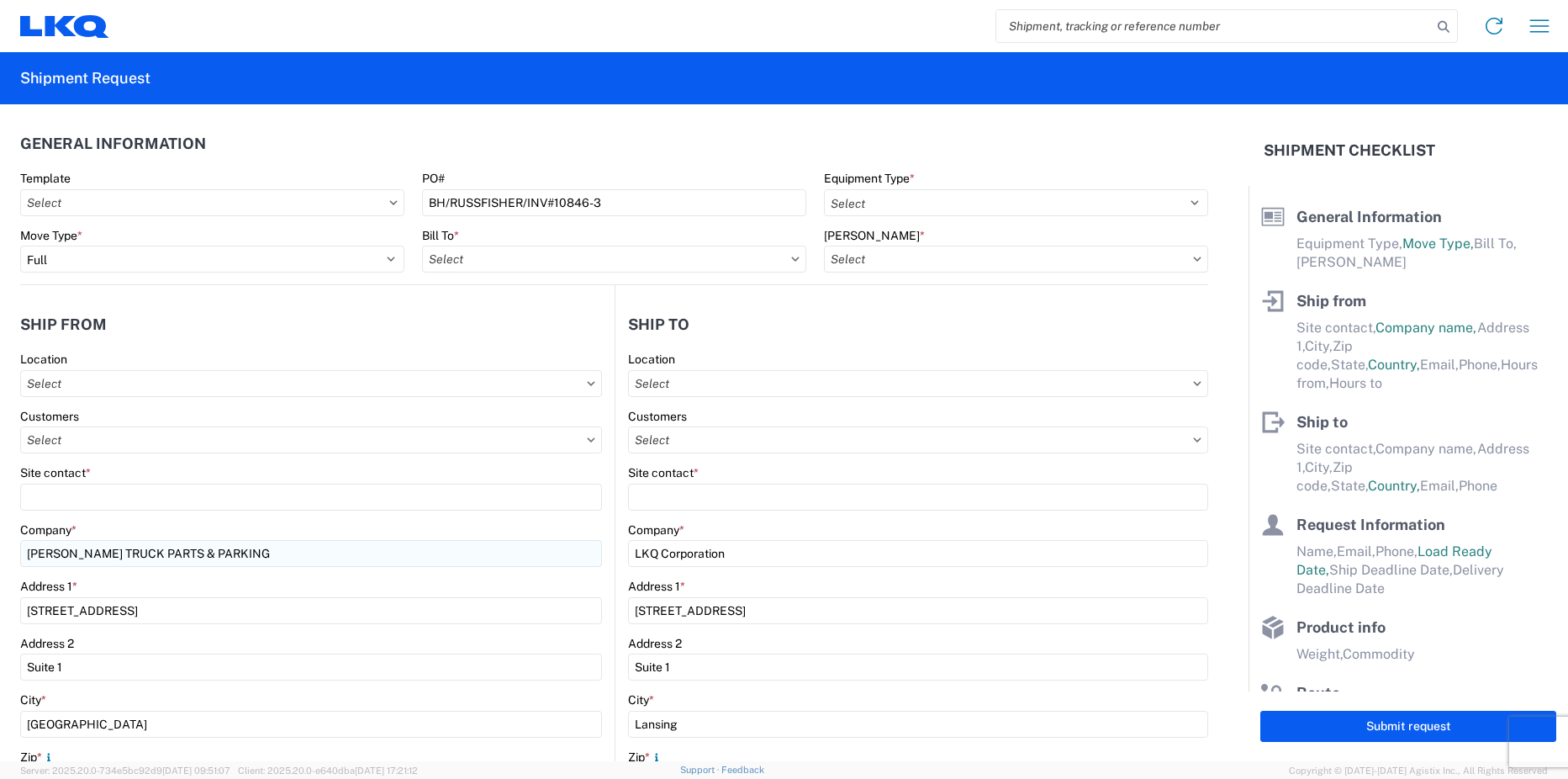
type input "[EMAIL_ADDRESS][DOMAIN_NAME]"
type input "7085109945"
type input "[DATE]"
type input "42000"
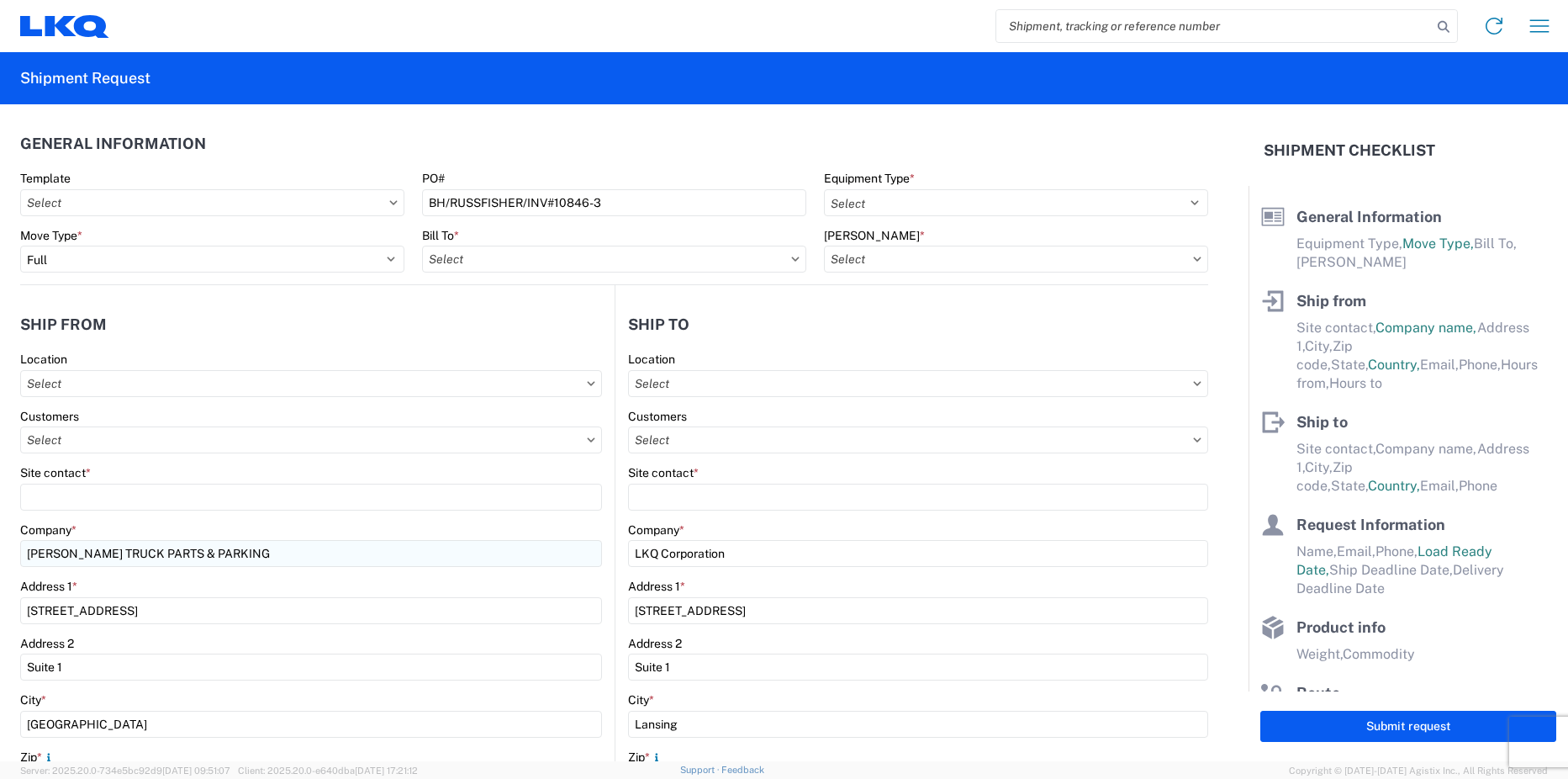
type input "20"
type input "0"
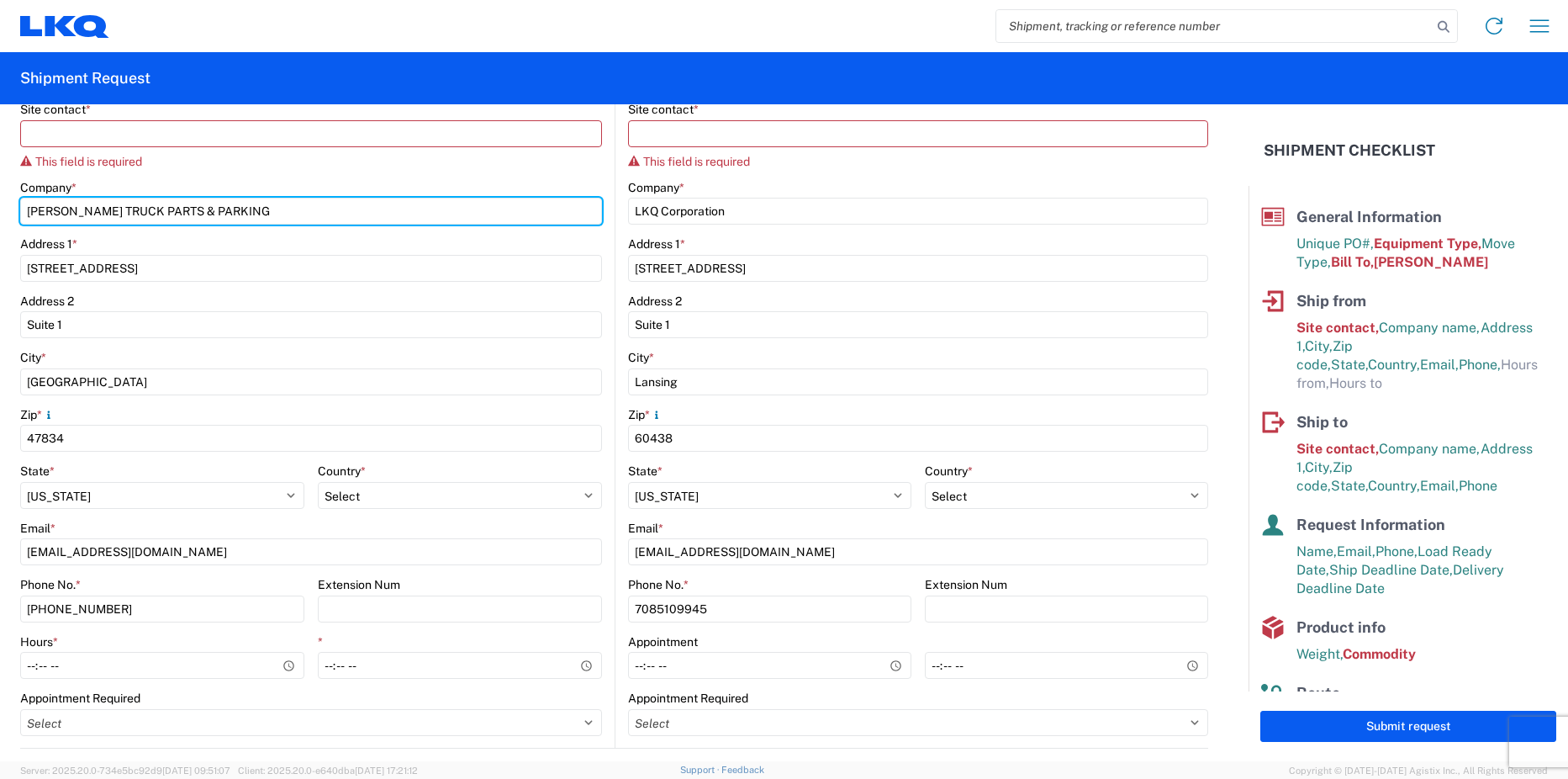
scroll to position [421, 0]
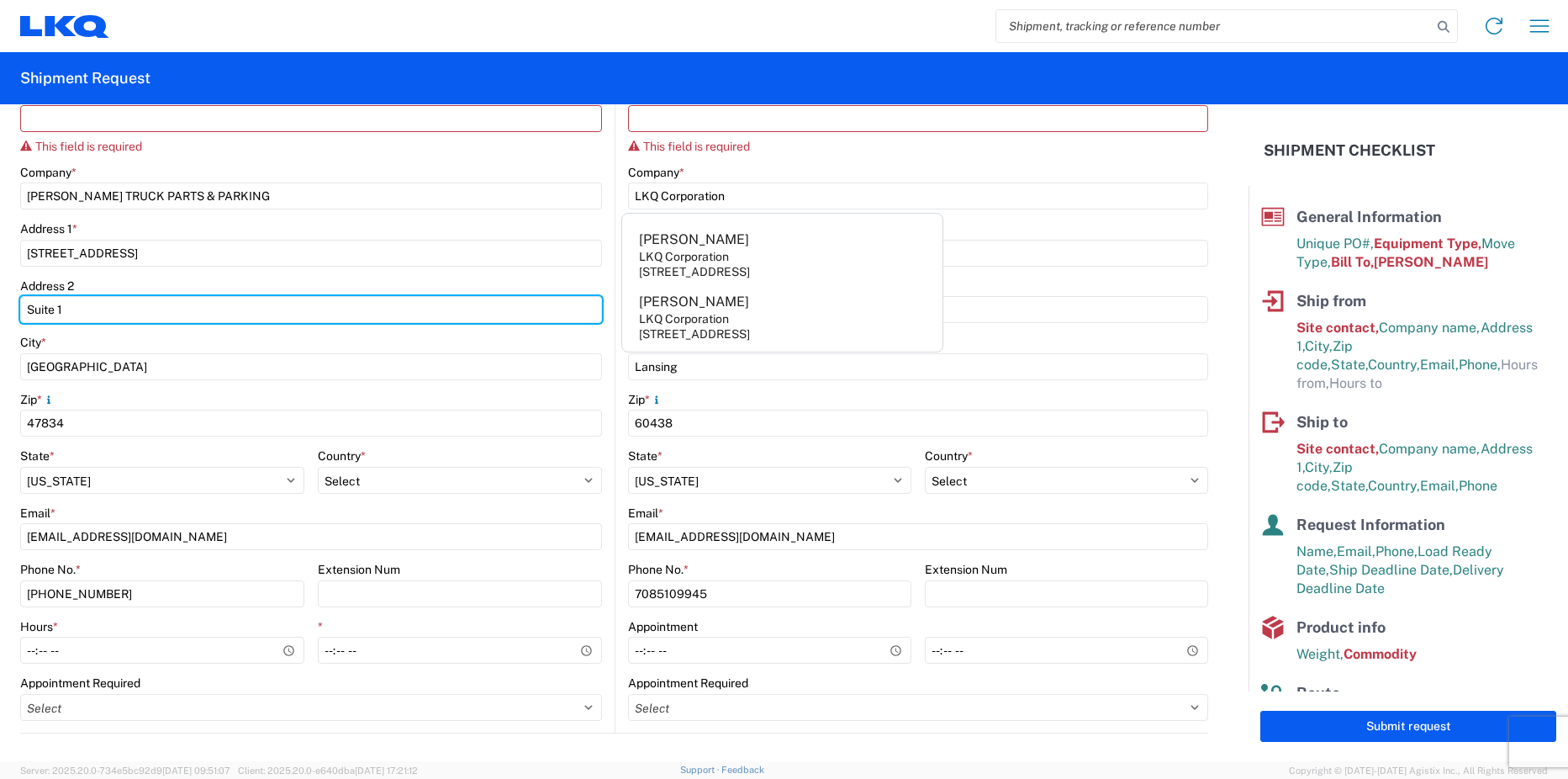
drag, startPoint x: 80, startPoint y: 315, endPoint x: 12, endPoint y: 313, distance: 68.0
click at [12, 313] on form "General Information Template PO# BH/RUSSFISHER/INV#10846-3 Equipment Type * Sel…" at bounding box center [624, 432] width 1249 height 657
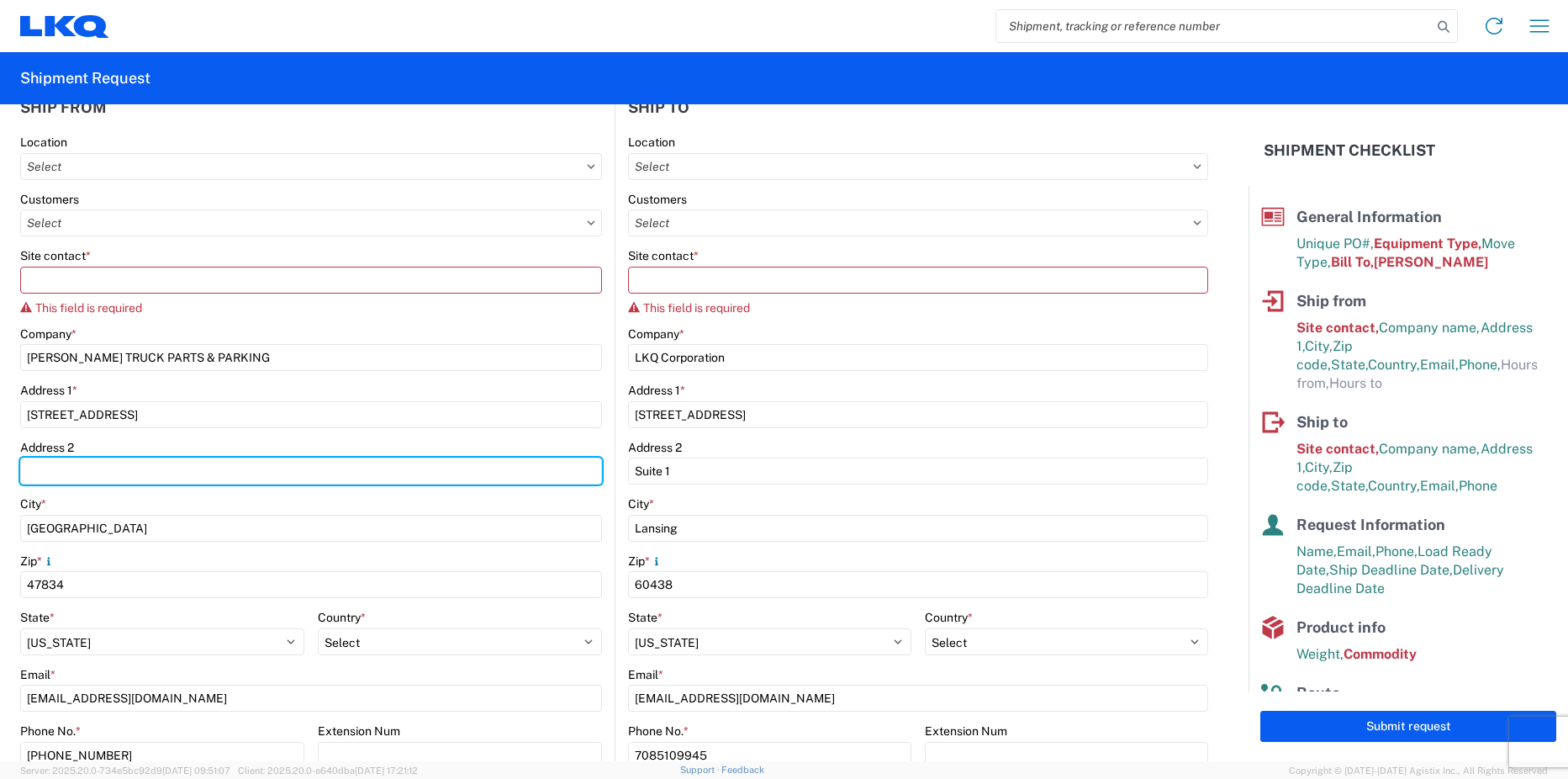
scroll to position [253, 0]
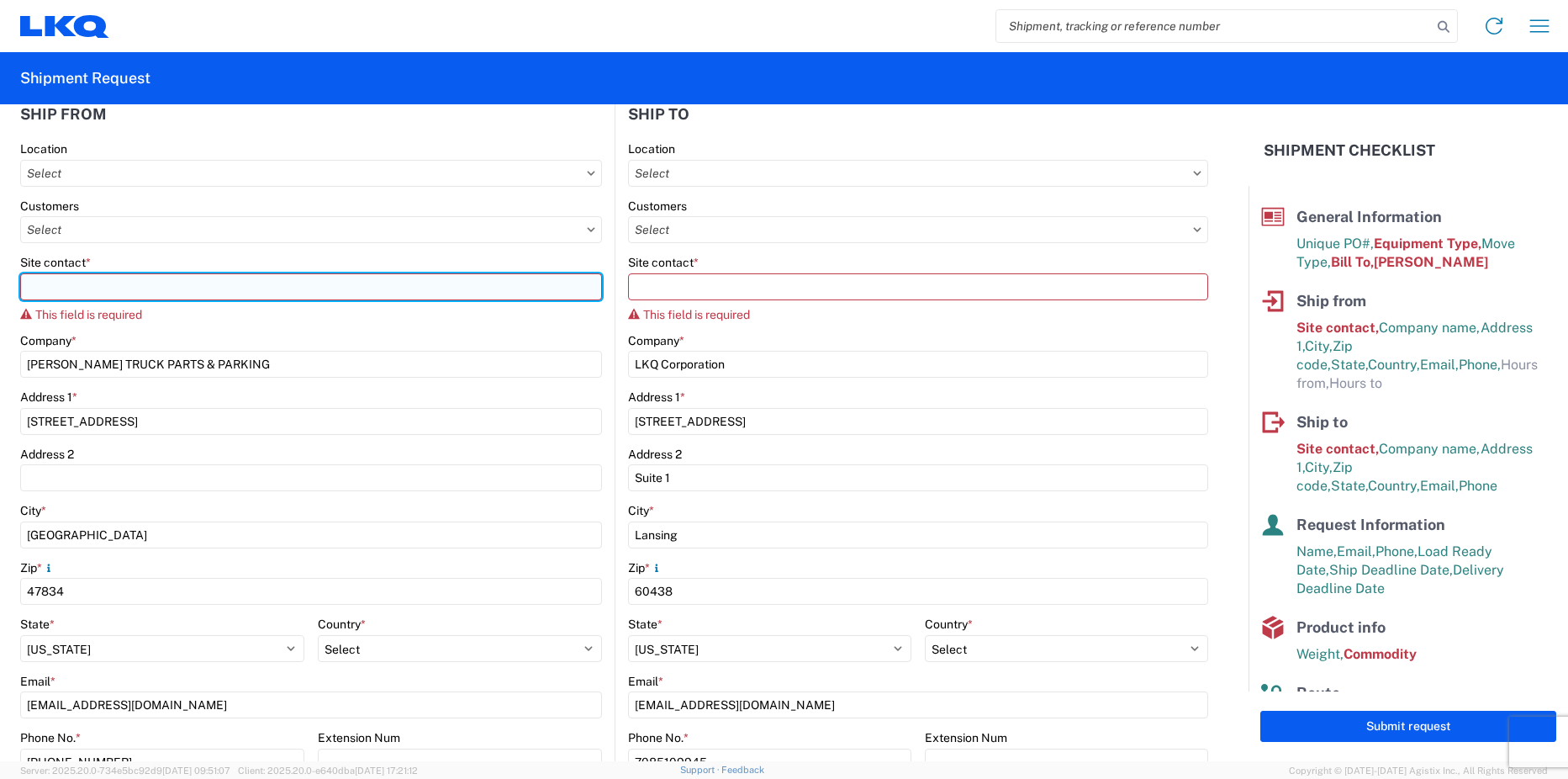
click at [60, 286] on input "Site contact *" at bounding box center [311, 286] width 582 height 27
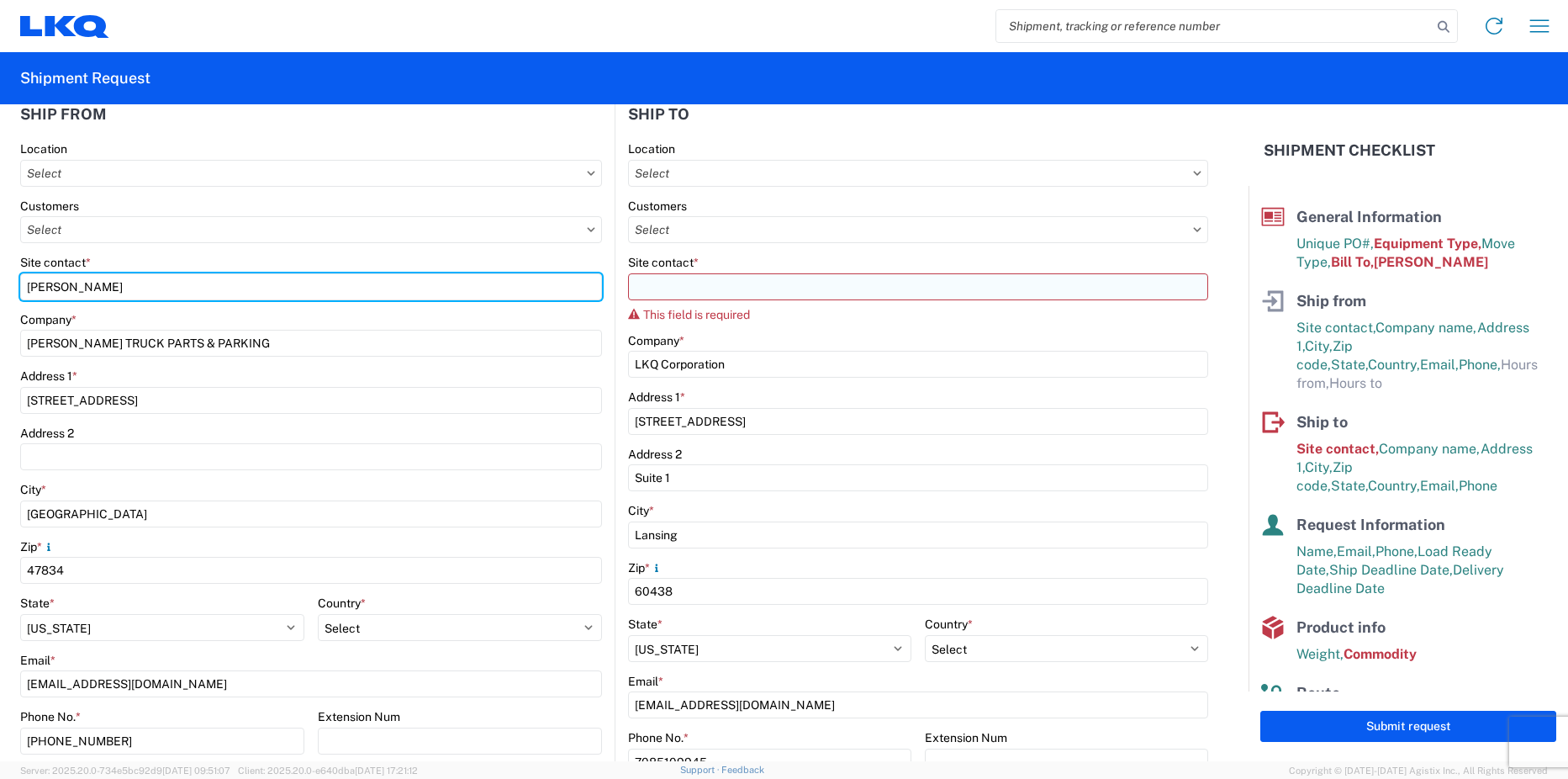
type input "[PERSON_NAME]"
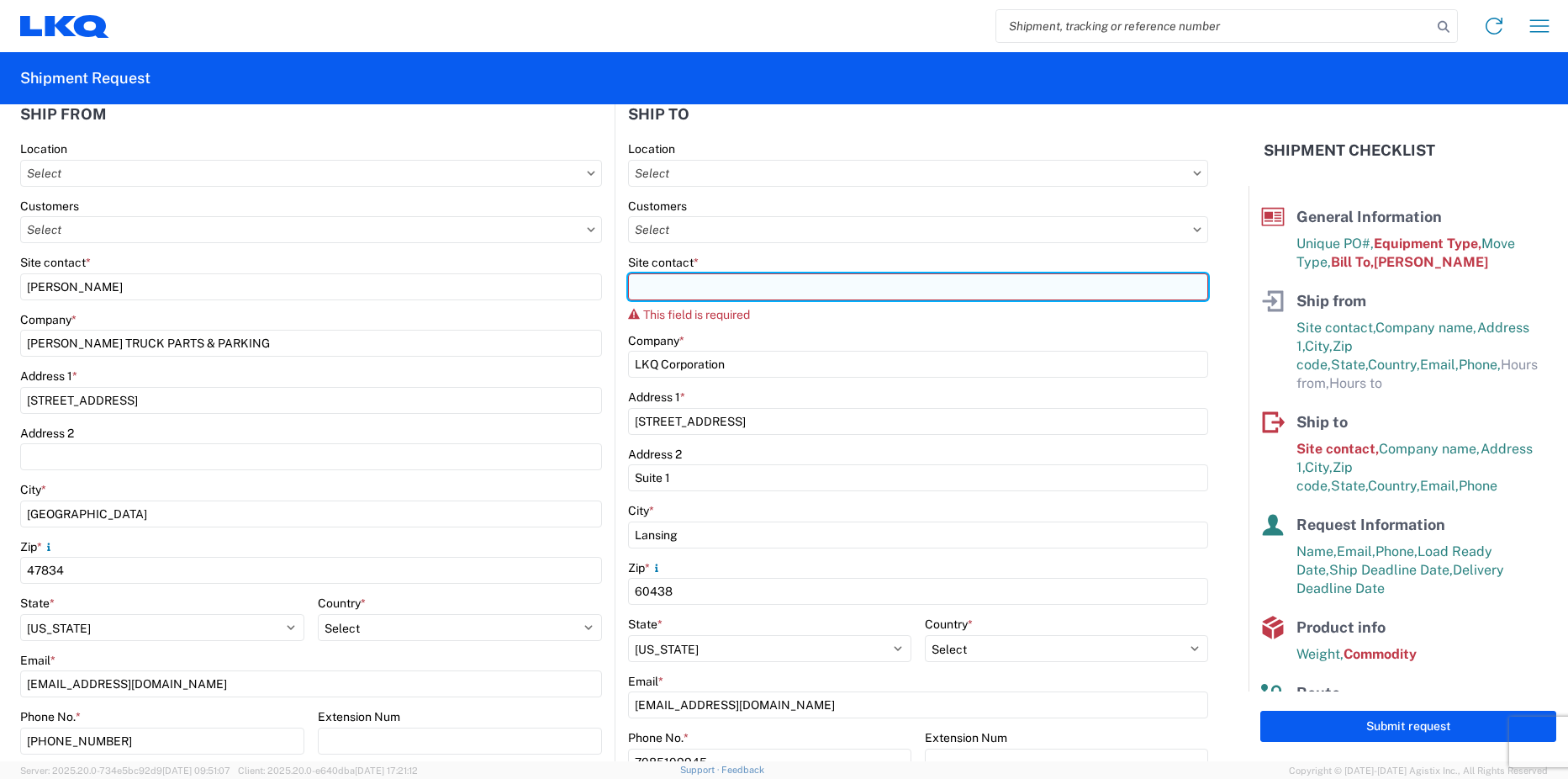
click at [655, 281] on input "Site contact *" at bounding box center [918, 286] width 581 height 27
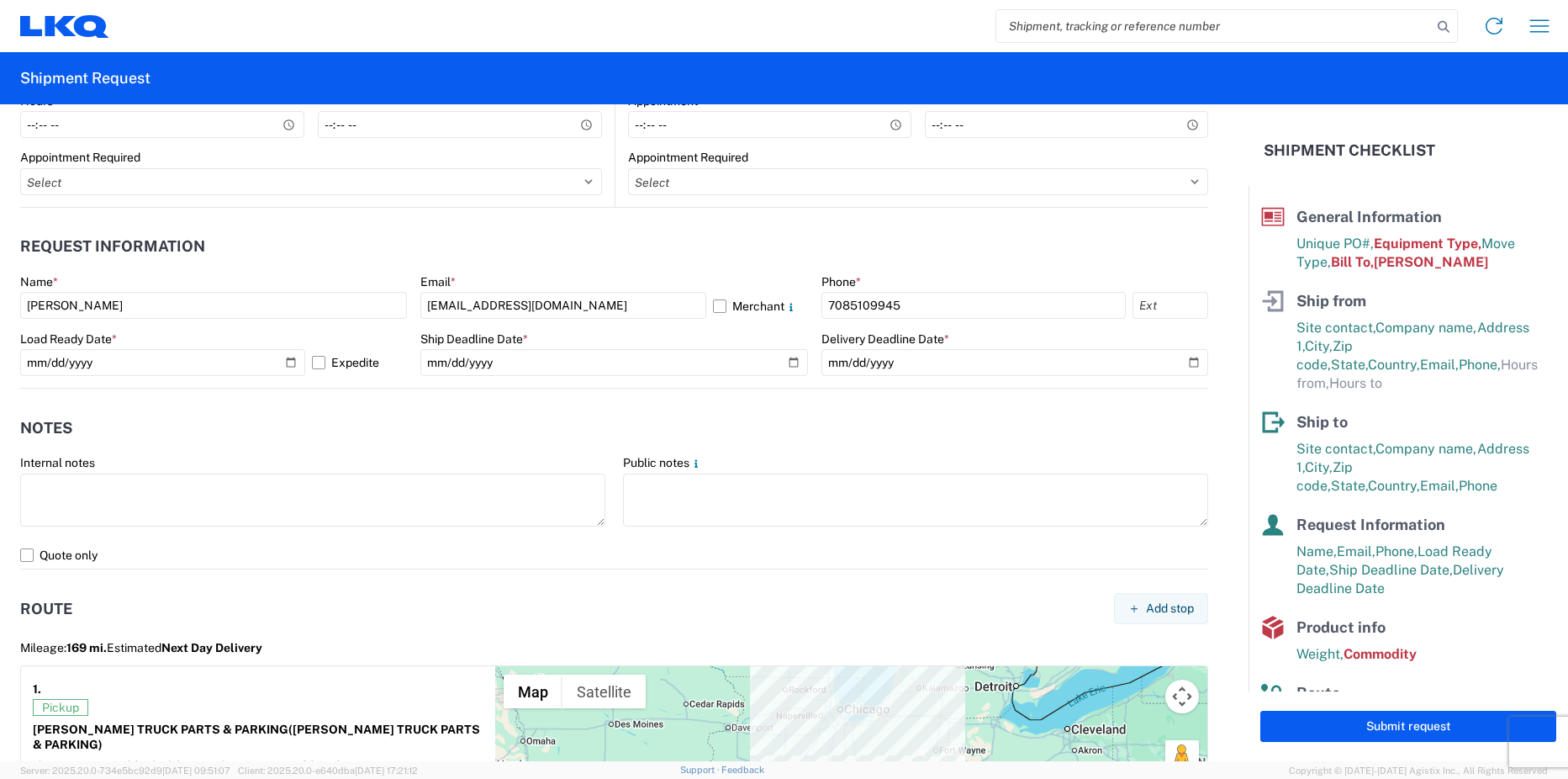
scroll to position [757, 0]
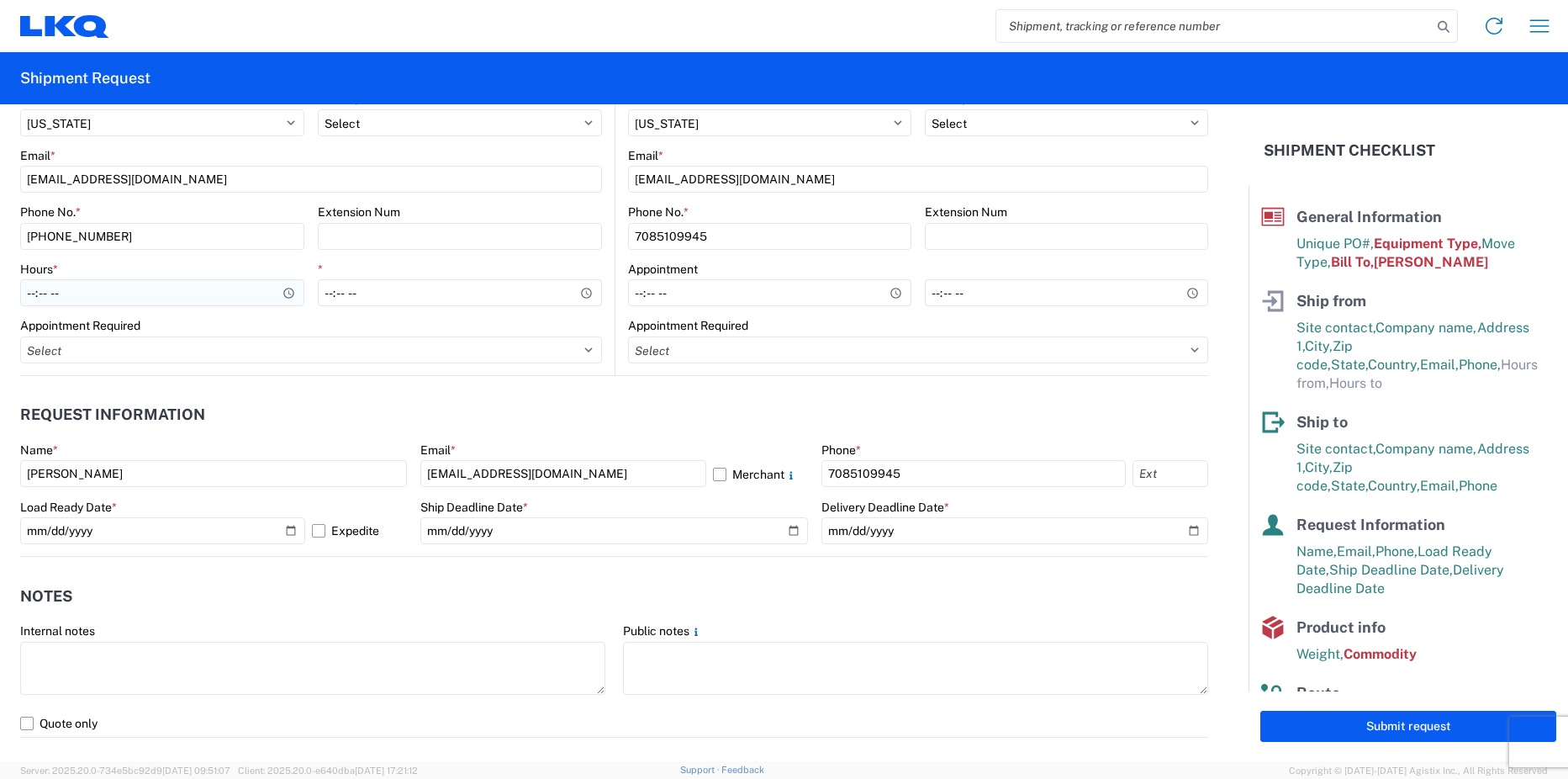
type input "Pat Ricci"
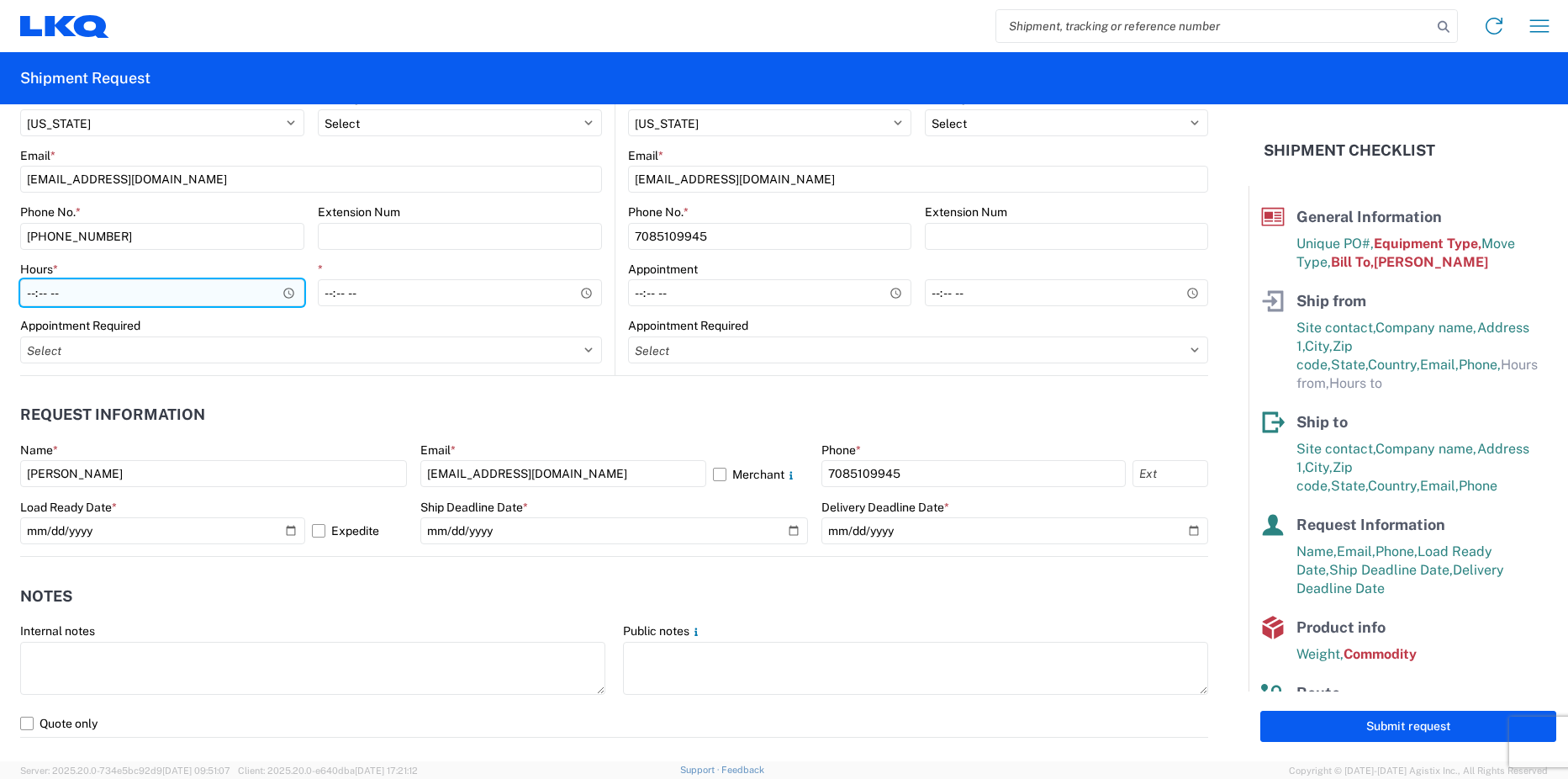
click at [287, 295] on input "Hours *" at bounding box center [161, 292] width 284 height 27
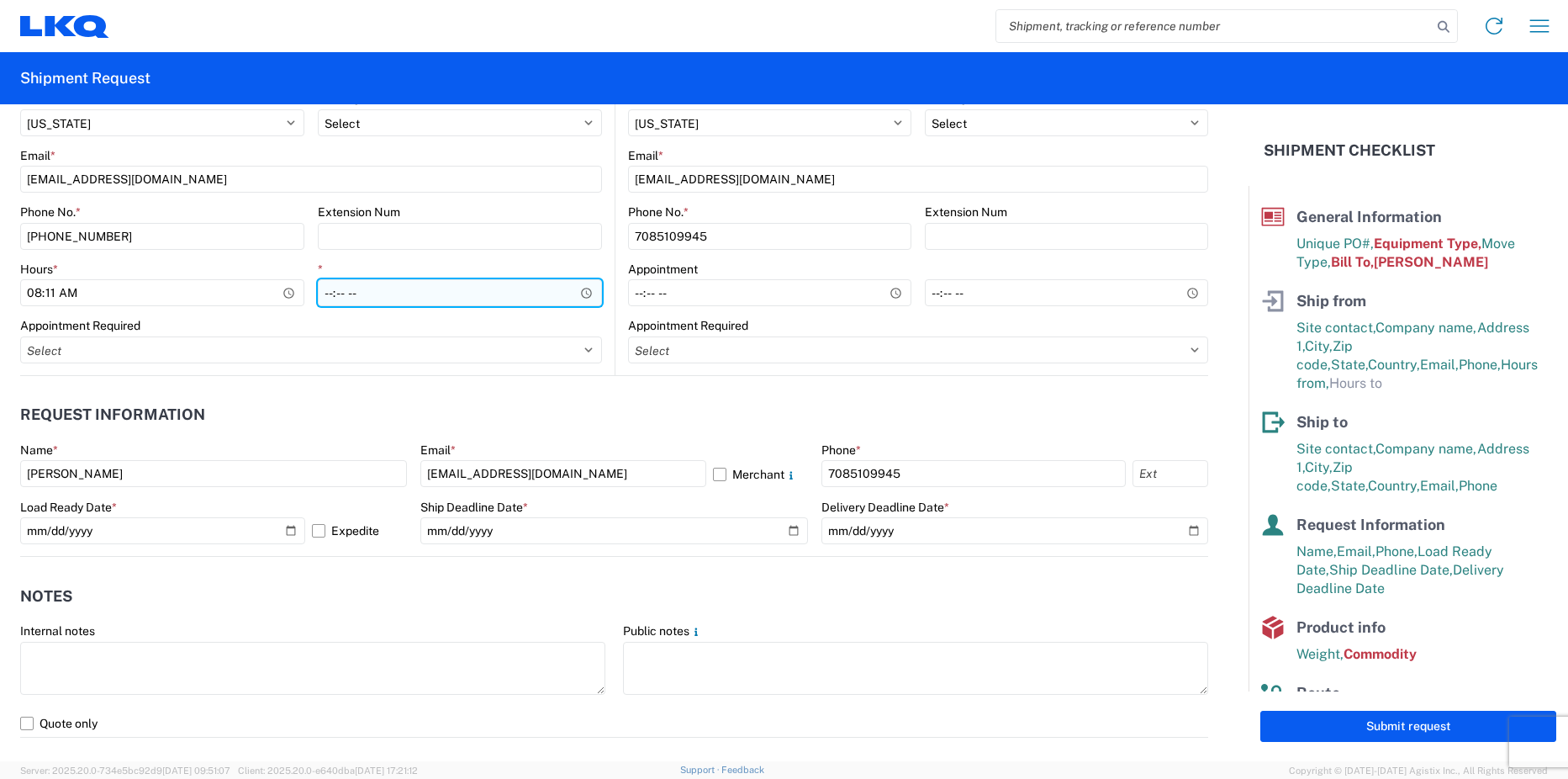
type input "08:11"
click at [581, 294] on input "*" at bounding box center [459, 292] width 284 height 27
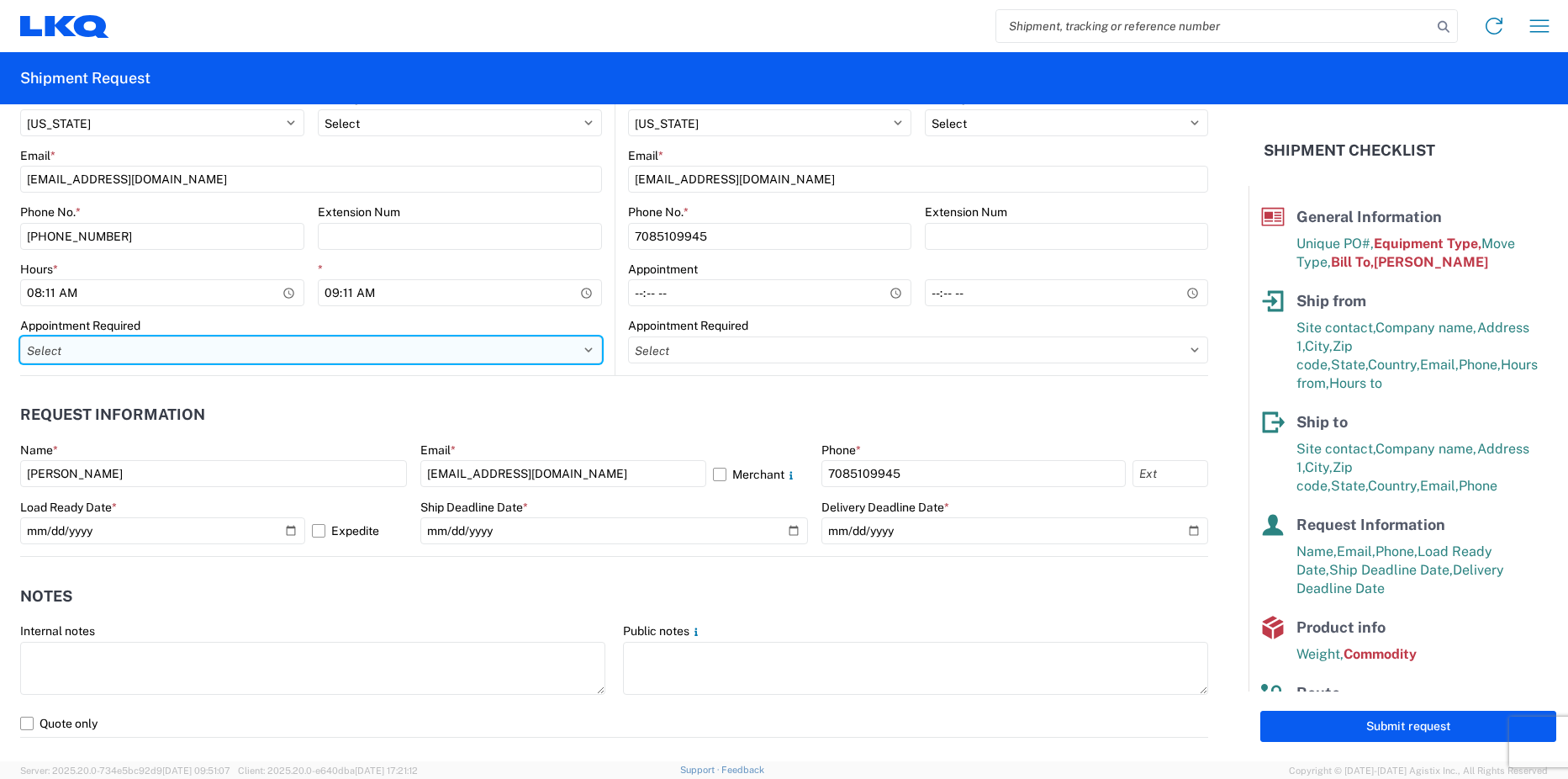
type input "09:11"
click at [523, 358] on select "Select Appt Required Appt Not Required Appt - First available" at bounding box center [311, 350] width 582 height 27
select select "apptRequired"
click at [20, 337] on select "Select Appt Required Appt Not Required Appt - First available" at bounding box center [311, 350] width 582 height 27
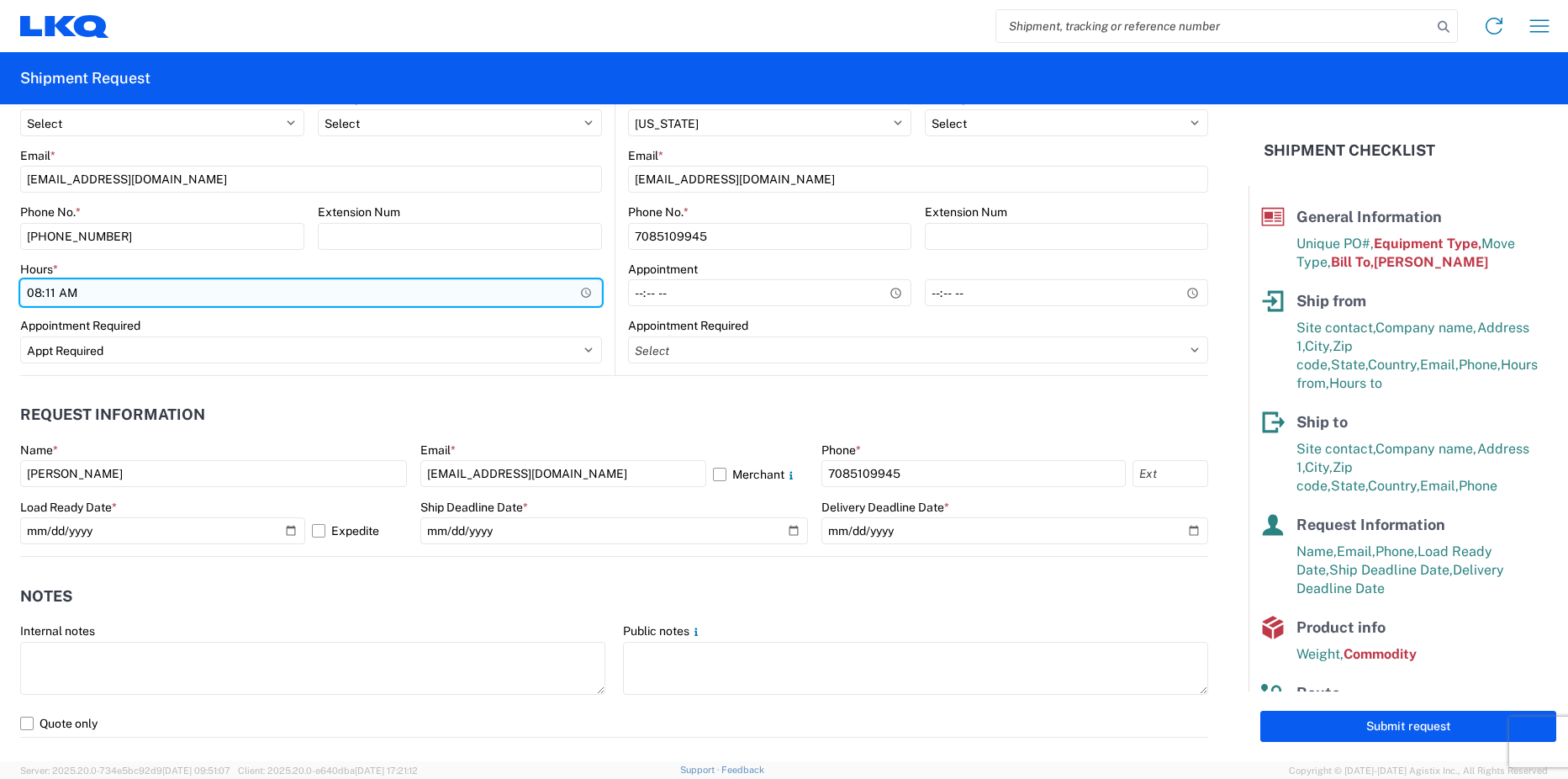
click at [568, 292] on input "08:11" at bounding box center [311, 292] width 582 height 27
type input "09:00"
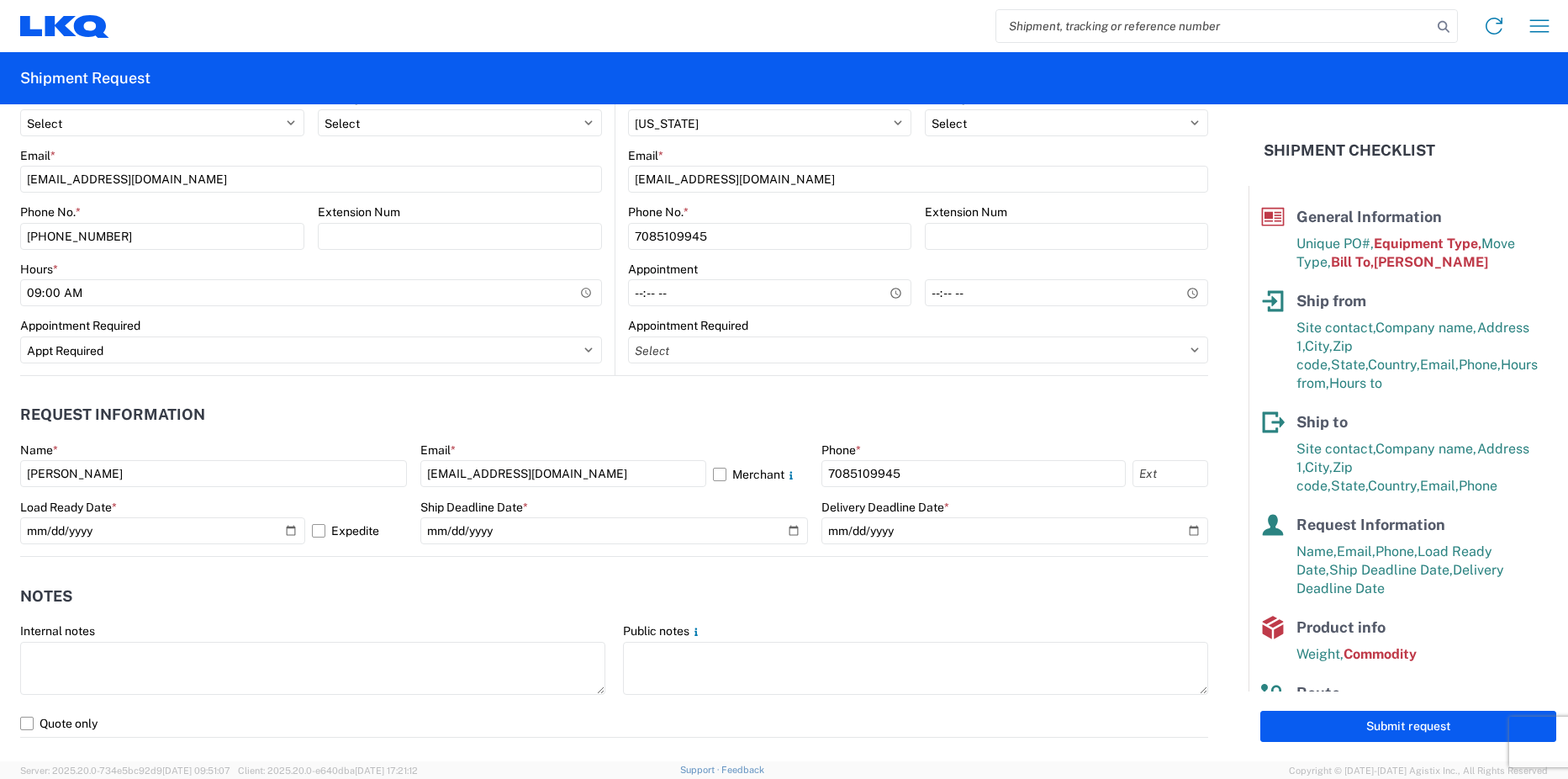
click at [474, 396] on header "Request Information" at bounding box center [614, 415] width 1188 height 38
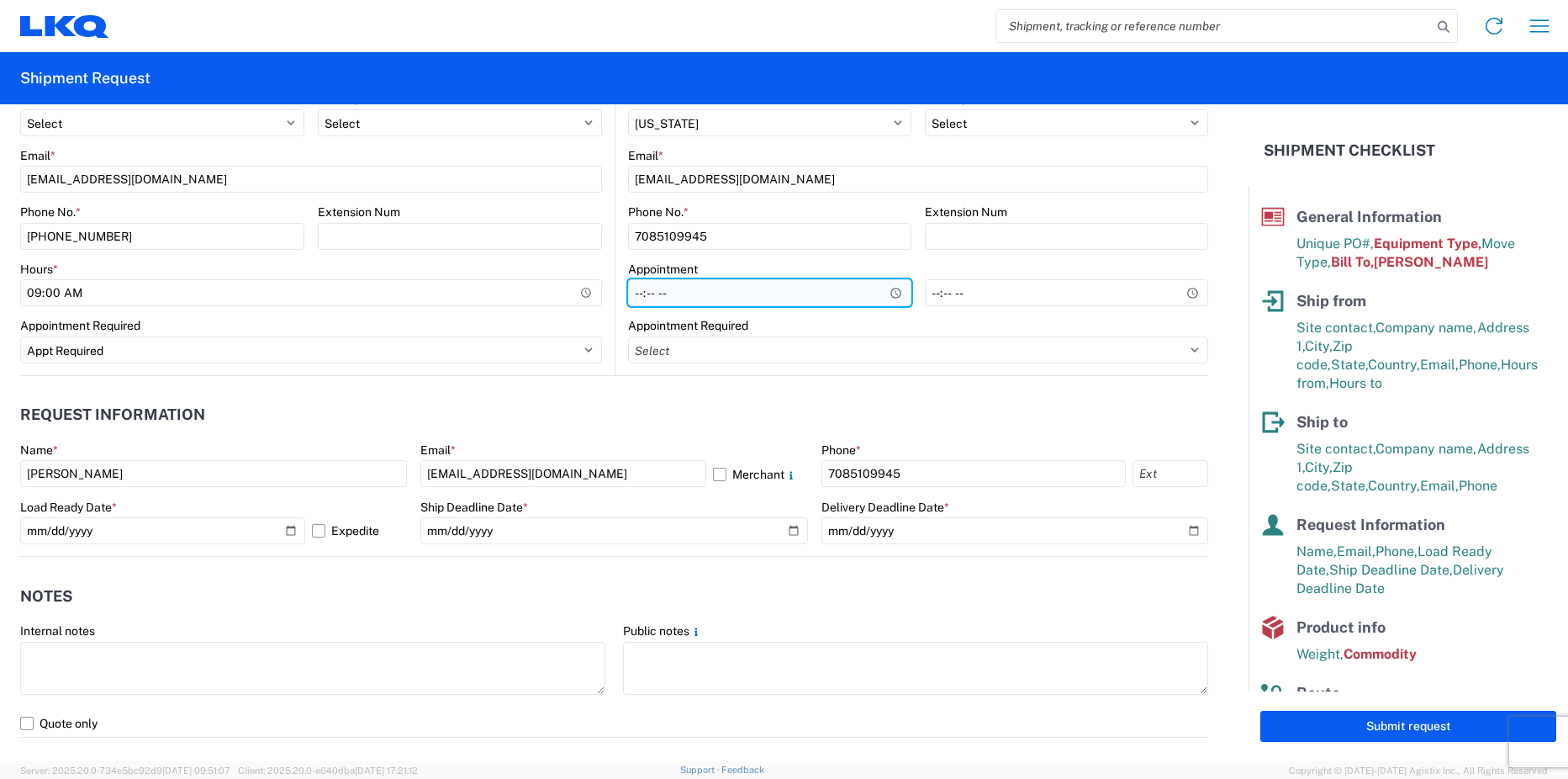
click at [632, 294] on input "Hours *" at bounding box center [769, 292] width 283 height 27
type input "08:00"
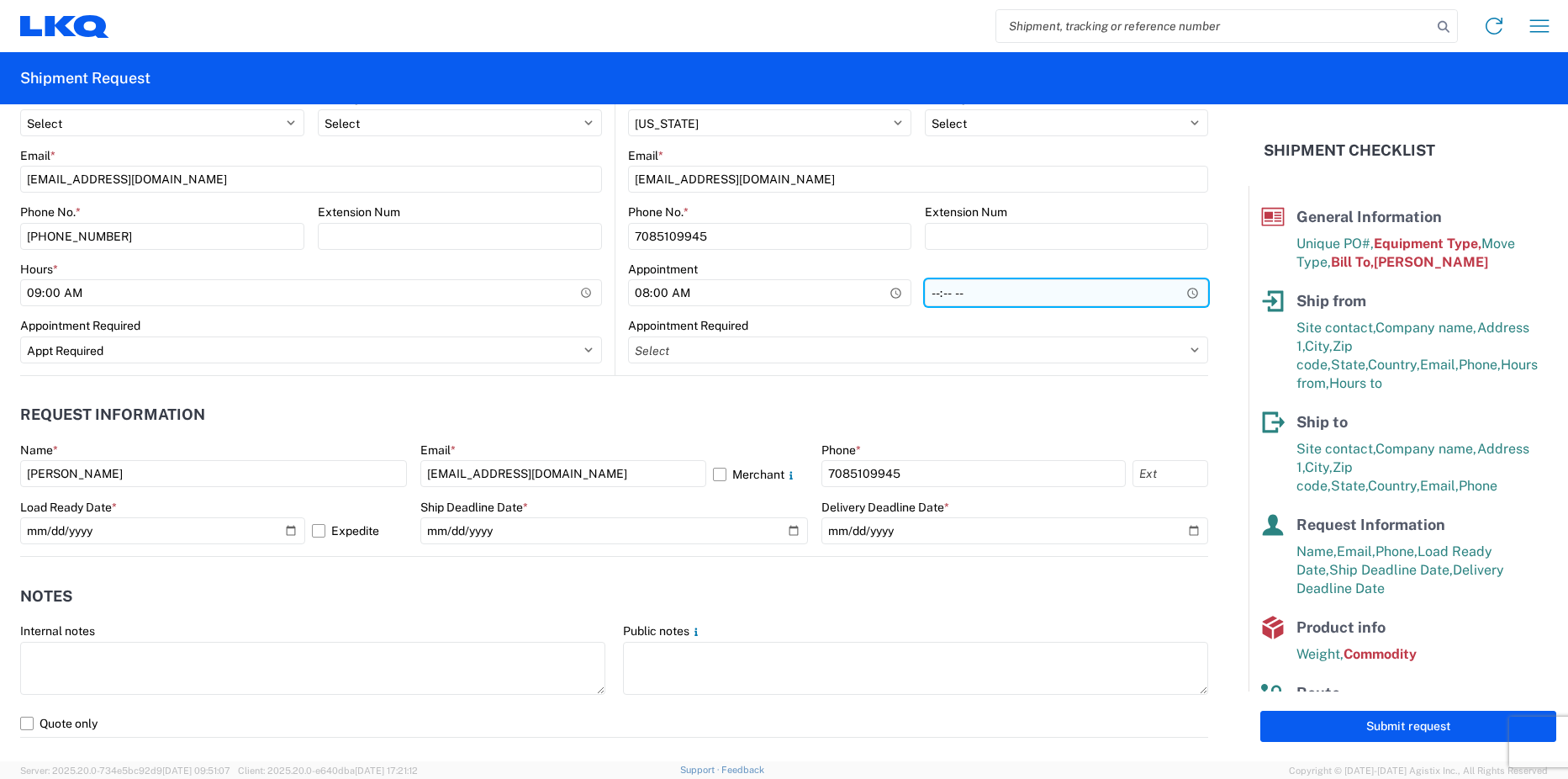
click at [931, 294] on input "time" at bounding box center [1067, 292] width 283 height 27
type input "15:00"
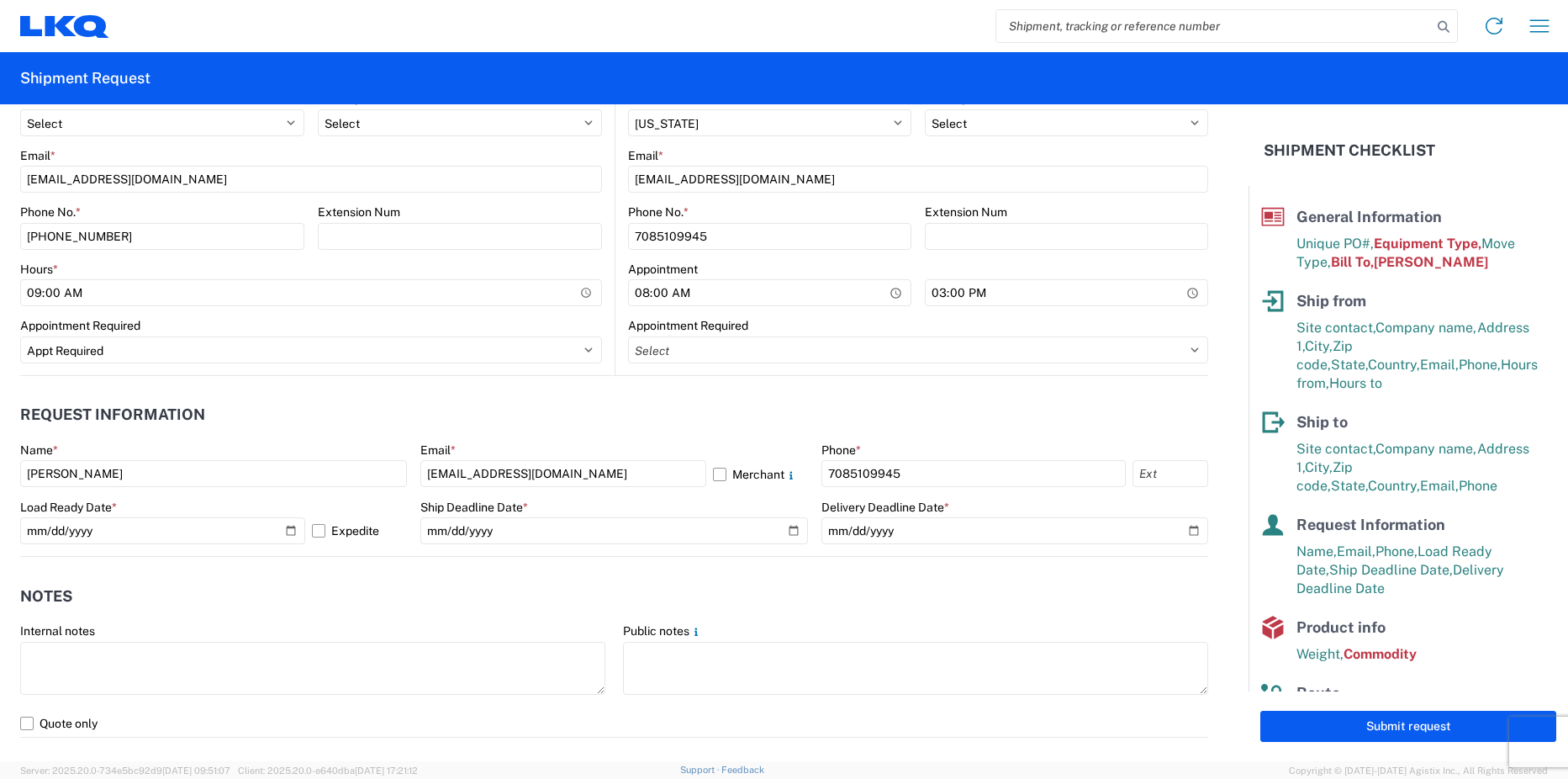
click at [874, 436] on agx-form-section "Request Information Name * PAT RICCI Email * pgricci@lkqcorp.com Merchant Phone…" at bounding box center [614, 476] width 1188 height 160
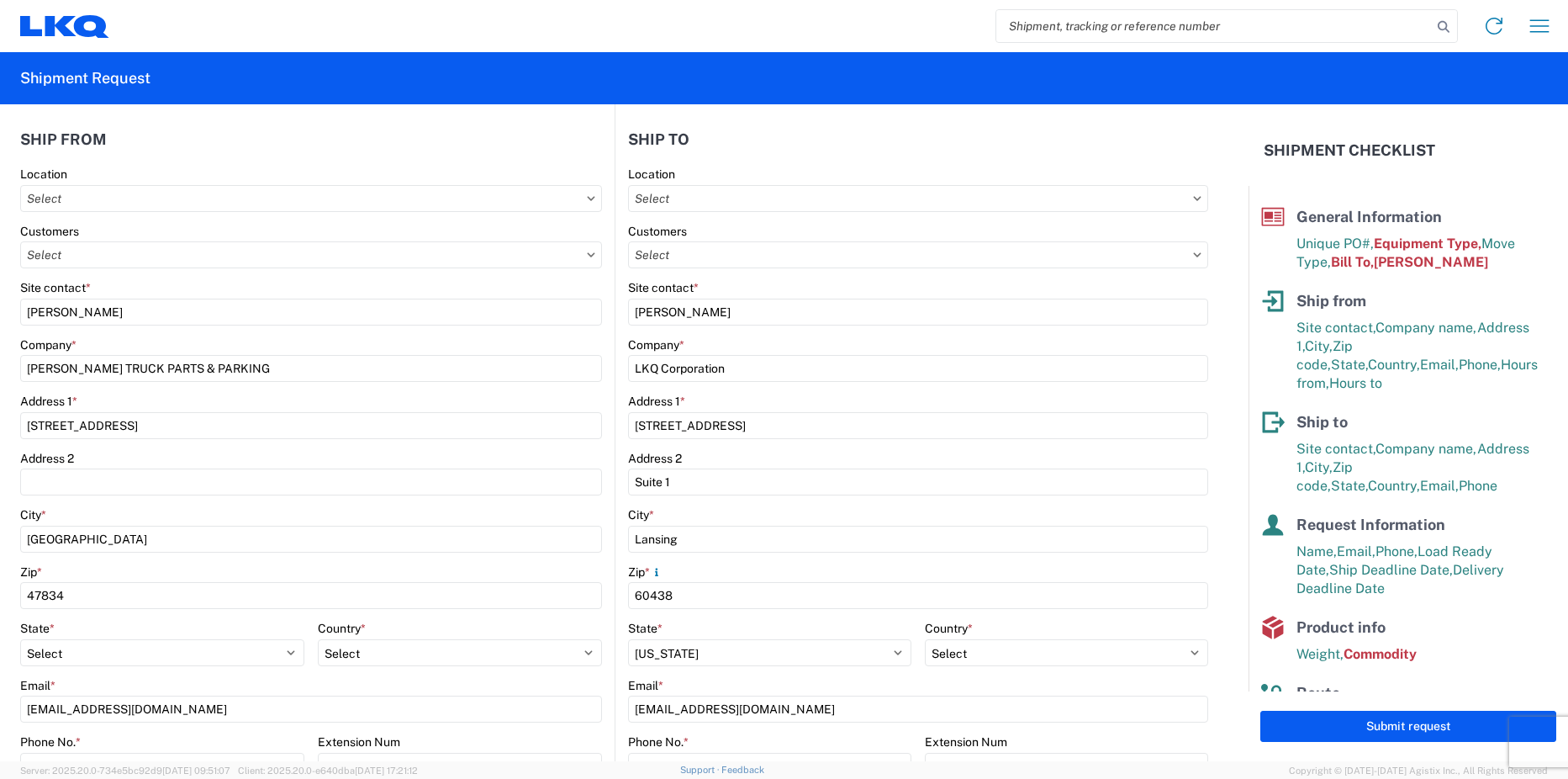
scroll to position [84, 0]
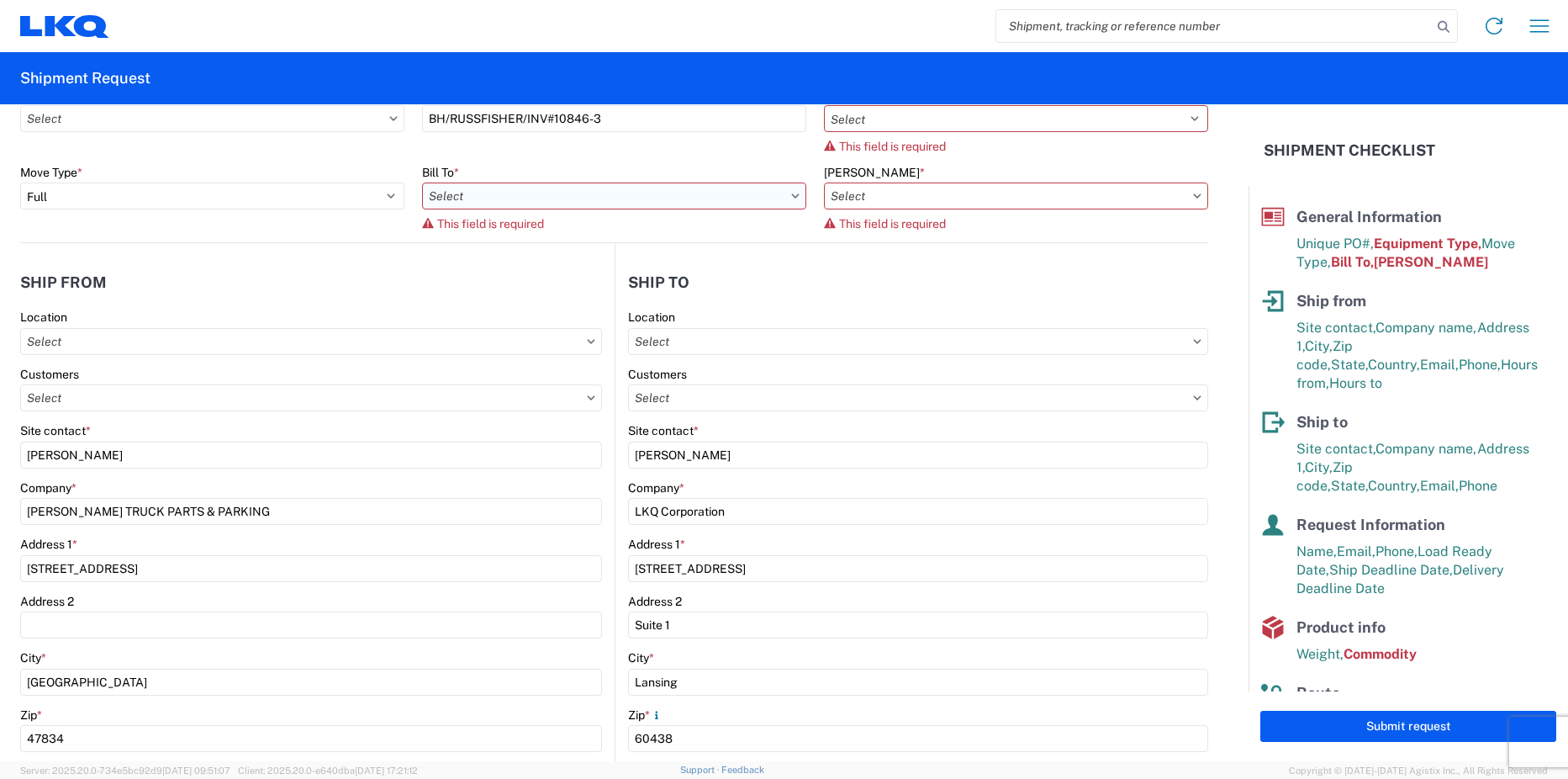
click at [542, 197] on input "text" at bounding box center [614, 195] width 384 height 27
type input "1810"
click at [532, 265] on div "1810 - LKQ Heavy Duty Truck Core" at bounding box center [569, 271] width 295 height 27
type input "1810 - LKQ Heavy Duty Truck Core"
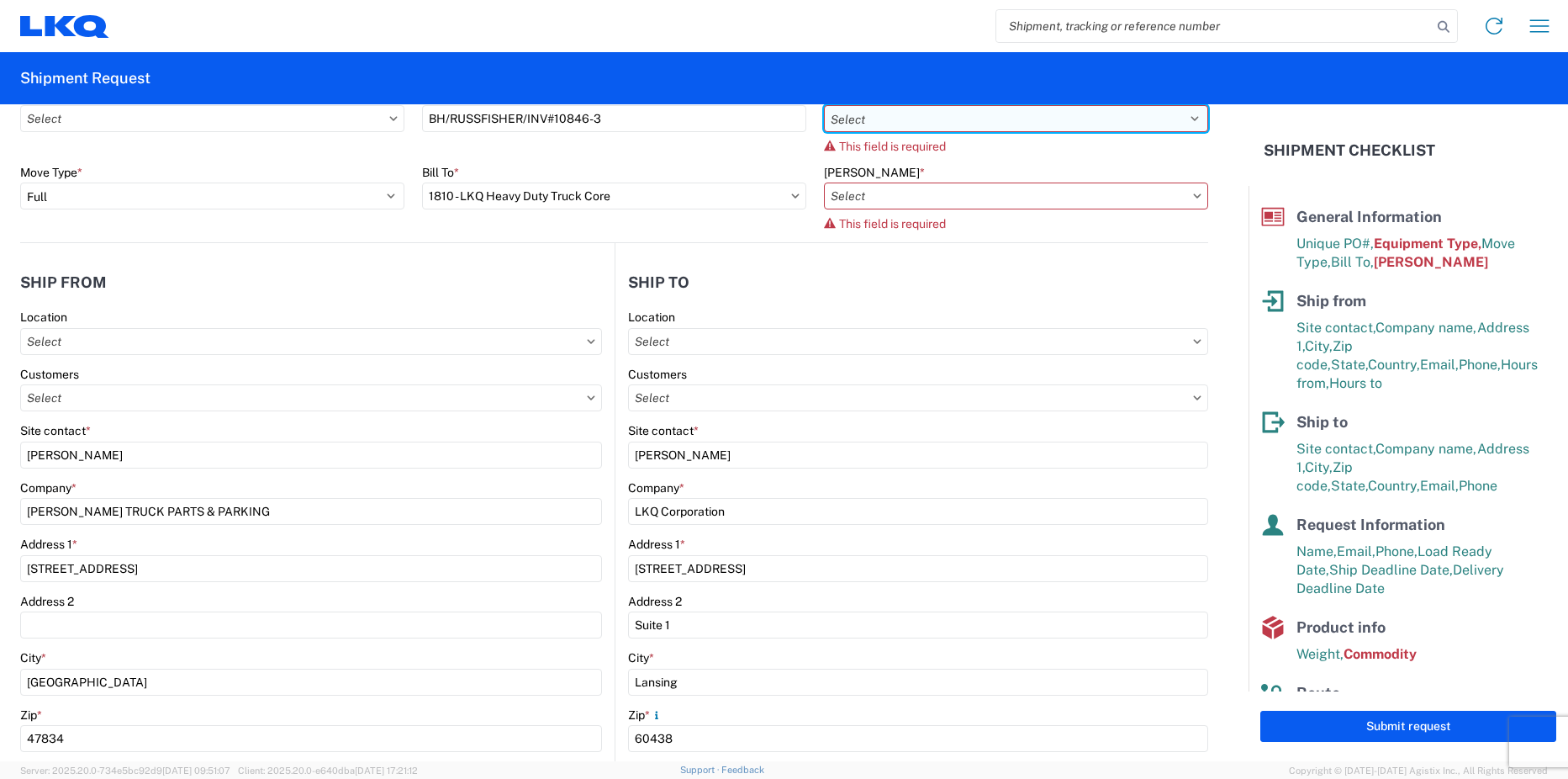
click at [1037, 116] on select "Select 53’ Dry Van Flatbed Dropdeck (van) Lowboy (flatbed) Rail" at bounding box center [1016, 118] width 384 height 27
select select "STDV"
click at [824, 105] on select "Select 53’ Dry Van Flatbed Dropdeck (van) Lowboy (flatbed) Rail" at bounding box center [1016, 118] width 384 height 27
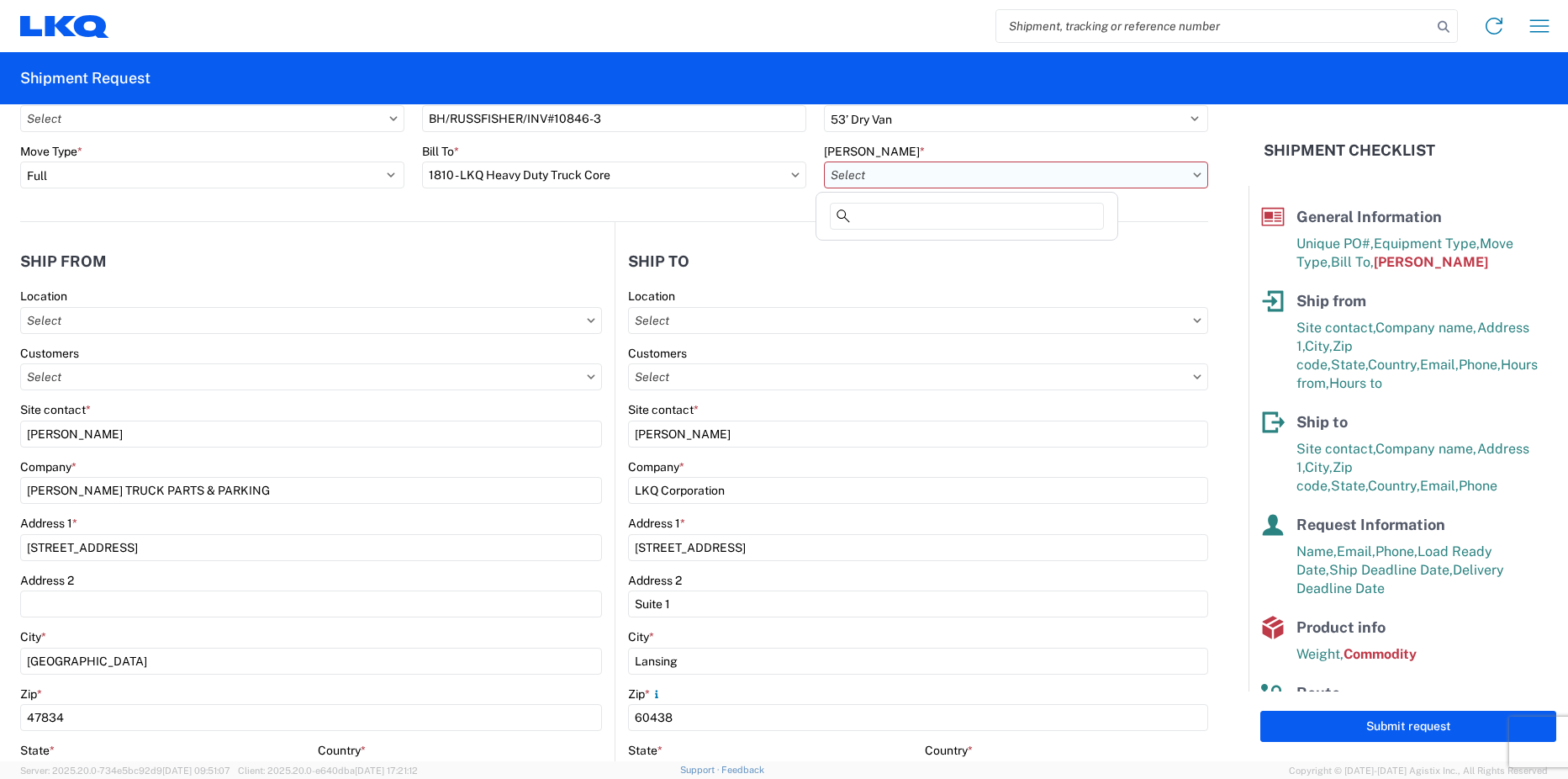
click at [911, 181] on input "text" at bounding box center [1016, 174] width 384 height 27
type input "181"
click at [922, 248] on div "1810-1100-50180-0000 - 1810 Freight In - Heavy Truck" at bounding box center [970, 249] width 301 height 27
type input "1810-1100-50180-0000 - 1810 Freight In - Heavy Truck"
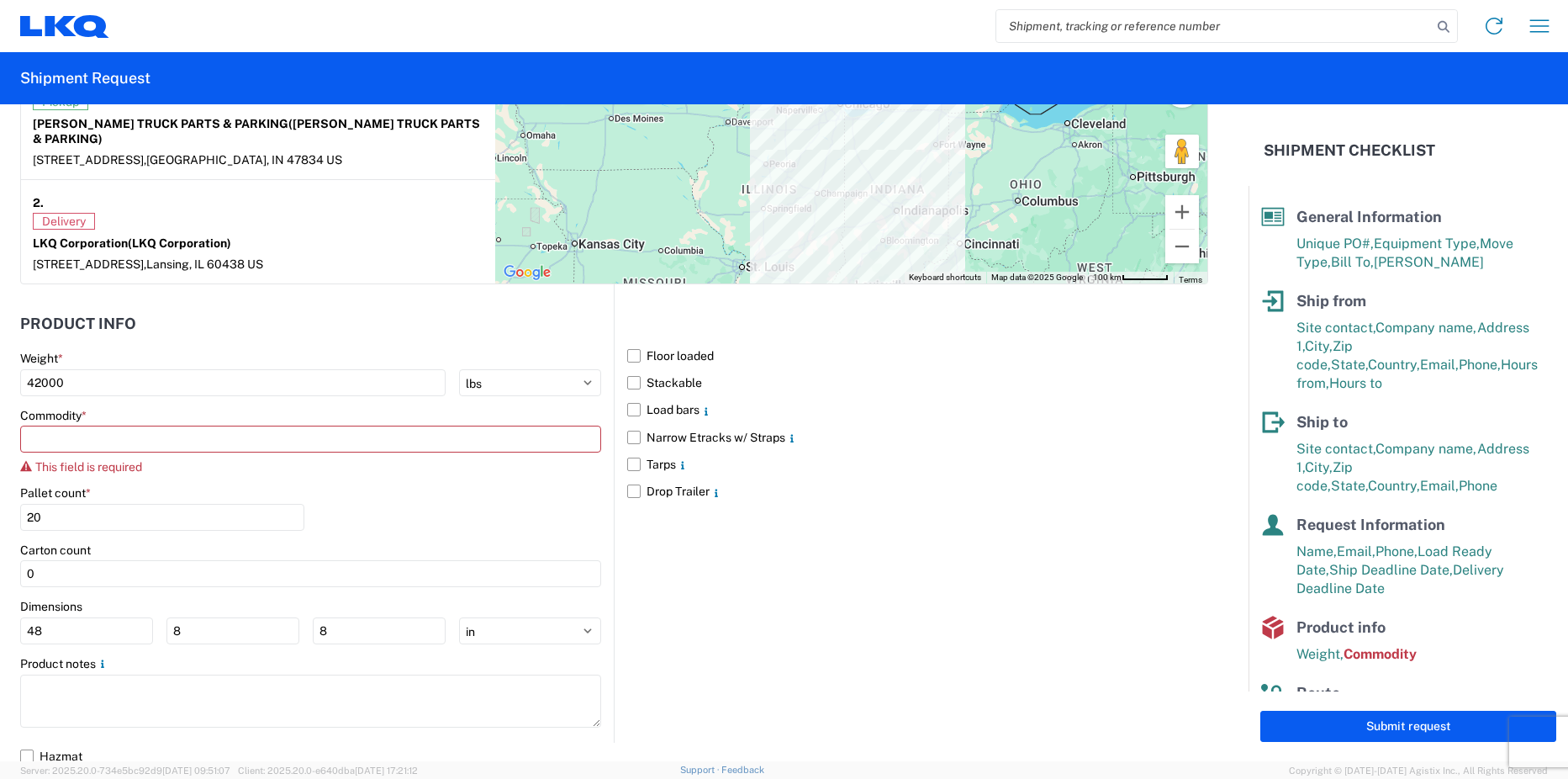
scroll to position [1497, 0]
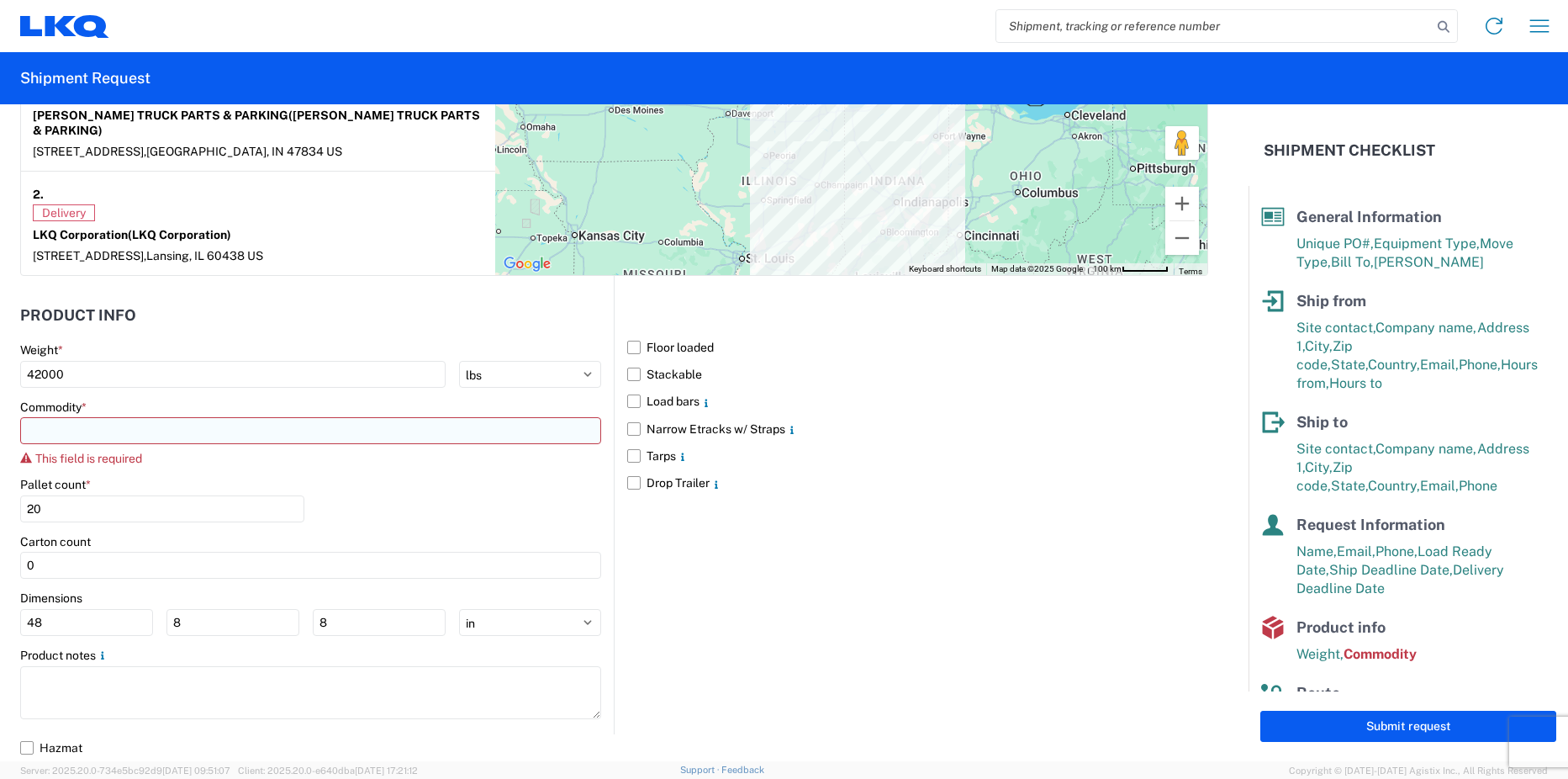
click at [141, 434] on input at bounding box center [310, 430] width 581 height 27
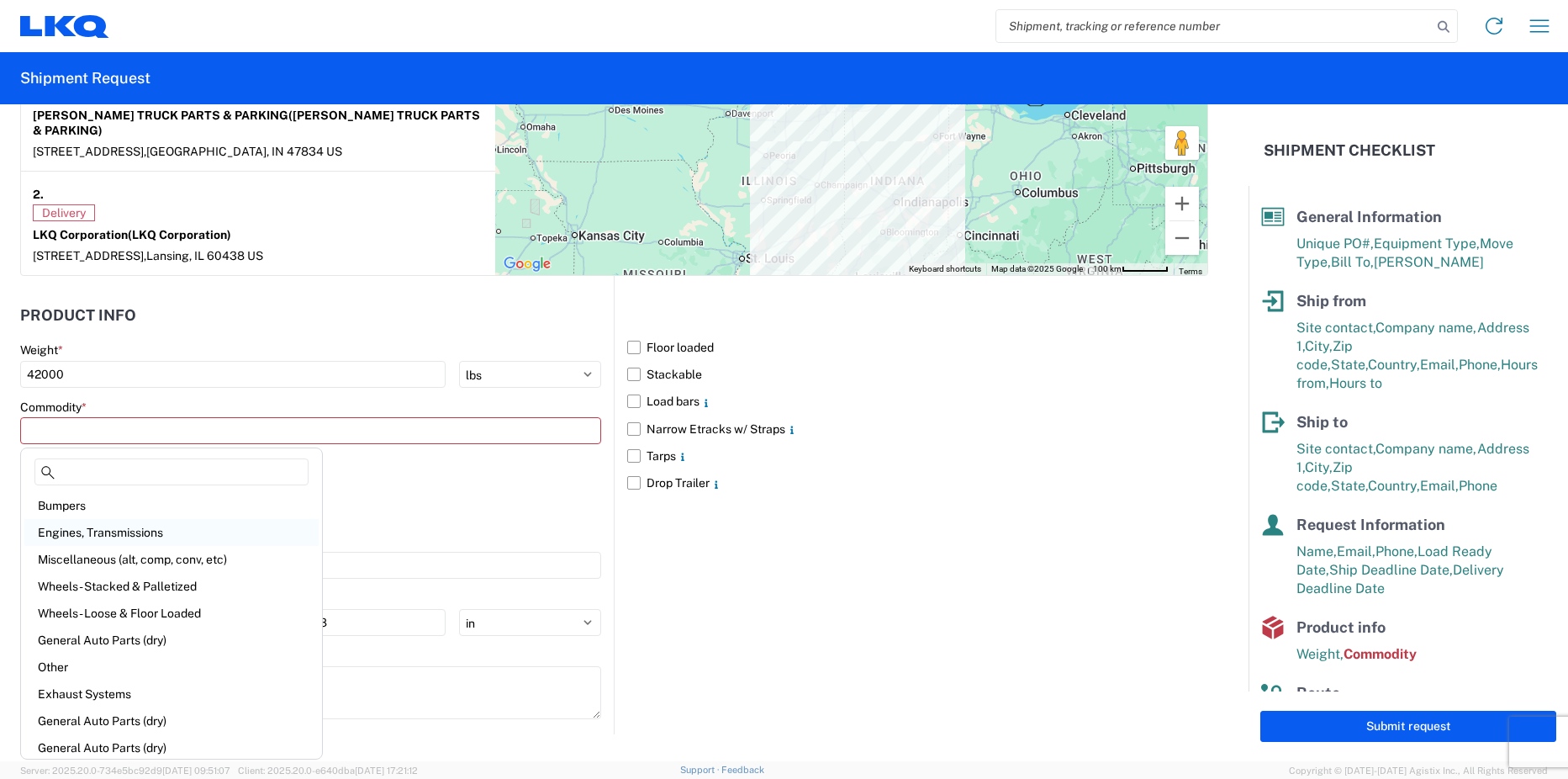
click at [125, 542] on div "Engines, Transmissions" at bounding box center [171, 532] width 295 height 27
type input "Engines, Transmissions"
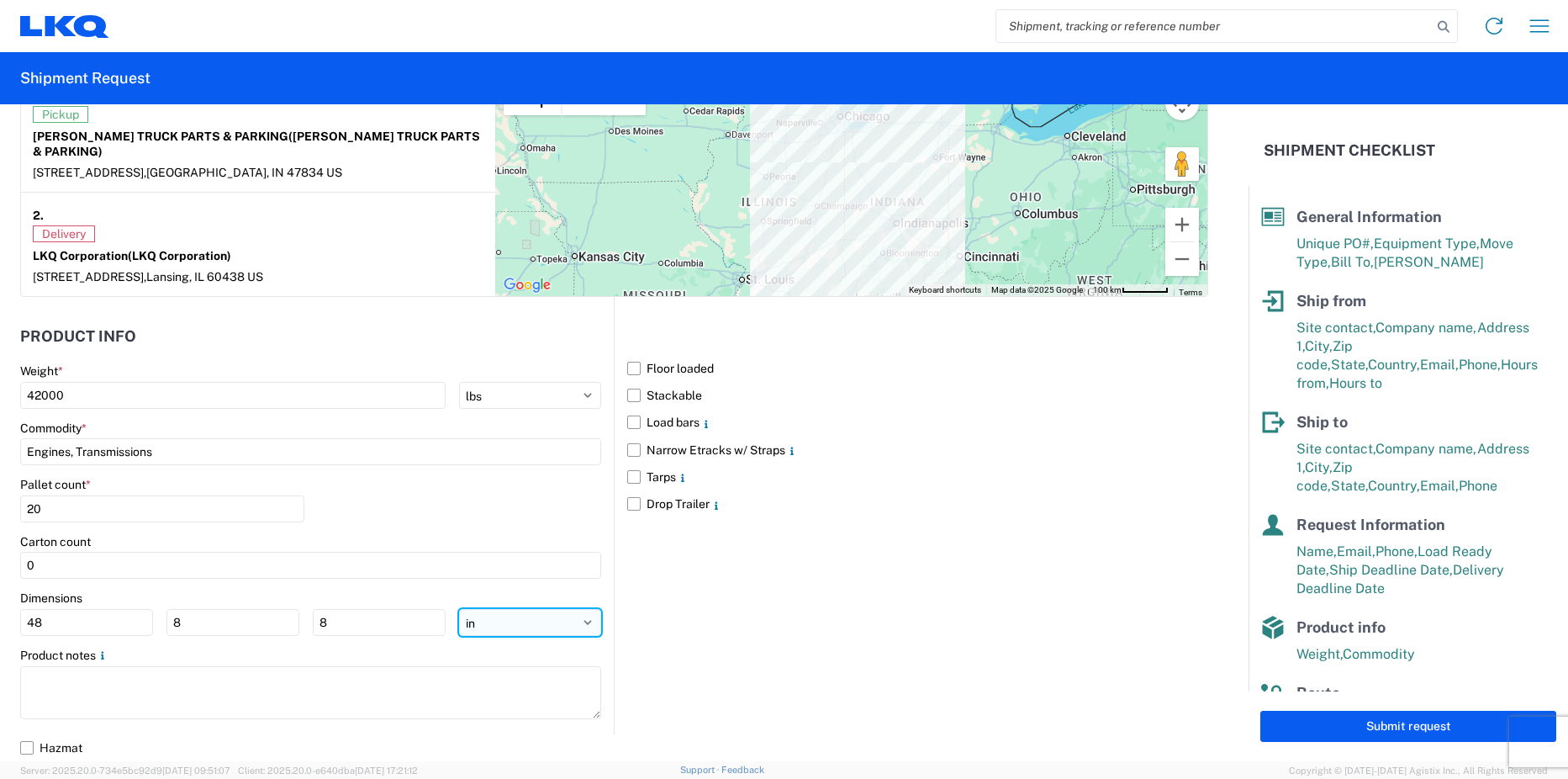
click at [493, 632] on select "ft in cm" at bounding box center [530, 622] width 142 height 27
select select "FT"
click at [459, 609] on select "ft in cm" at bounding box center [530, 622] width 142 height 27
type input "4"
type input "0.67"
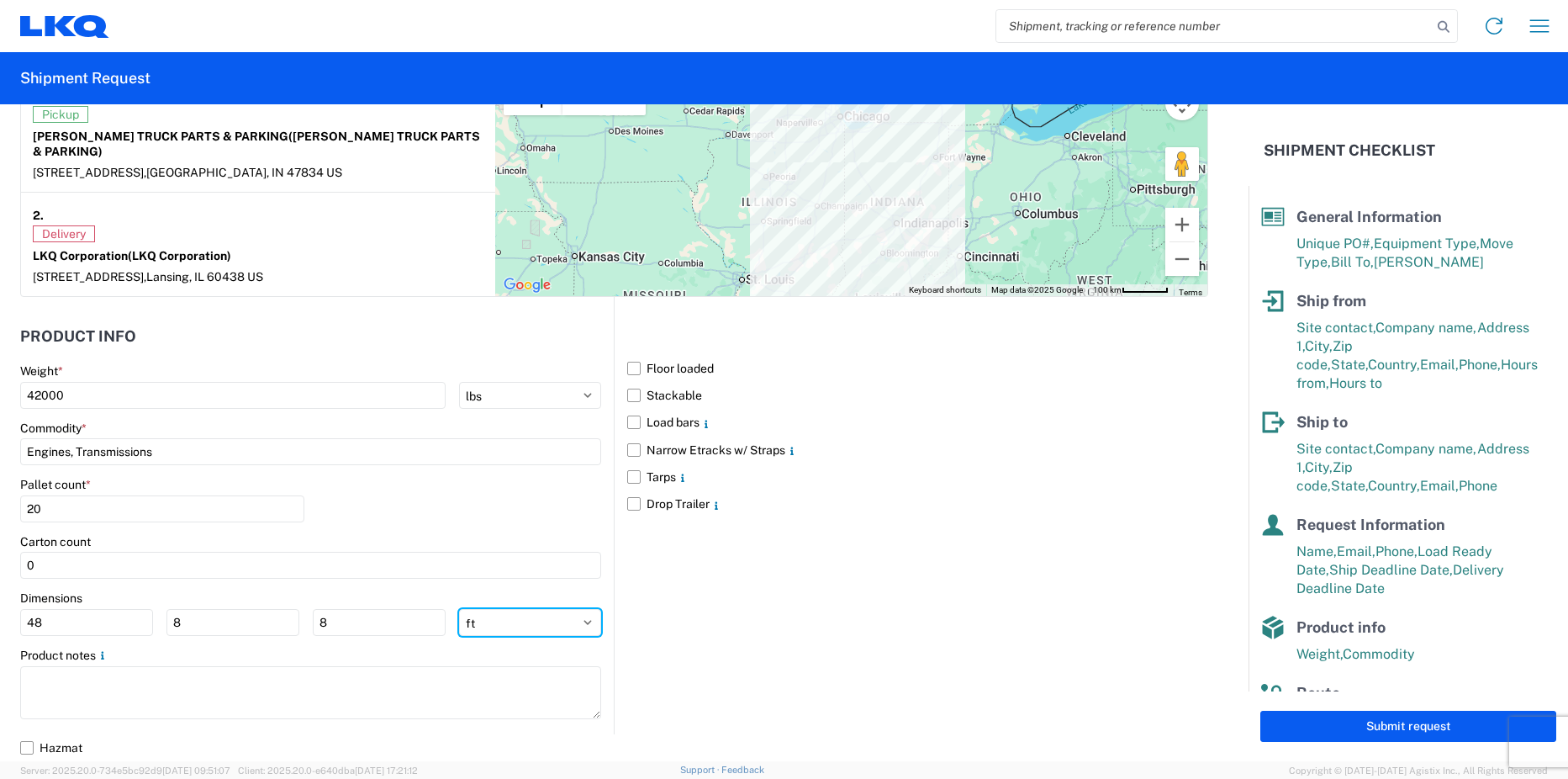
type input "0.67"
click at [514, 633] on select "ft in cm" at bounding box center [530, 622] width 142 height 27
select select "IN"
click at [459, 609] on select "ft in cm" at bounding box center [530, 622] width 142 height 27
type input "48"
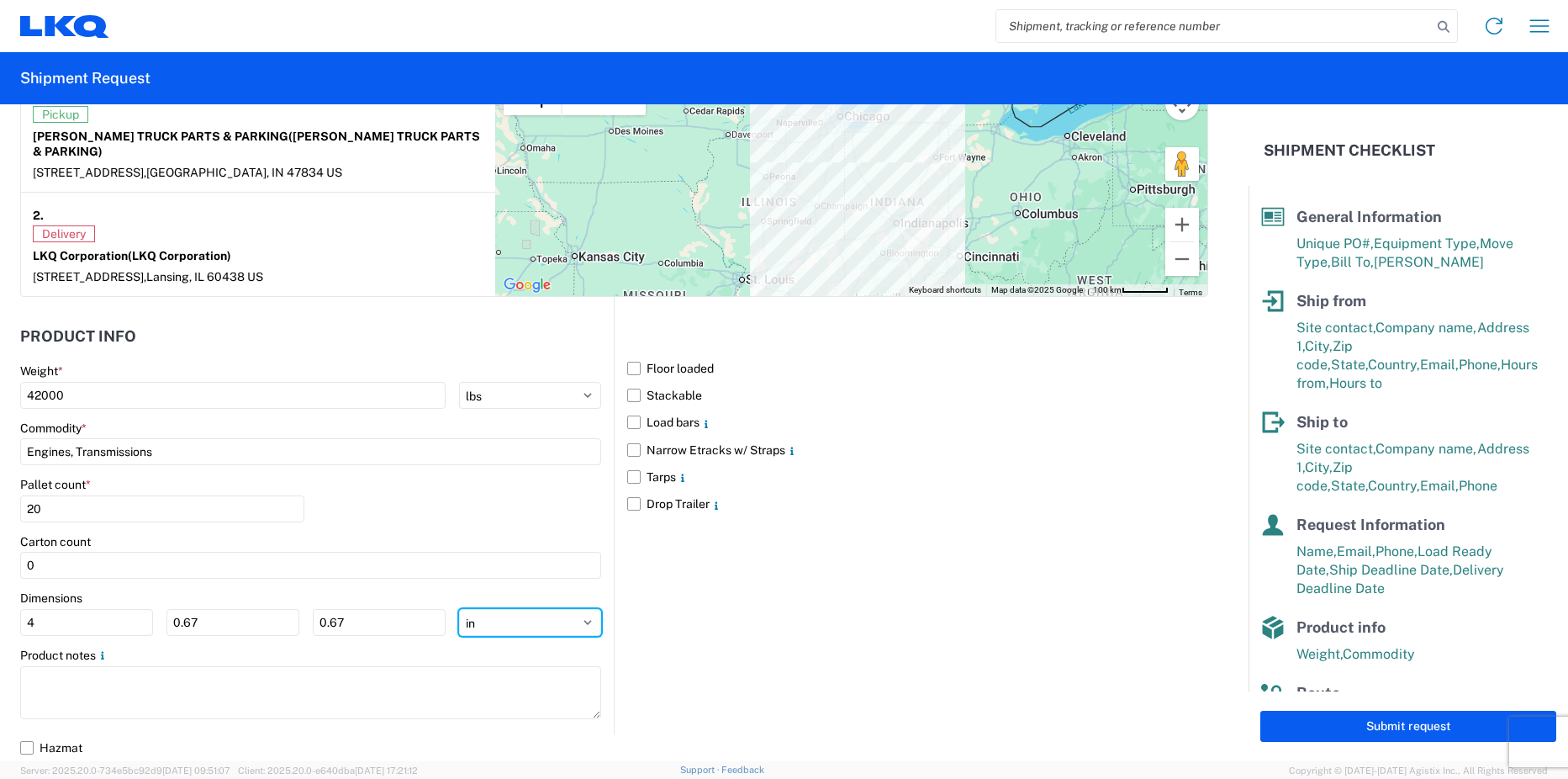
type input "8.04"
drag, startPoint x: 217, startPoint y: 623, endPoint x: 157, endPoint y: 620, distance: 60.1
click at [158, 621] on div "48 8.04 8.04" at bounding box center [232, 622] width 425 height 27
type input "40"
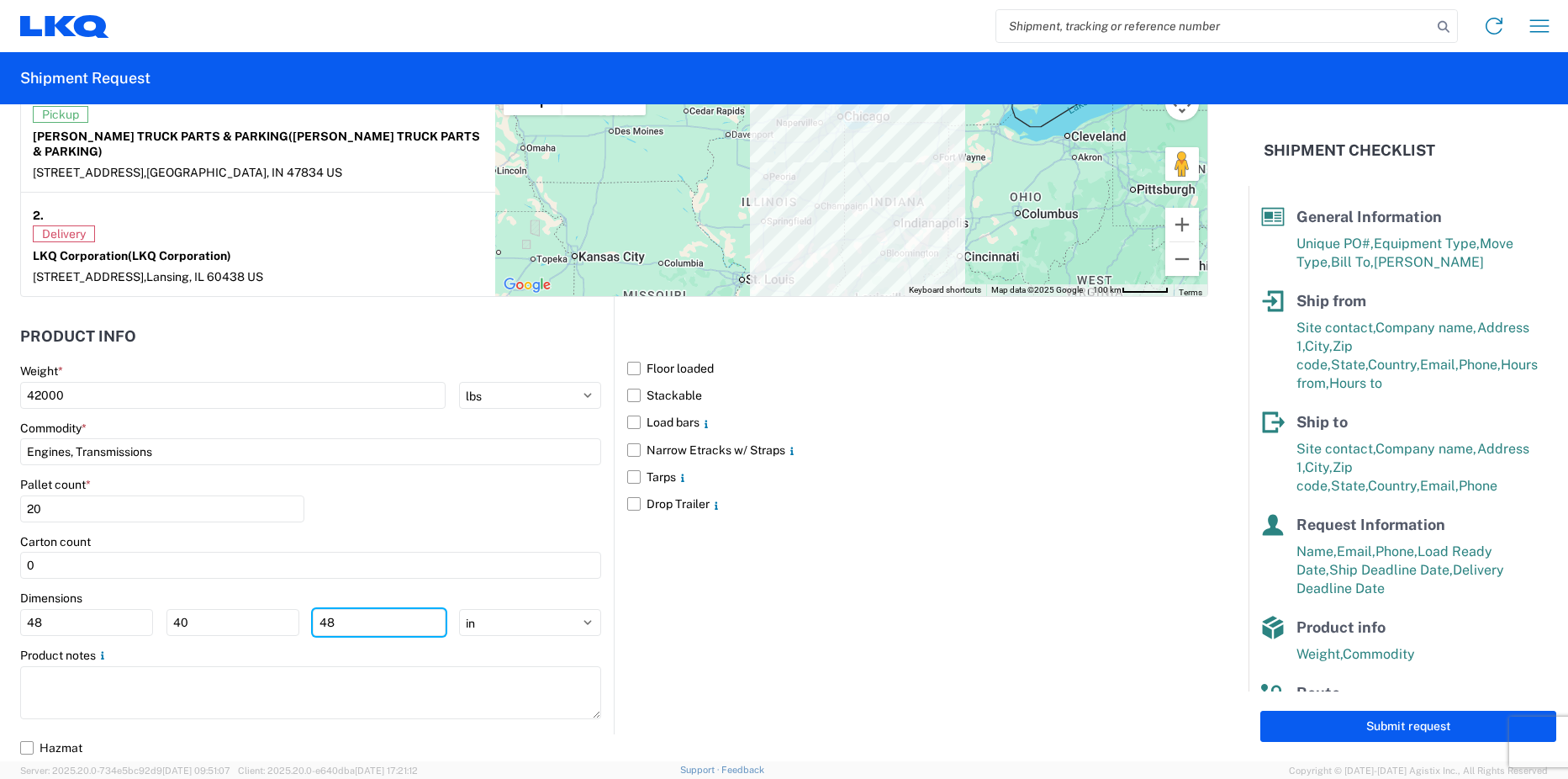
type input "48"
click at [703, 647] on div "Floor loaded Stackable Load bars Narrow Etracks w/ Straps Tarps Drop Trailer" at bounding box center [911, 515] width 594 height 436
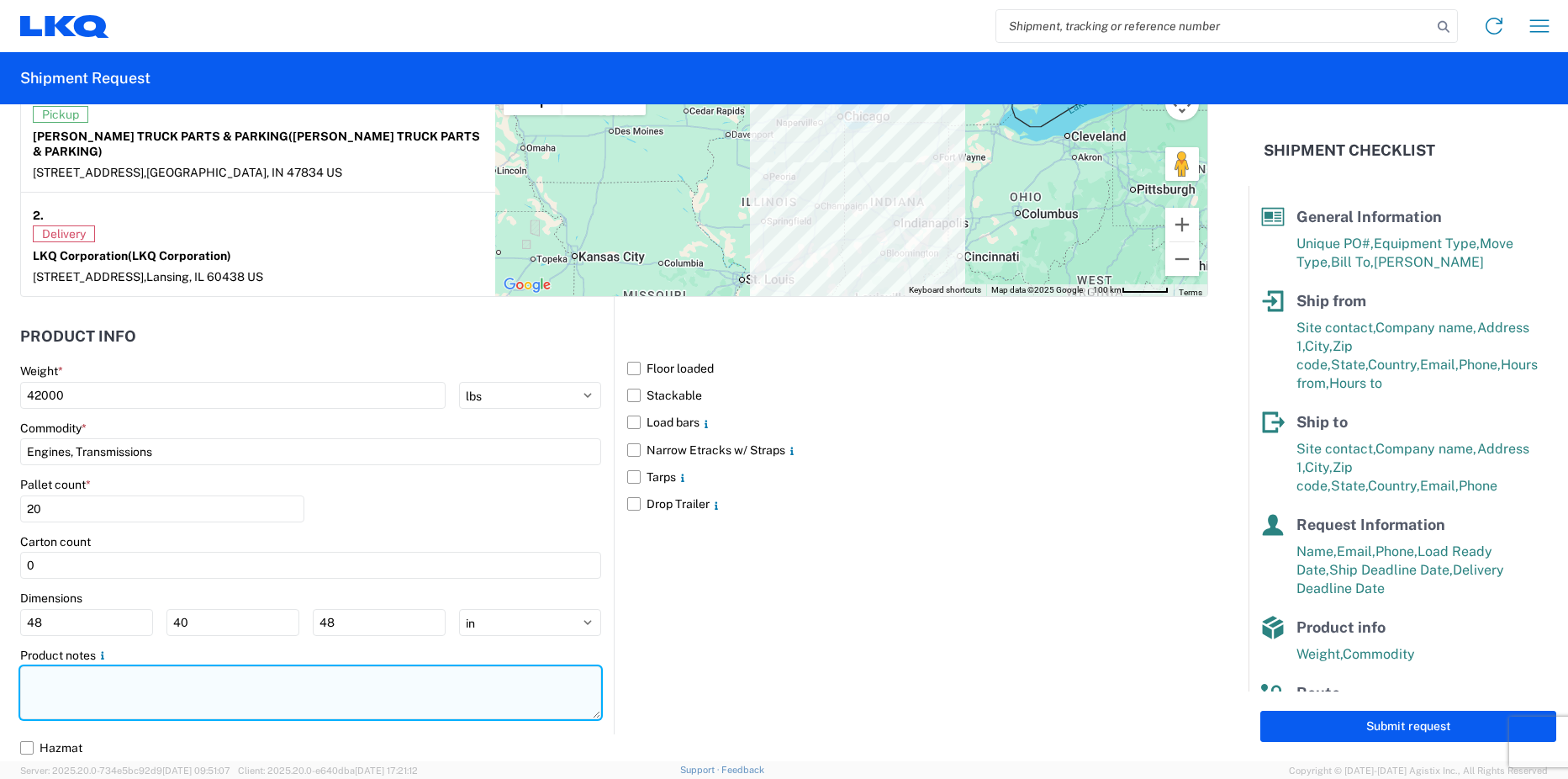
click at [231, 689] on textarea at bounding box center [310, 692] width 581 height 53
type textarea "P"
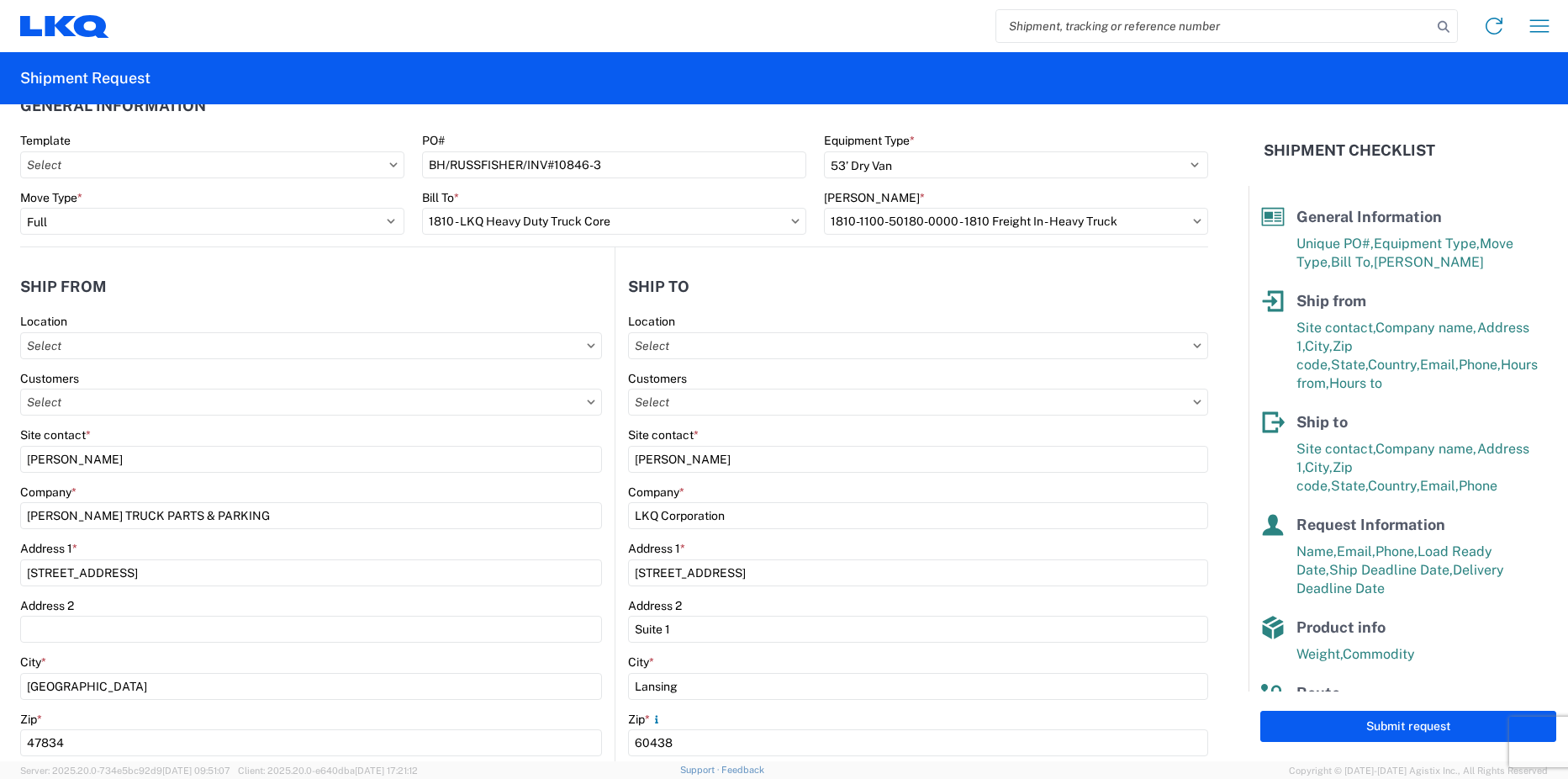
scroll to position [0, 0]
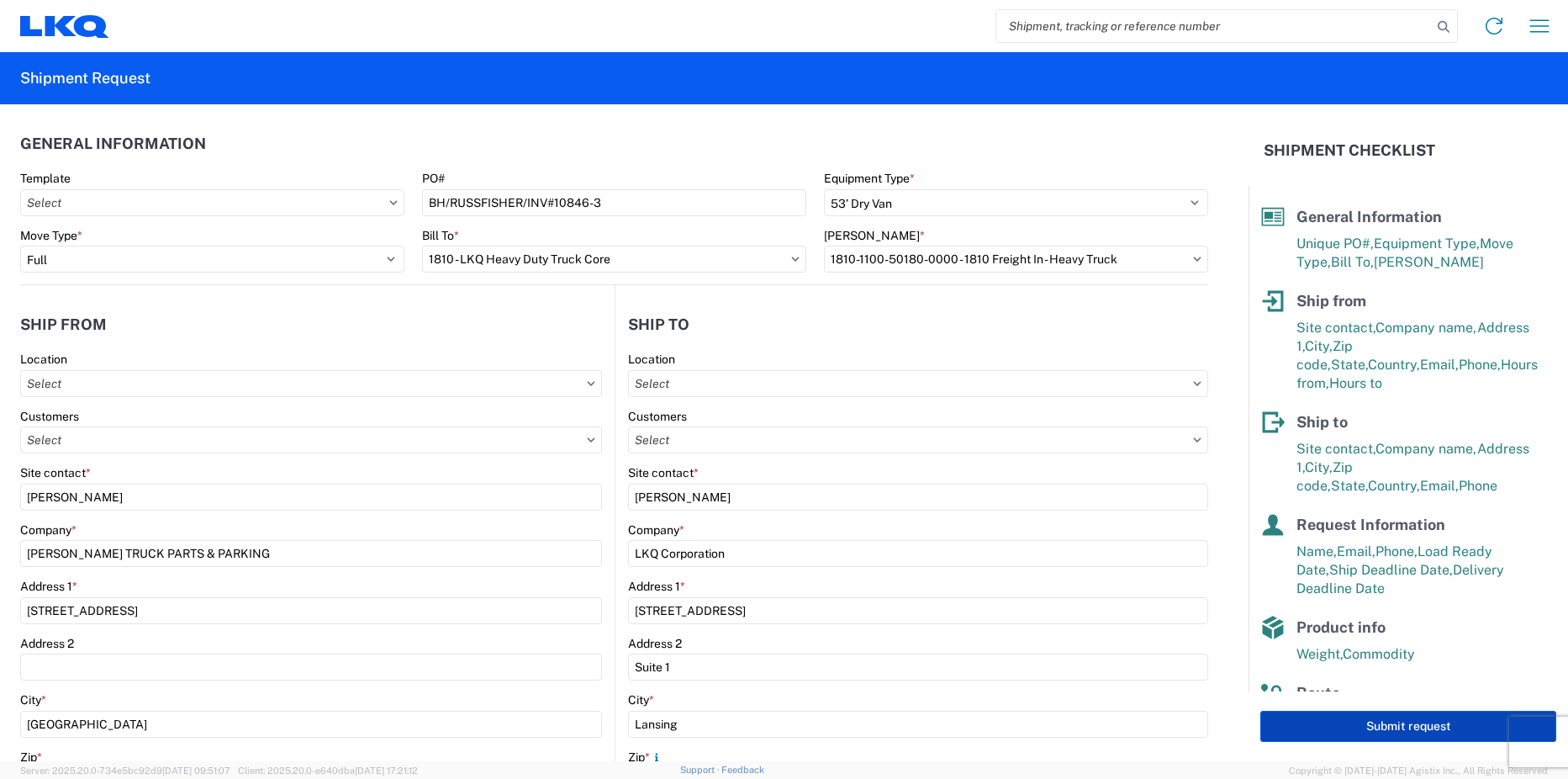
type textarea "LAST LOT#S FROM INVOICE"
click at [1407, 723] on button "Submit request" at bounding box center [1408, 726] width 296 height 31
